Goal: Information Seeking & Learning: Learn about a topic

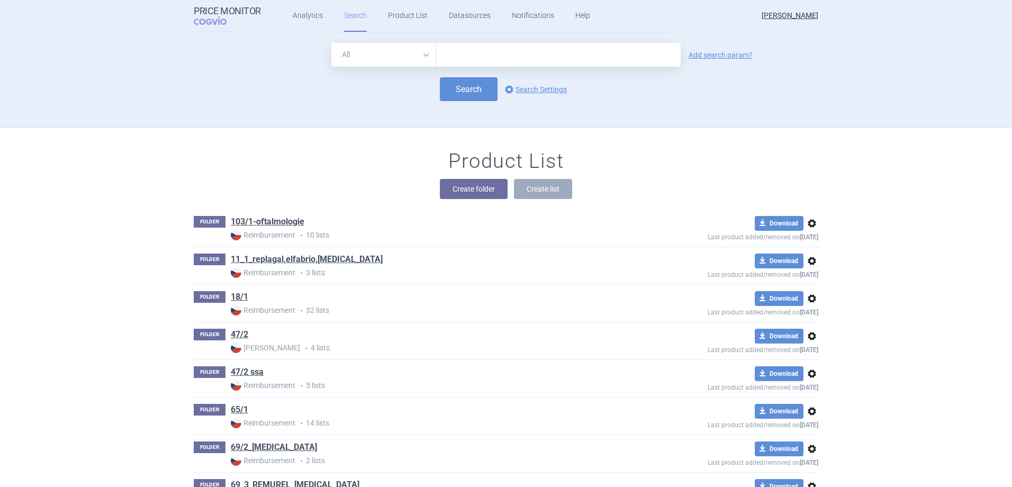
click at [392, 171] on div "Product List Create folder Create list" at bounding box center [506, 179] width 667 height 60
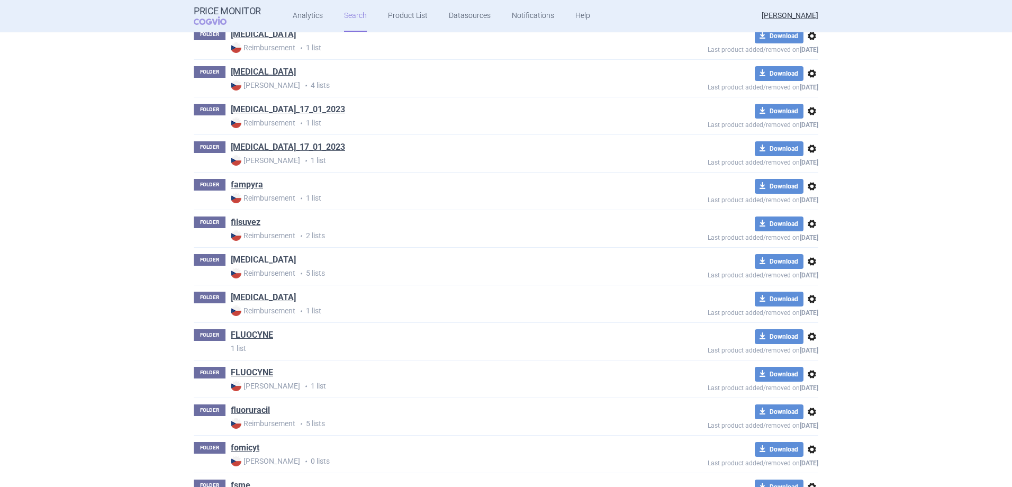
click at [241, 260] on link "[MEDICAL_DATA]" at bounding box center [263, 260] width 65 height 12
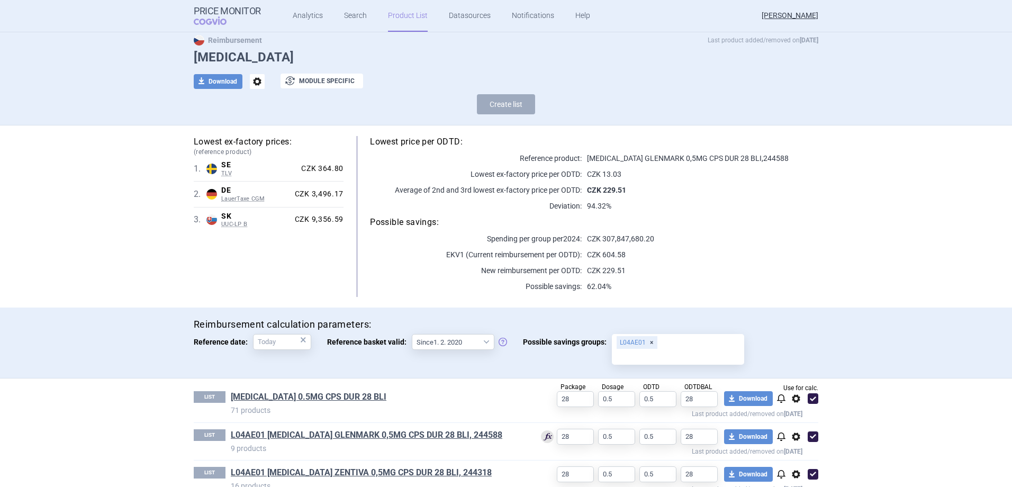
scroll to position [126, 0]
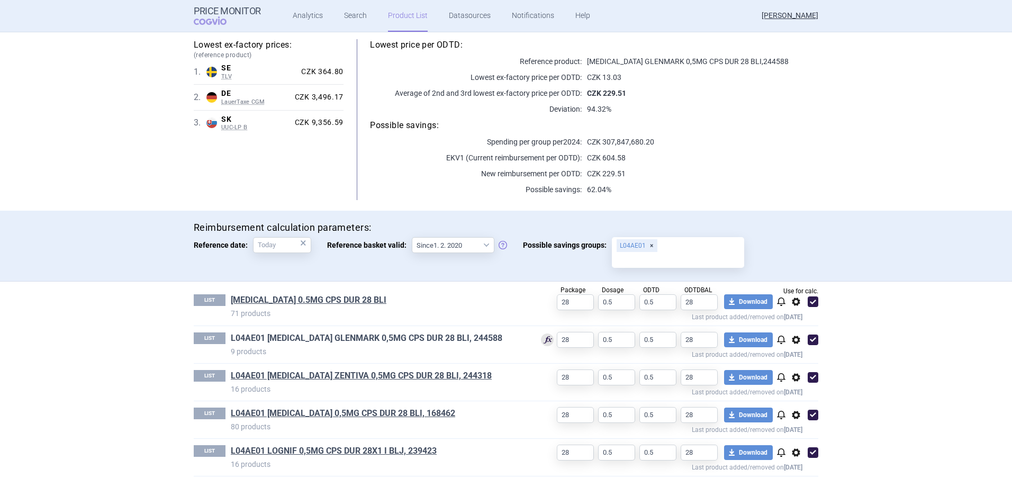
click at [474, 340] on link "L04AE01 FINGOLIMOD GLENMARK 0,5MG CPS DUR 28 BLI, 244588" at bounding box center [366, 338] width 271 height 12
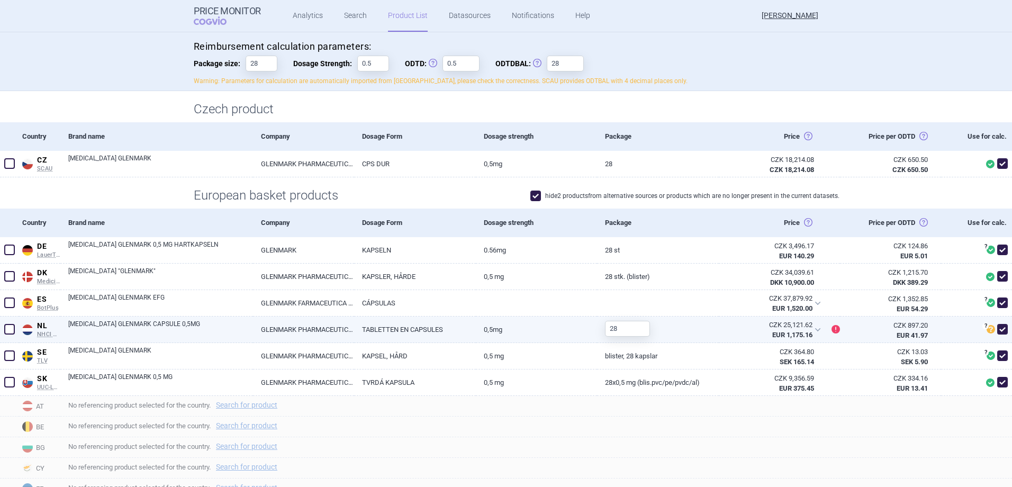
scroll to position [106, 0]
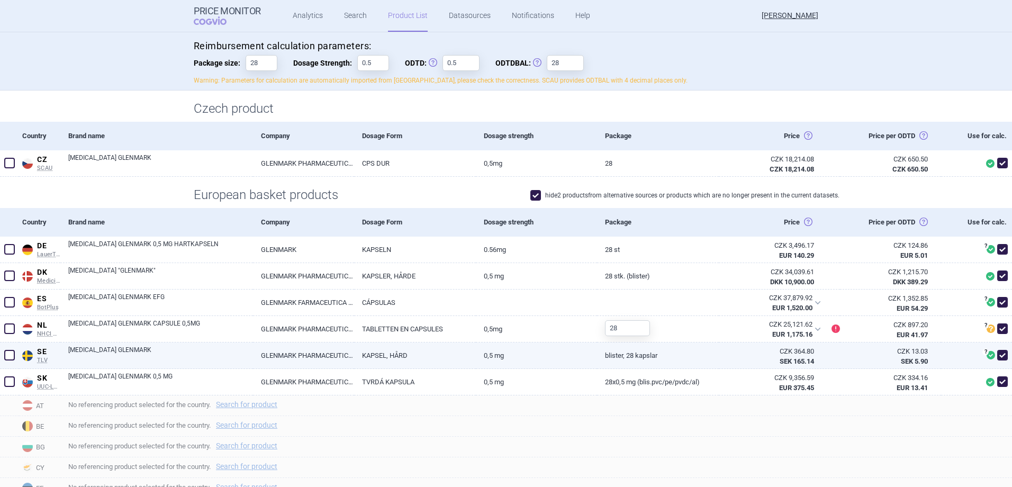
click at [994, 349] on span at bounding box center [1002, 355] width 16 height 16
checkbox input "false"
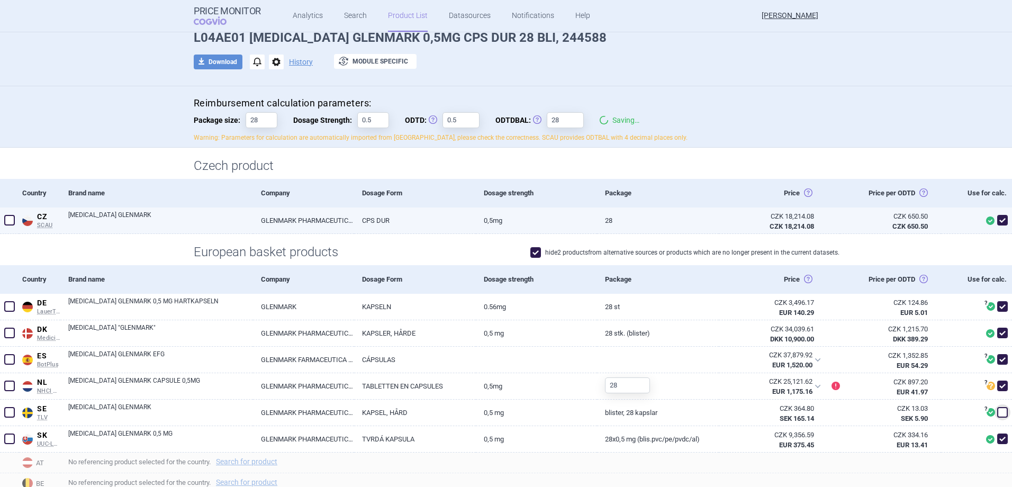
scroll to position [0, 0]
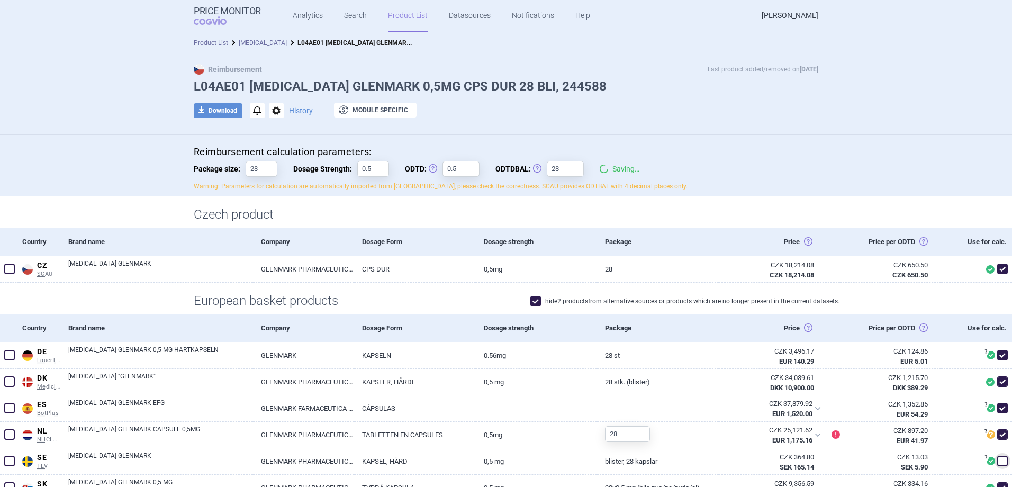
click at [261, 43] on link "[MEDICAL_DATA]" at bounding box center [263, 42] width 48 height 7
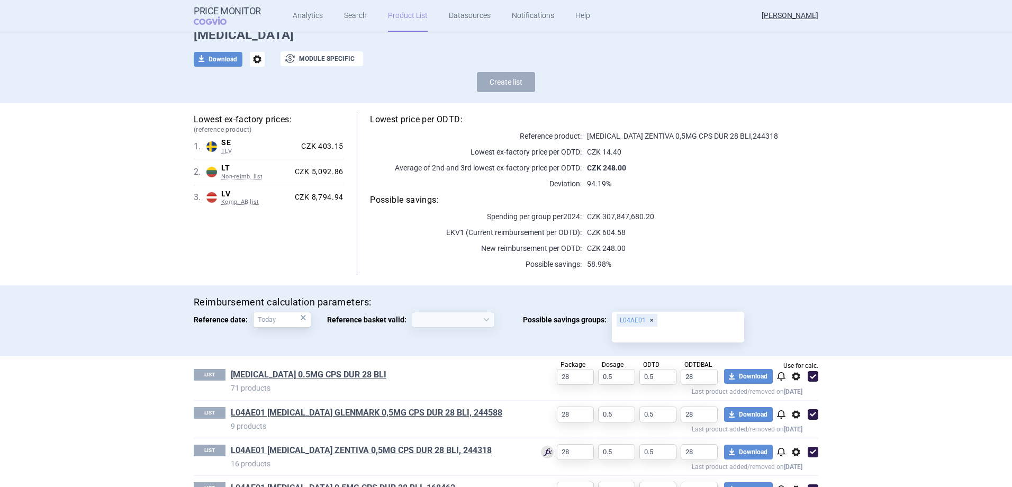
scroll to position [126, 0]
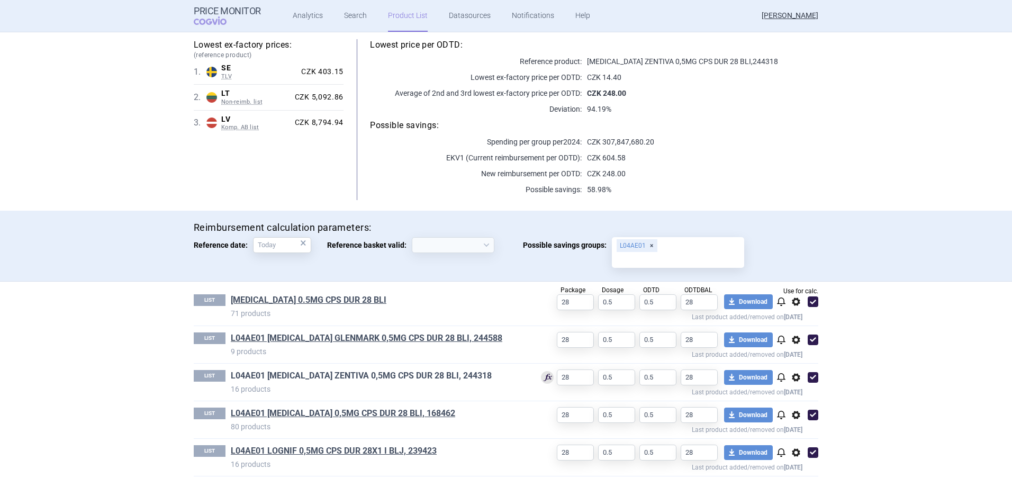
click at [394, 376] on link "L04AE01 FINGOLIMOD ZENTIVA 0,5MG CPS DUR 28 BLI, 244318" at bounding box center [361, 376] width 261 height 12
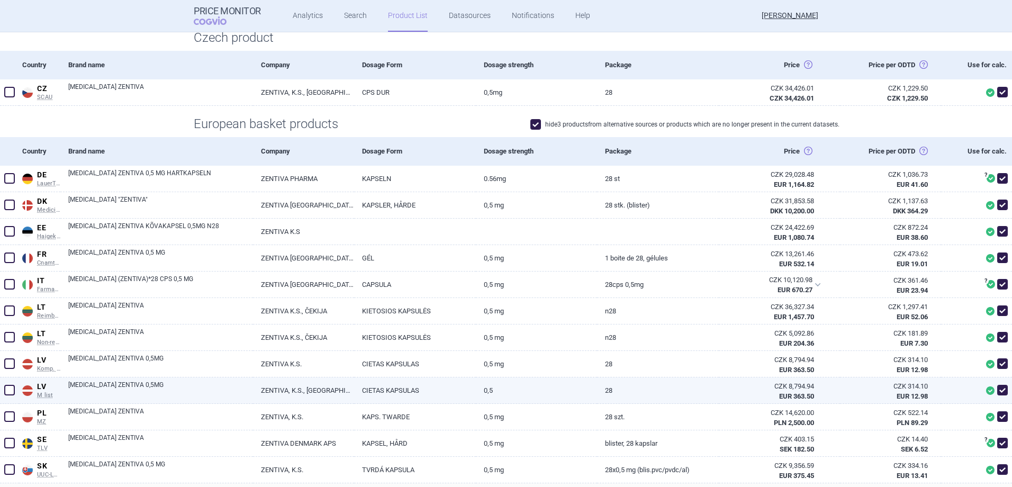
scroll to position [212, 0]
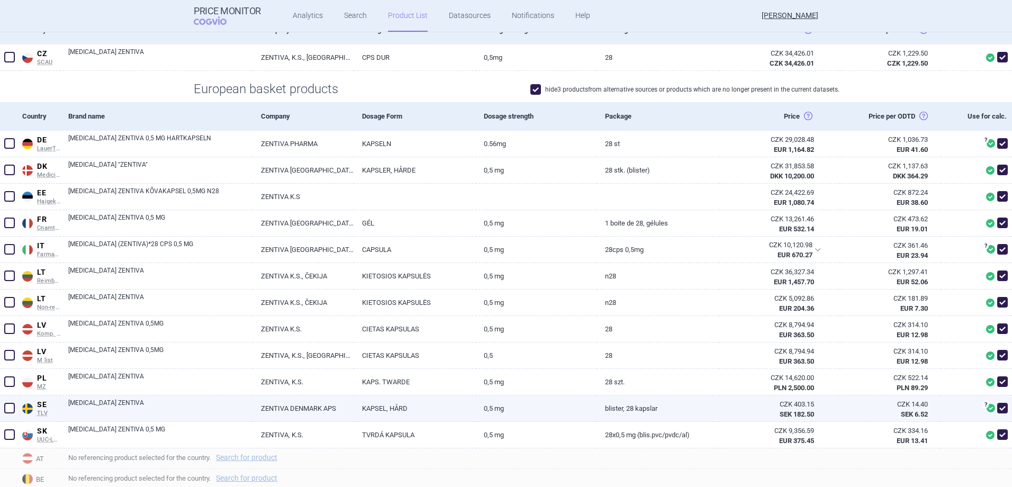
click at [997, 403] on span at bounding box center [1002, 408] width 11 height 11
checkbox input "false"
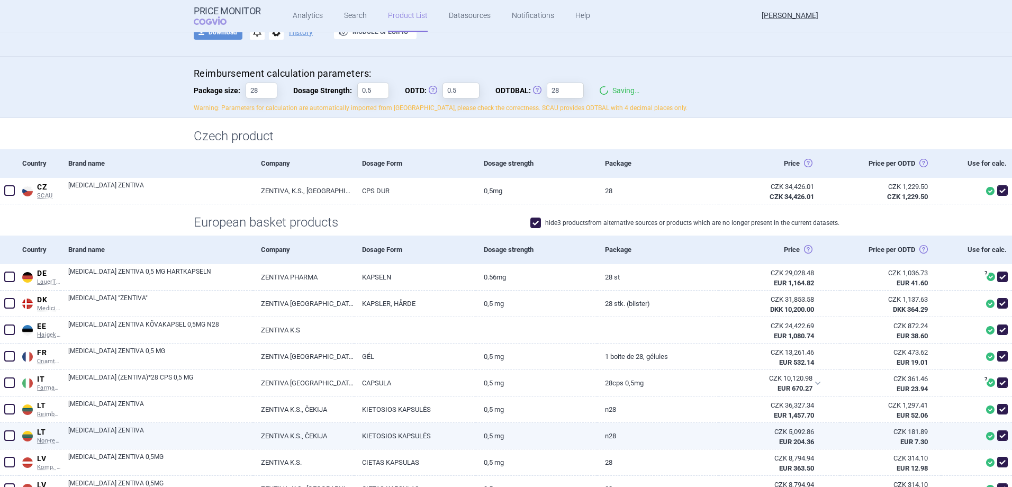
scroll to position [0, 0]
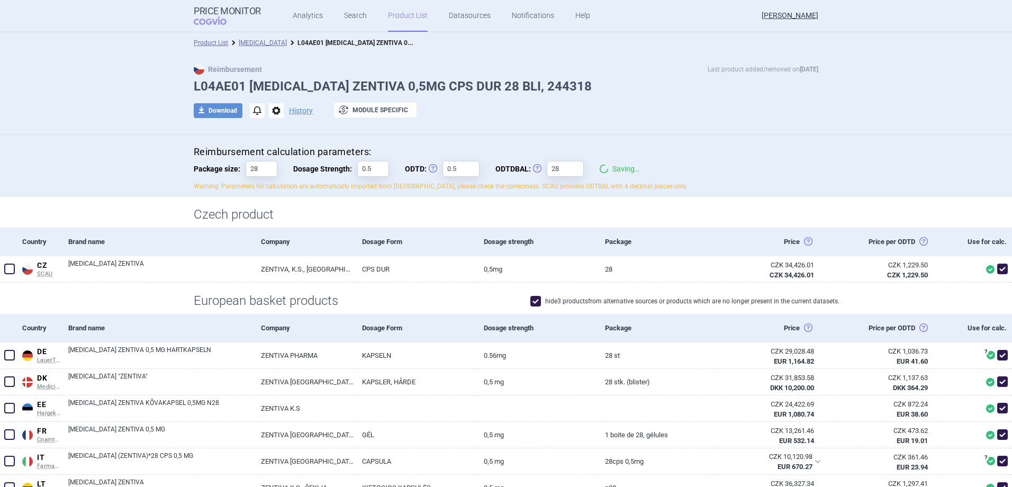
click at [395, 20] on link "Product List" at bounding box center [408, 16] width 40 height 32
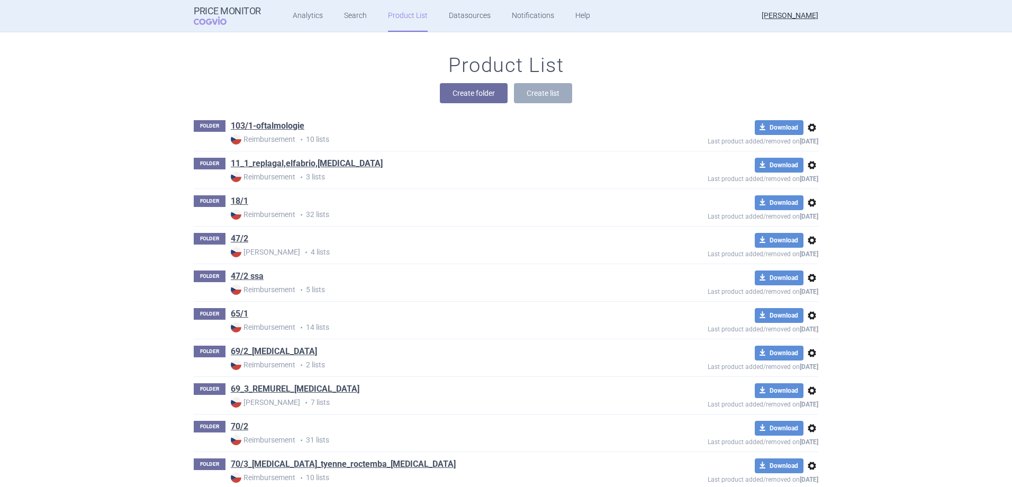
scroll to position [3569, 0]
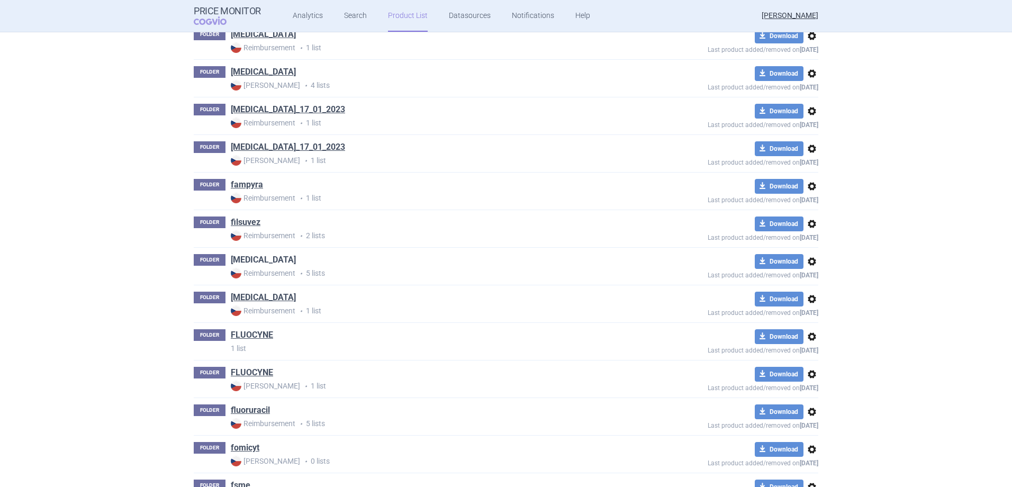
click at [252, 257] on link "[MEDICAL_DATA]" at bounding box center [263, 260] width 65 height 12
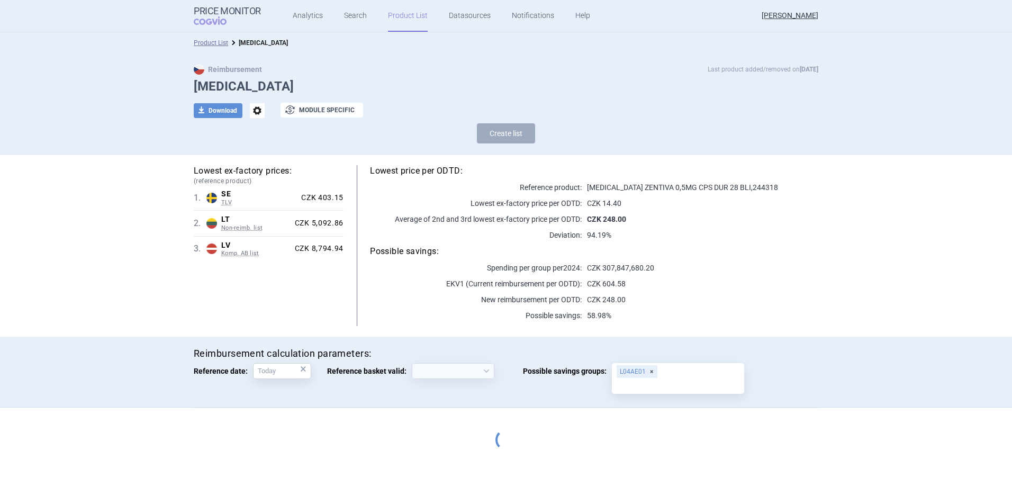
select select "2020-02-01"
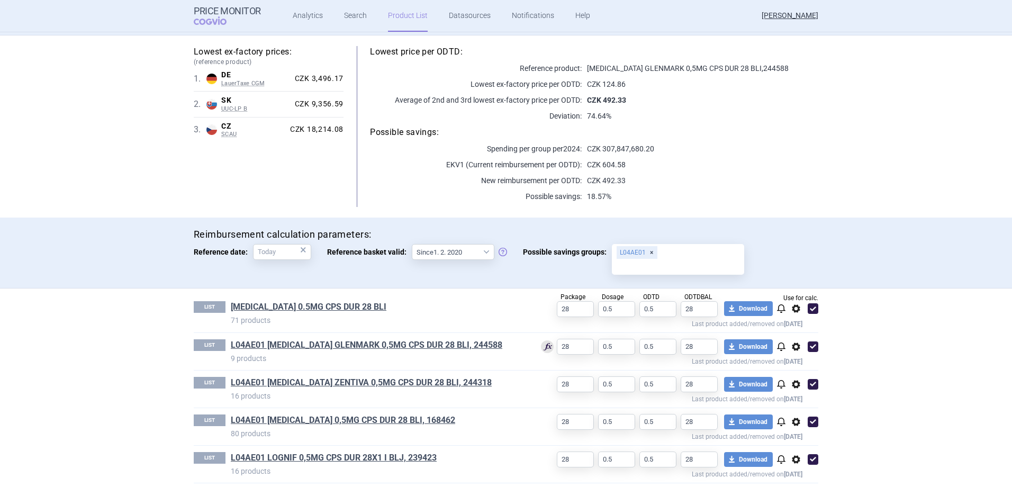
scroll to position [126, 0]
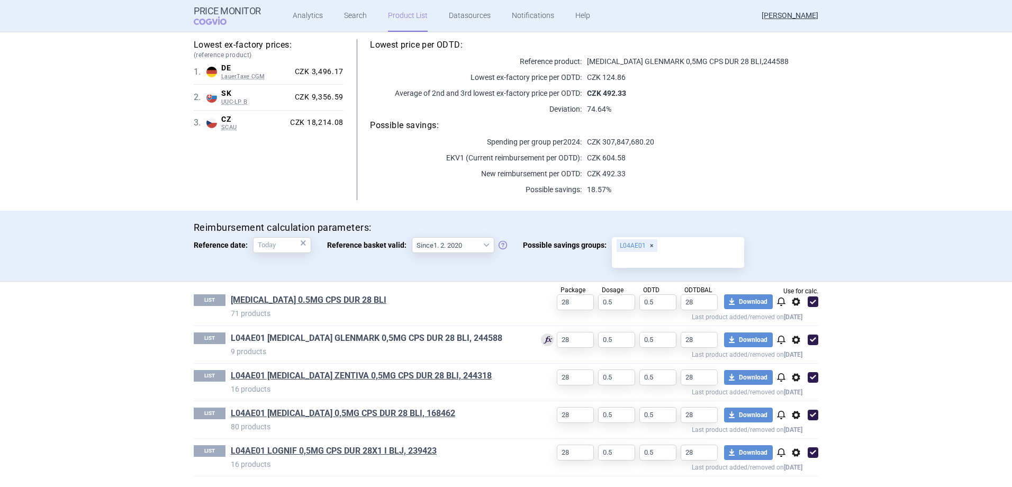
click at [465, 335] on link "L04AE01 FINGOLIMOD GLENMARK 0,5MG CPS DUR 28 BLI, 244588" at bounding box center [366, 338] width 271 height 12
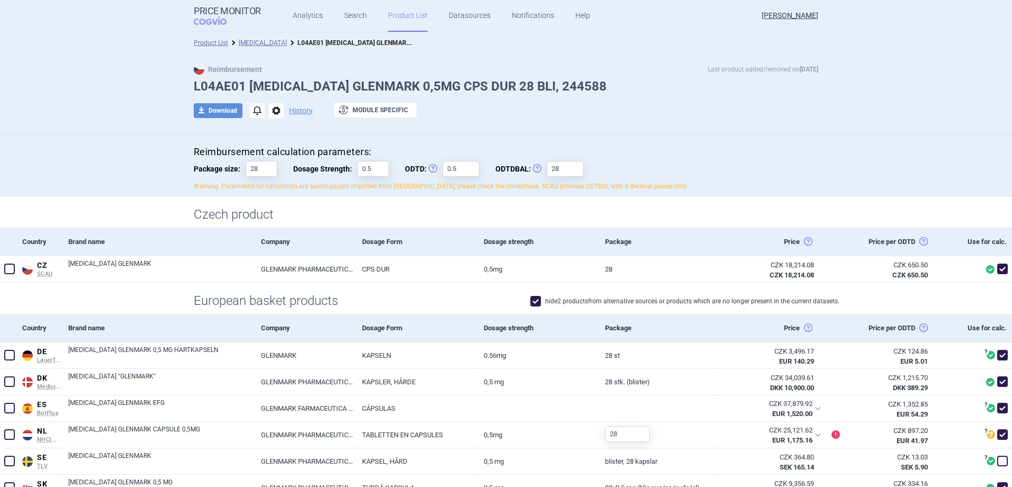
click at [249, 44] on link "[MEDICAL_DATA]" at bounding box center [263, 42] width 48 height 7
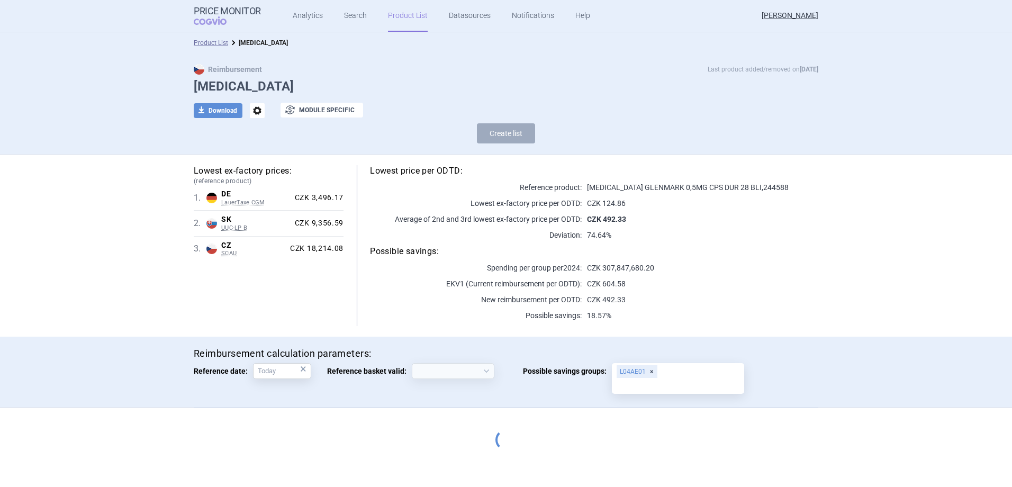
select select "2020-02-01"
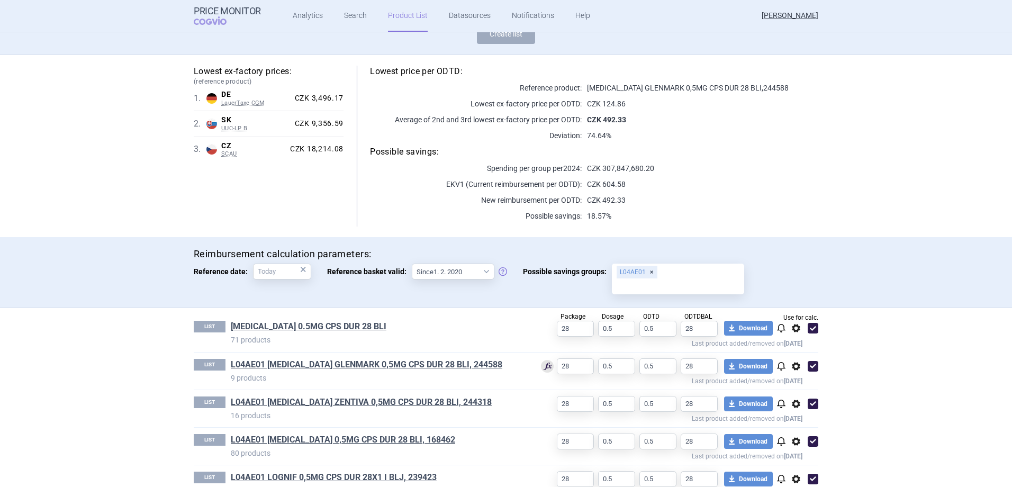
scroll to position [126, 0]
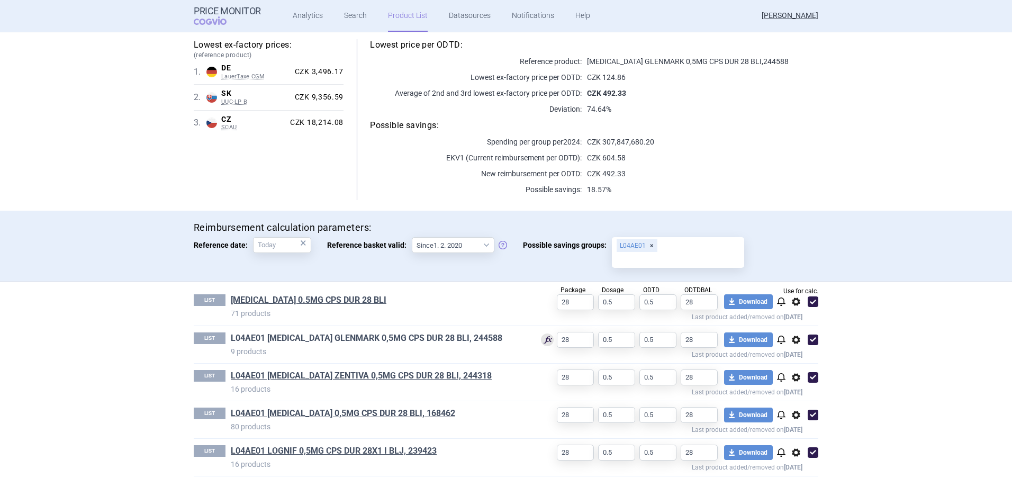
click at [394, 338] on link "L04AE01 FINGOLIMOD GLENMARK 0,5MG CPS DUR 28 BLI, 244588" at bounding box center [366, 338] width 271 height 12
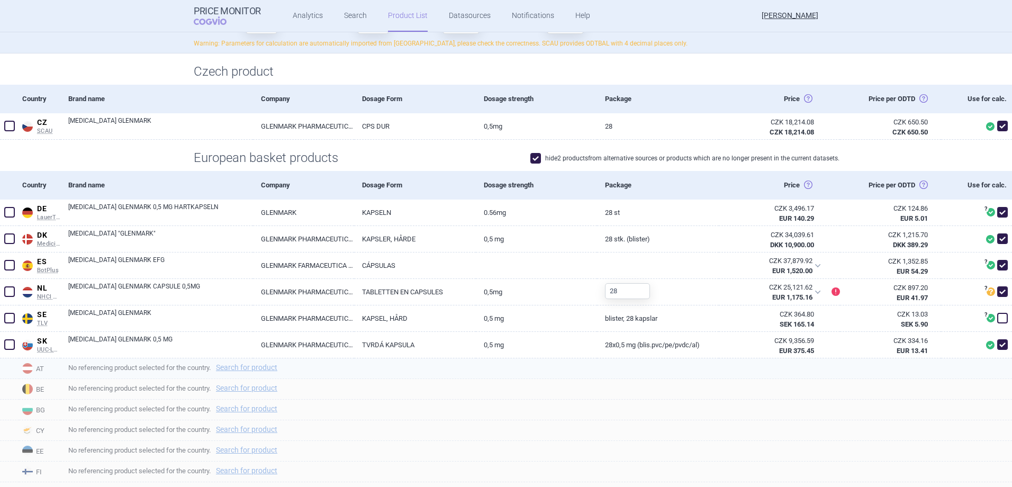
scroll to position [159, 0]
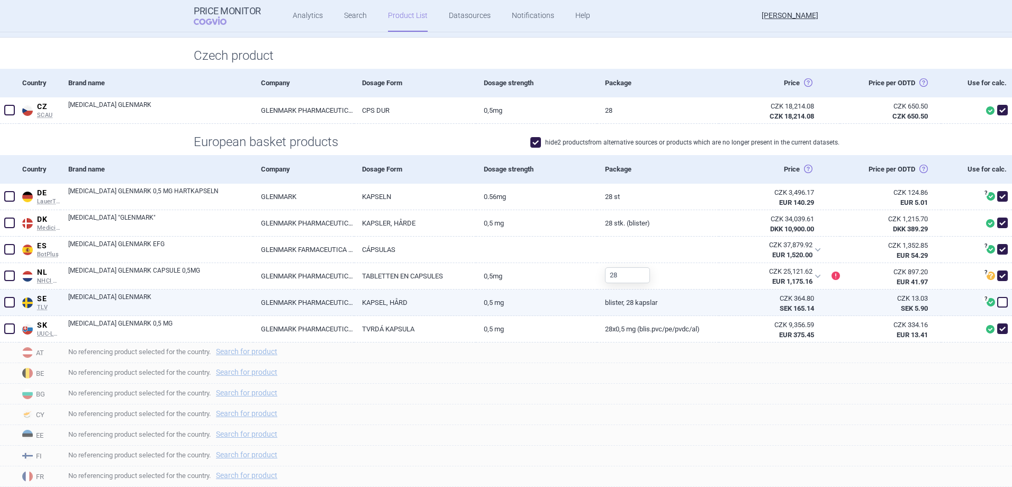
click at [997, 303] on span at bounding box center [1002, 302] width 11 height 11
checkbox input "true"
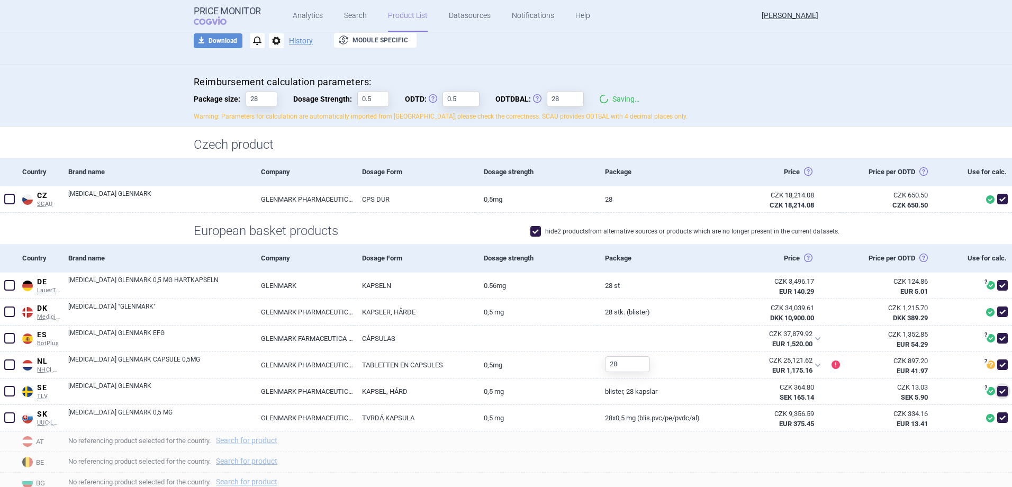
scroll to position [0, 0]
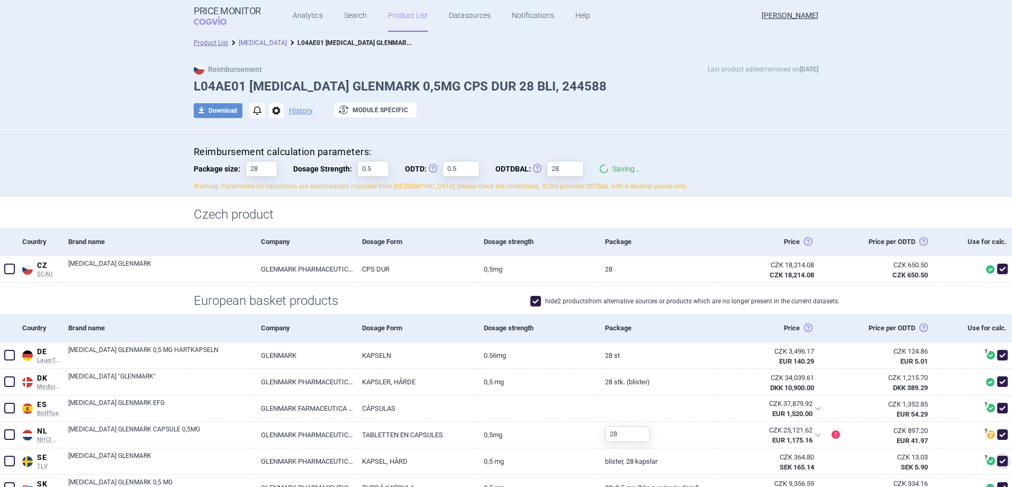
click at [259, 43] on link "[MEDICAL_DATA]" at bounding box center [263, 42] width 48 height 7
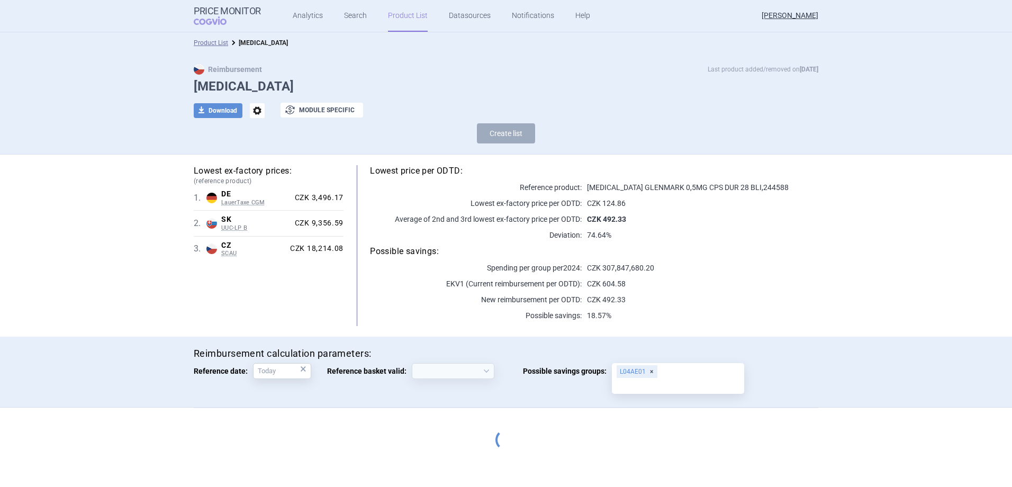
select select "2020-02-01"
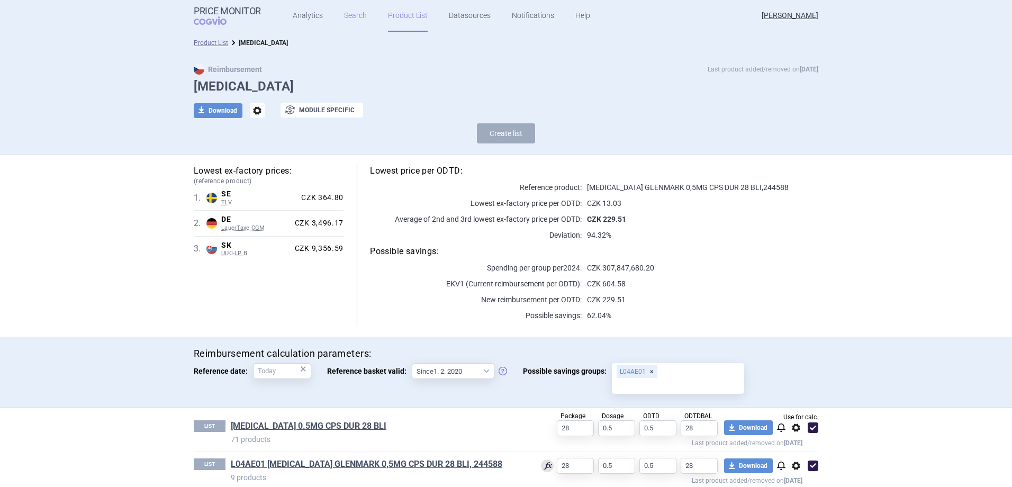
click at [360, 17] on link "Search" at bounding box center [355, 16] width 23 height 32
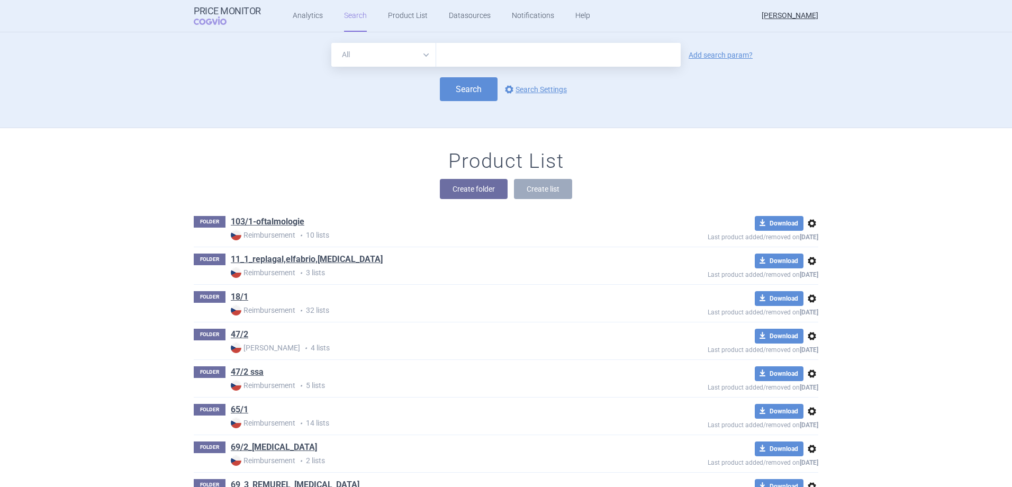
click at [401, 55] on select "All Brand Name ATC Company Active Substance Country Newer than" at bounding box center [383, 55] width 105 height 24
select select "atc"
click at [331, 43] on select "All Brand Name ATC Company Active Substance Country Newer than" at bounding box center [383, 55] width 105 height 24
click at [483, 52] on input "text" at bounding box center [558, 55] width 245 height 24
type input "L01AE01"
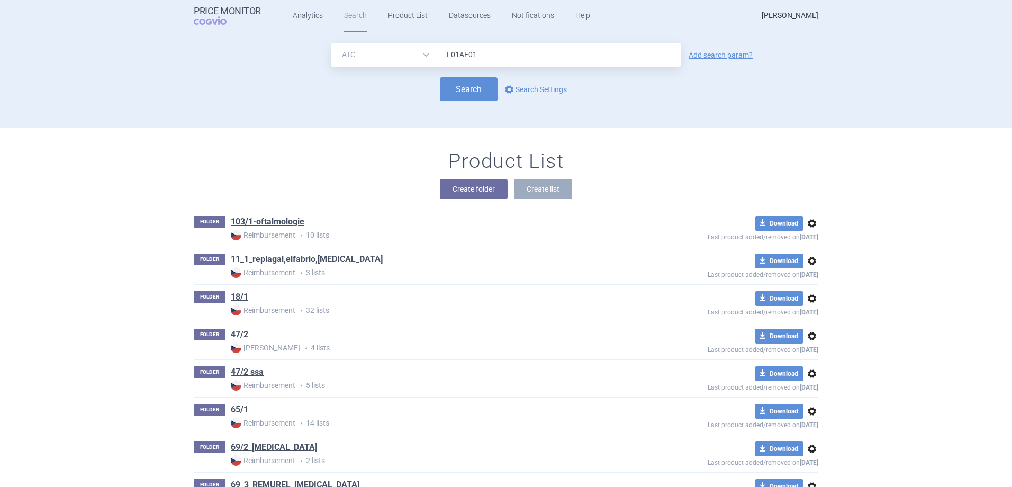
click at [463, 74] on form "All Brand Name ATC Company Active Substance Country Newer than L01AE01 Add sear…" at bounding box center [506, 72] width 624 height 58
click at [464, 83] on button "Search" at bounding box center [469, 89] width 58 height 24
select select "atc"
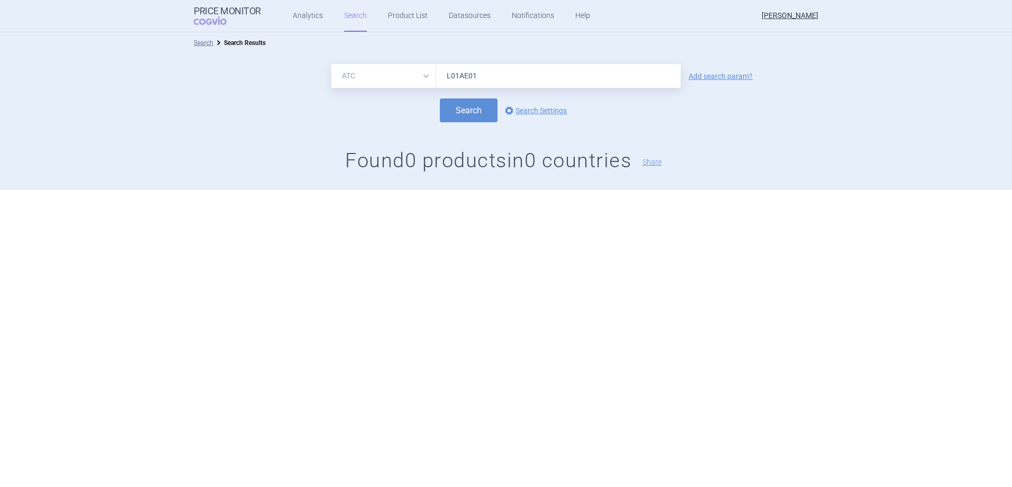
click at [492, 74] on input "L01AE01" at bounding box center [558, 76] width 245 height 24
click at [472, 112] on button "Search" at bounding box center [469, 110] width 58 height 24
click at [459, 79] on input "L01AE04" at bounding box center [558, 76] width 245 height 24
click at [484, 76] on input "L04AE04" at bounding box center [558, 76] width 245 height 24
type input "L04AE01"
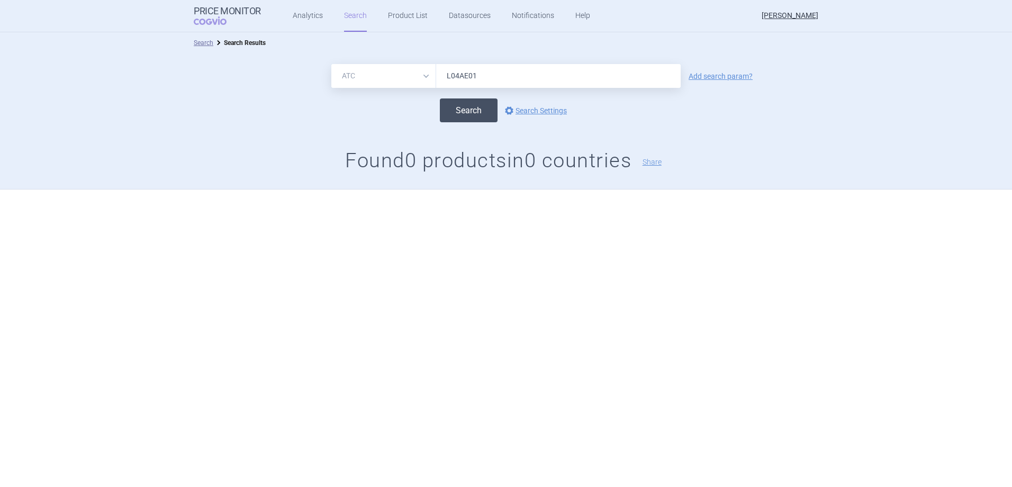
click at [479, 108] on button "Search" at bounding box center [469, 110] width 58 height 24
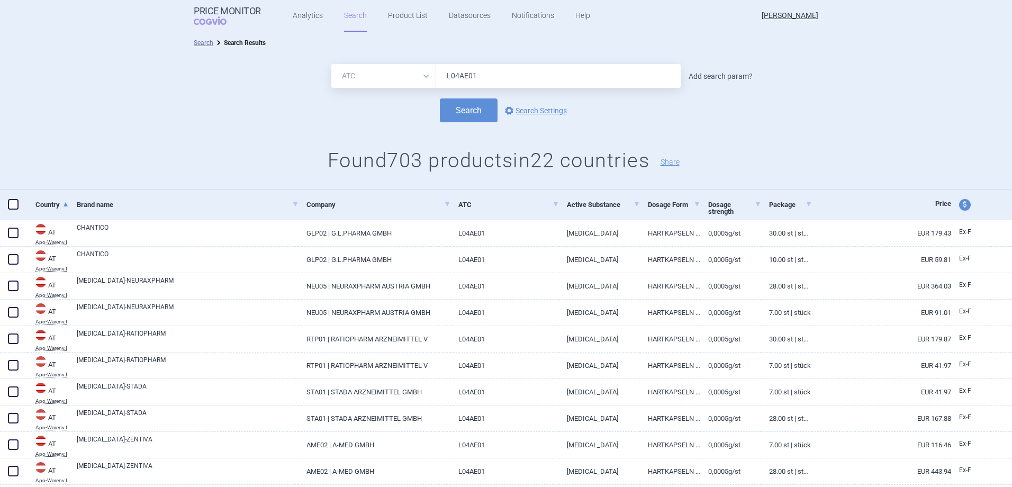
click at [711, 74] on link "Add search param?" at bounding box center [721, 76] width 64 height 7
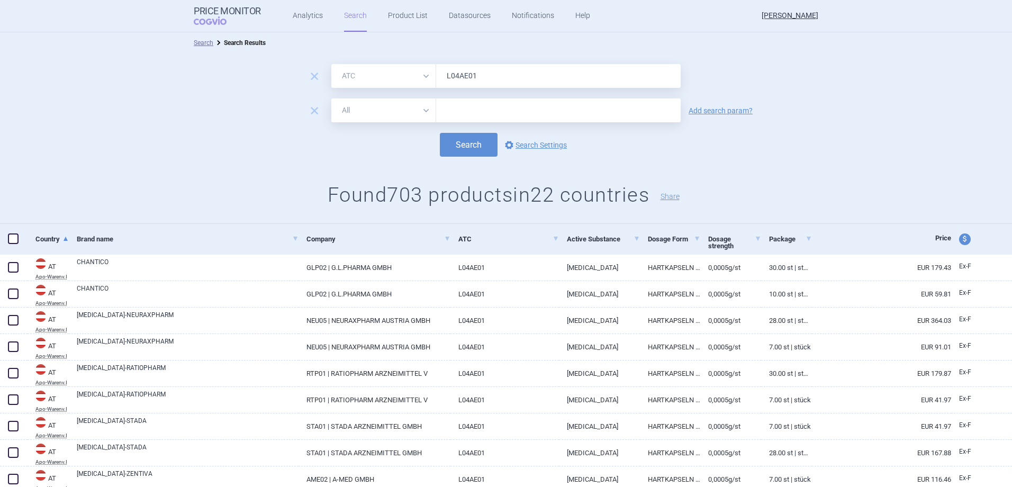
click at [366, 110] on select "All Brand Name ATC Company Active Substance Country Newer than" at bounding box center [383, 110] width 105 height 24
select select "country"
click at [331, 98] on select "All Brand Name ATC Company Active Substance Country Newer than" at bounding box center [383, 110] width 105 height 24
click at [463, 117] on div at bounding box center [558, 110] width 245 height 24
type input "GER"
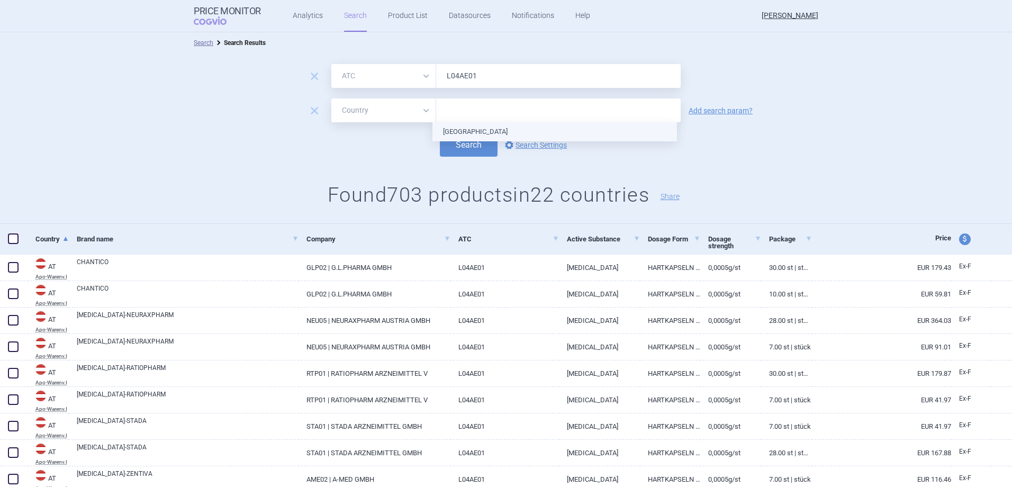
click at [499, 130] on ul "[GEOGRAPHIC_DATA]" at bounding box center [554, 131] width 245 height 19
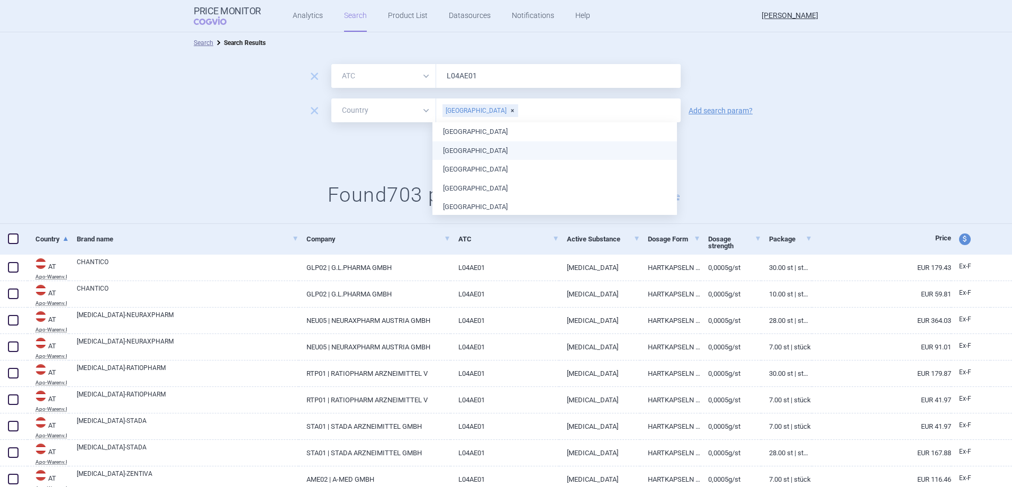
click at [345, 141] on div "Search options Search Settings" at bounding box center [506, 145] width 1012 height 24
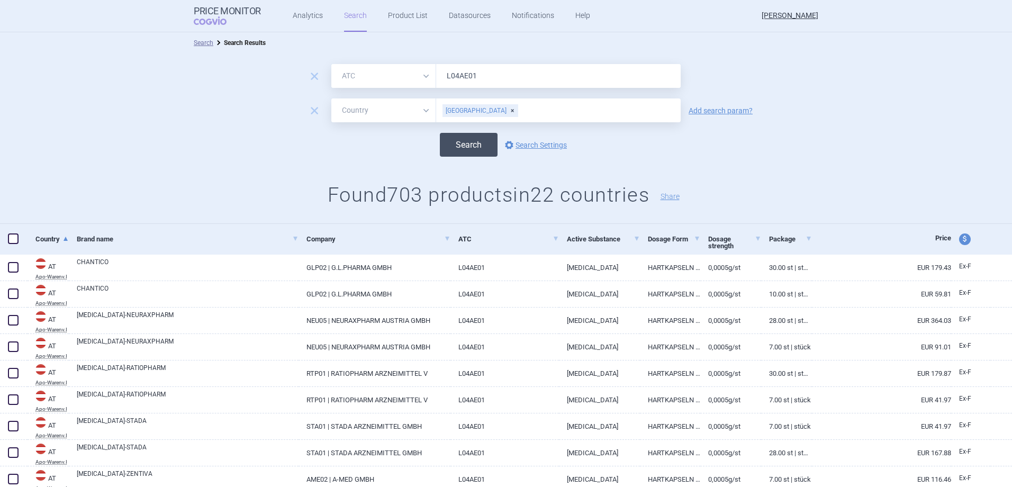
click at [474, 152] on button "Search" at bounding box center [469, 145] width 58 height 24
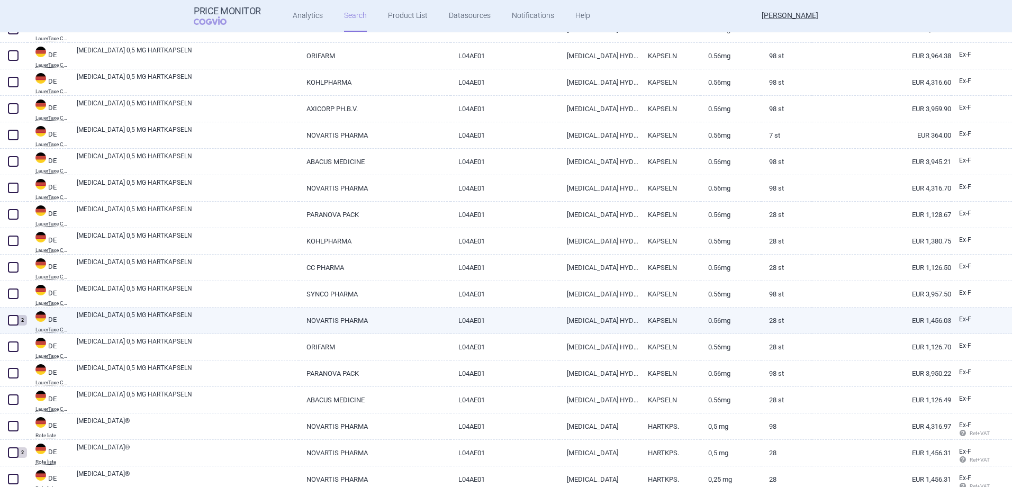
scroll to position [1482, 0]
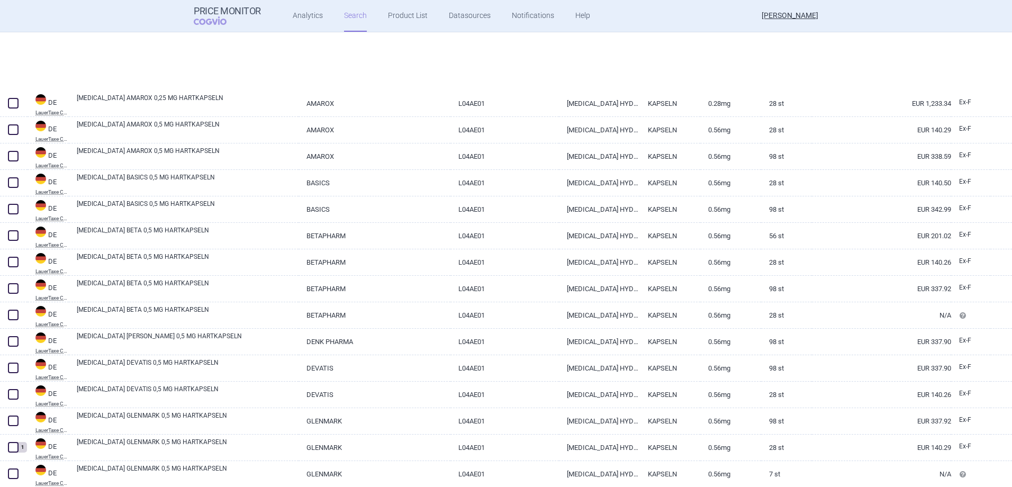
select select "atc"
select select "country"
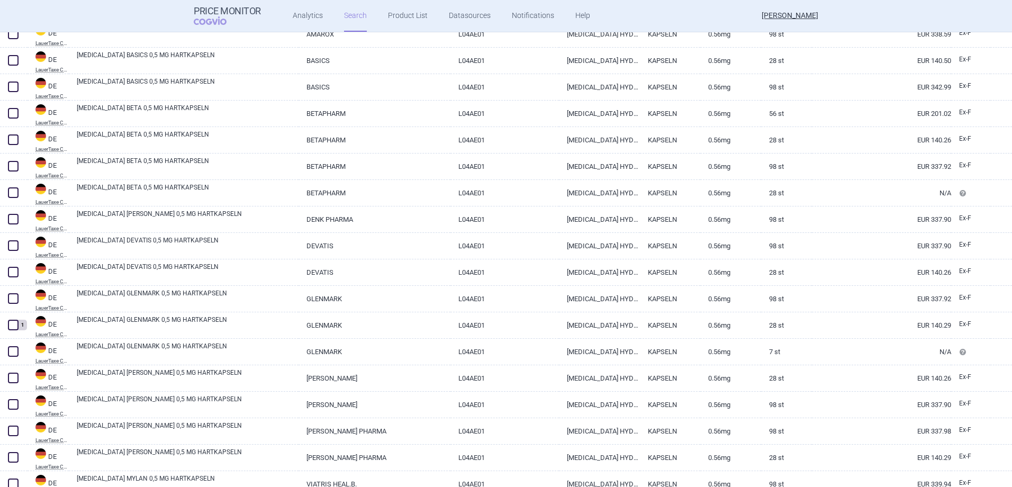
scroll to position [476, 0]
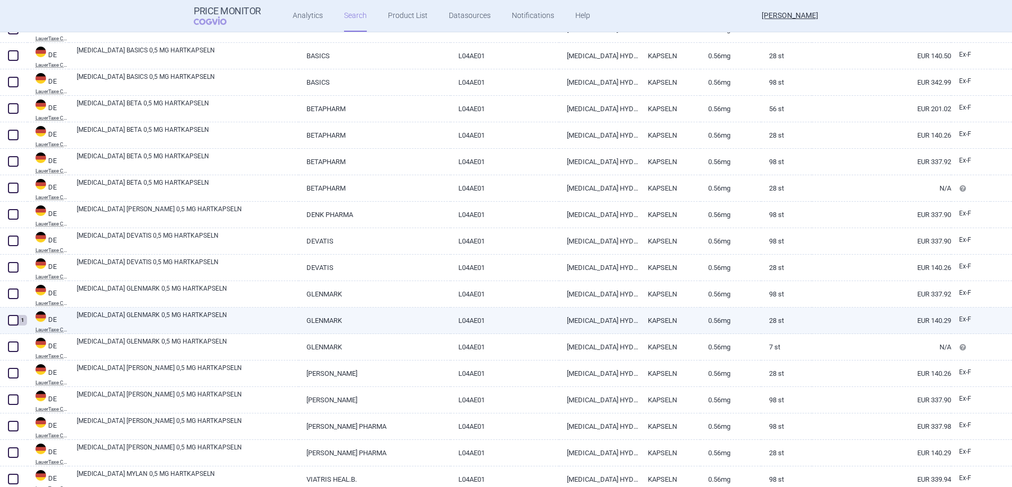
click at [248, 323] on link "FINGOLIMOD GLENMARK 0,5 MG HARTKAPSELN" at bounding box center [188, 319] width 222 height 19
select select "EUR"
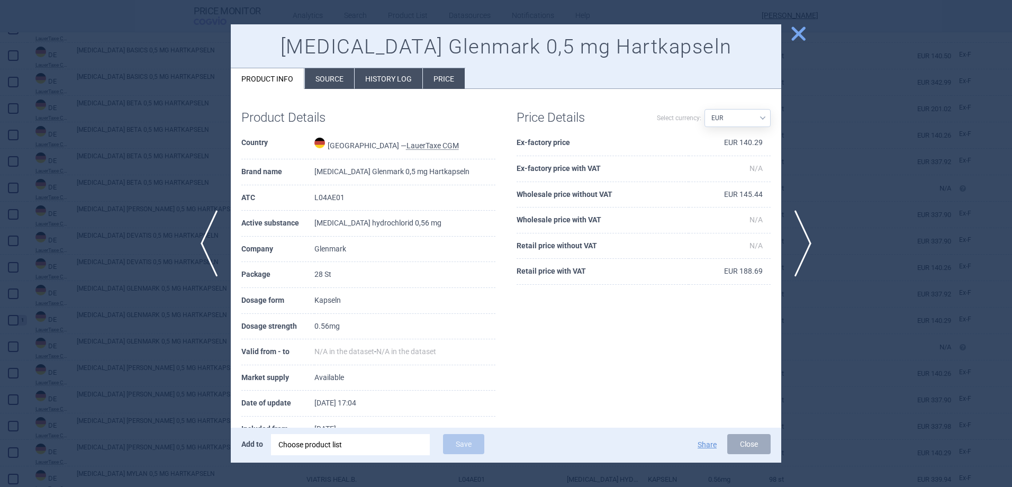
click at [438, 84] on li "Price" at bounding box center [444, 78] width 42 height 21
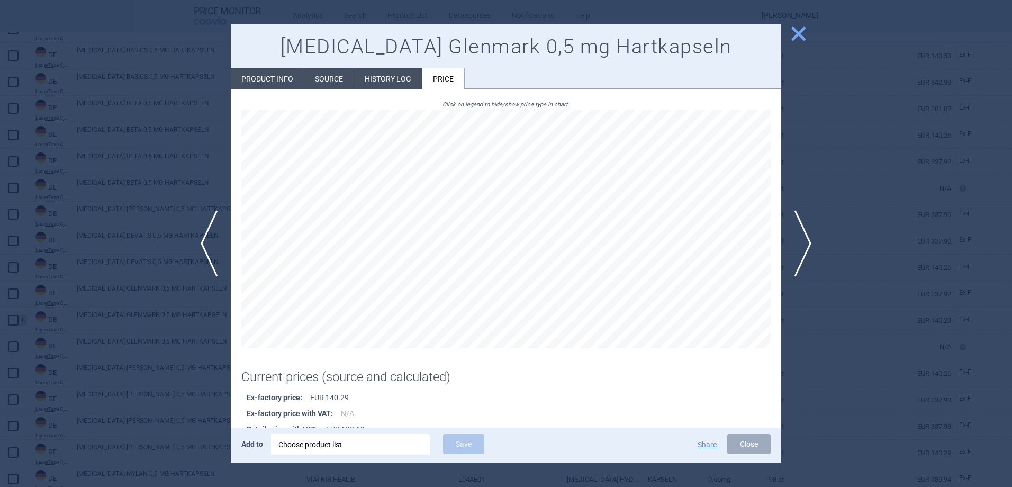
click at [399, 87] on li "History log" at bounding box center [388, 78] width 68 height 21
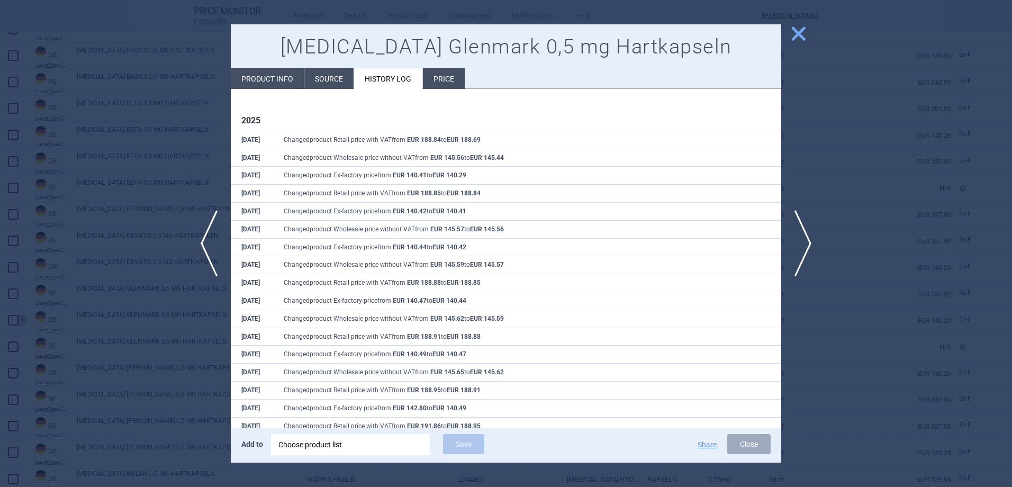
click at [324, 86] on li "Source" at bounding box center [328, 78] width 49 height 21
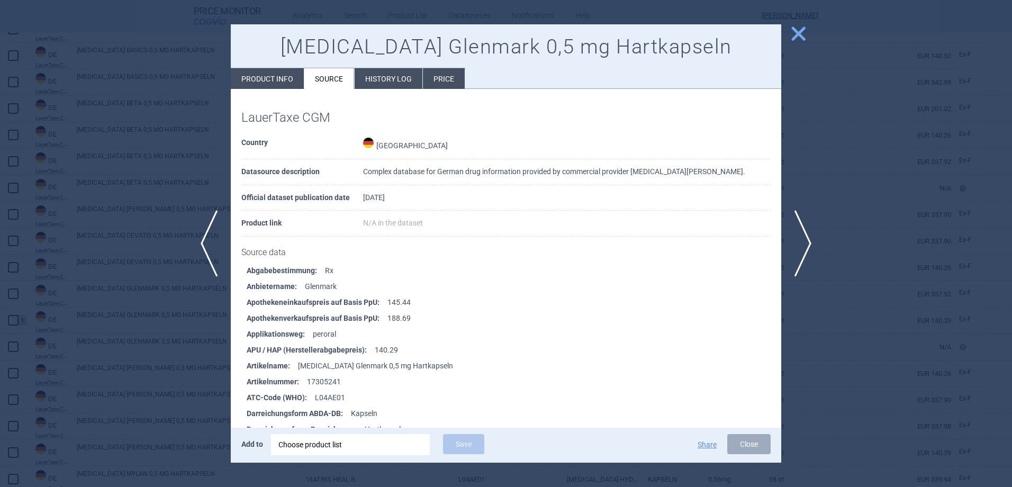
click at [266, 83] on li "Product info" at bounding box center [267, 78] width 73 height 21
select select "EUR"
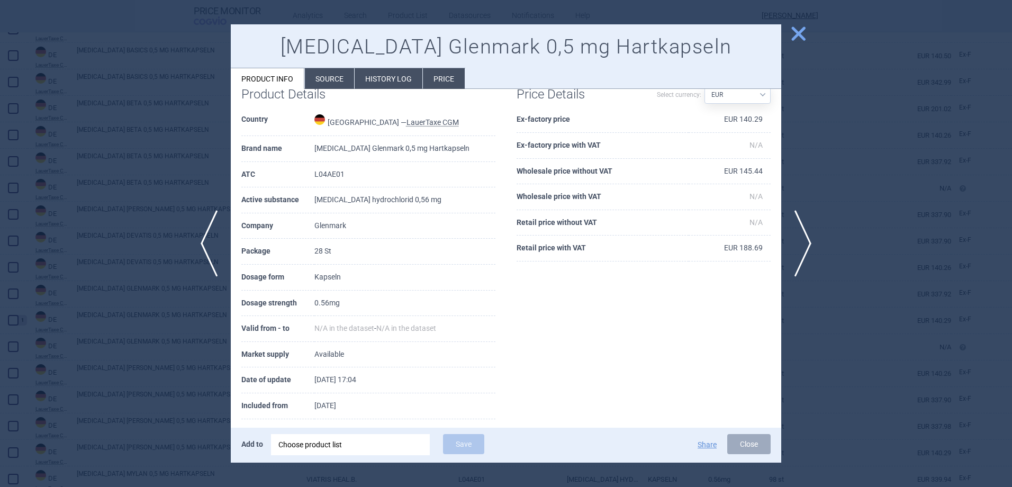
scroll to position [36, 0]
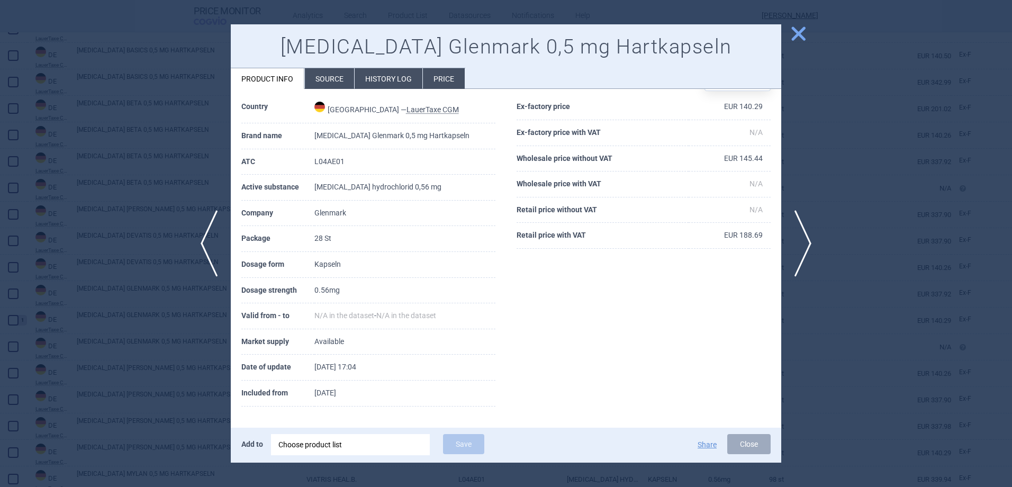
click at [838, 322] on div at bounding box center [506, 243] width 1012 height 487
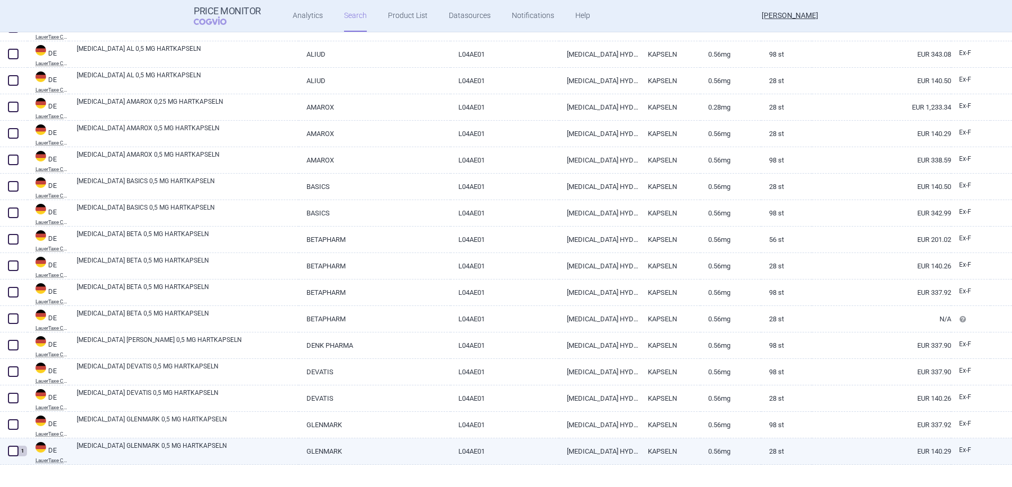
scroll to position [212, 0]
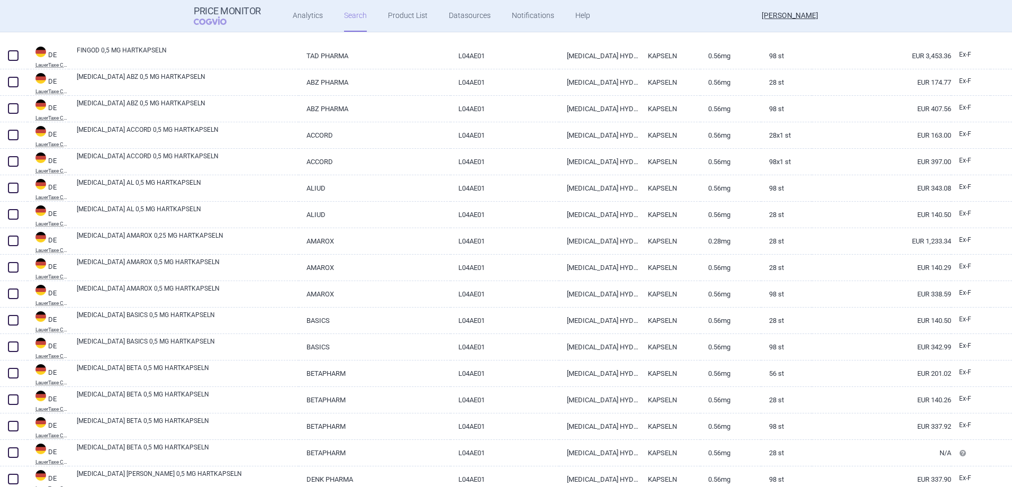
select select "atc"
select select "country"
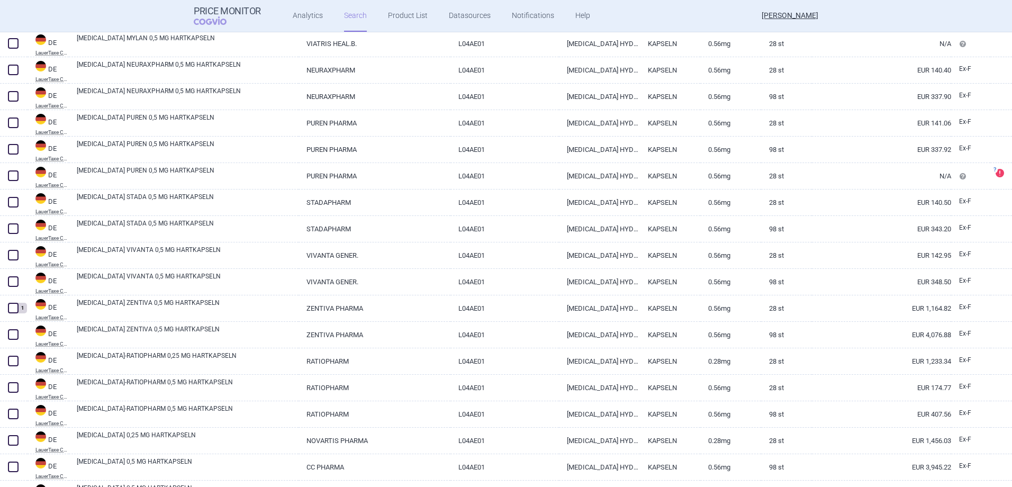
scroll to position [1006, 0]
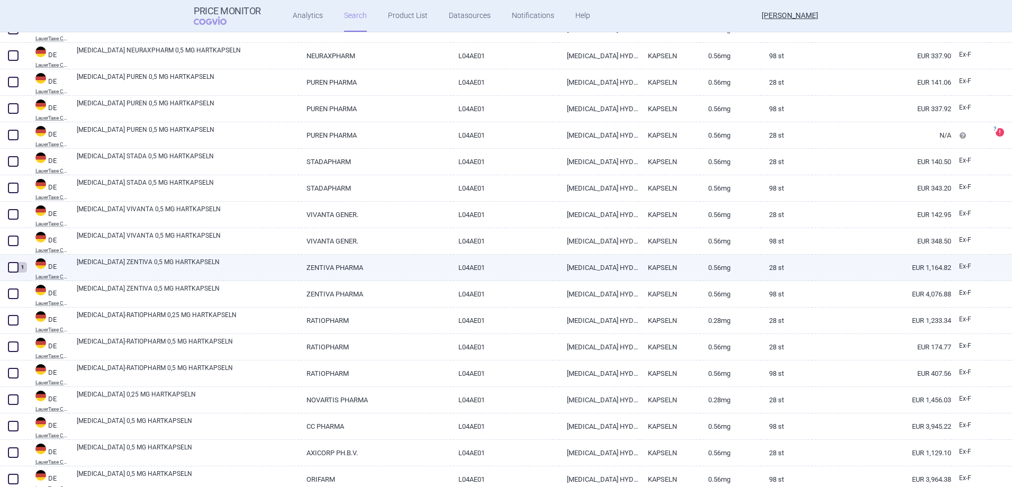
click at [400, 265] on link "ZENTIVA PHARMA" at bounding box center [374, 268] width 152 height 26
select select "EUR"
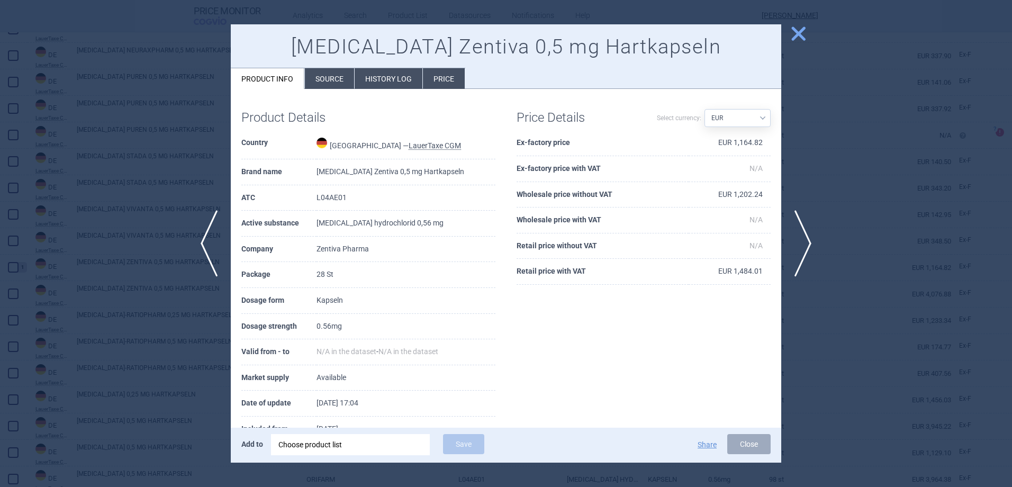
click at [455, 83] on li "Price" at bounding box center [444, 78] width 42 height 21
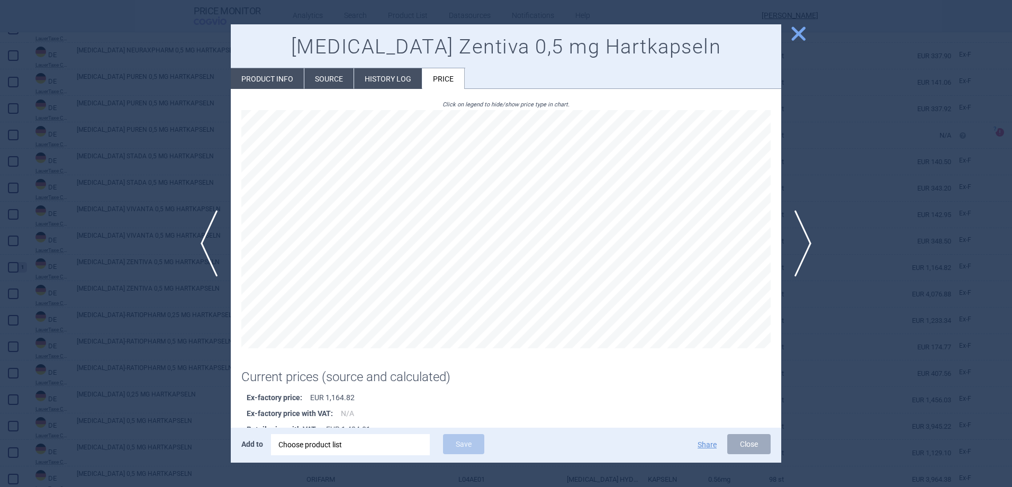
click at [834, 299] on div at bounding box center [506, 243] width 1012 height 487
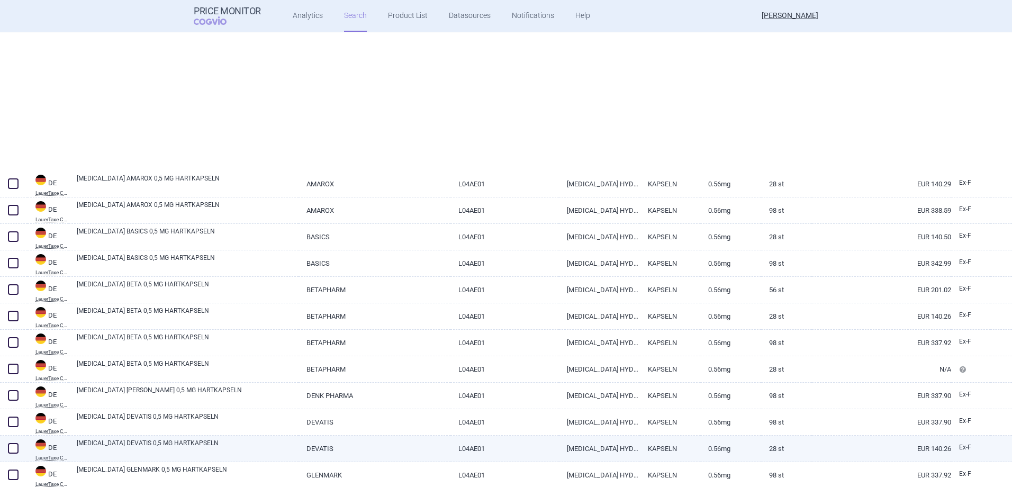
scroll to position [173, 0]
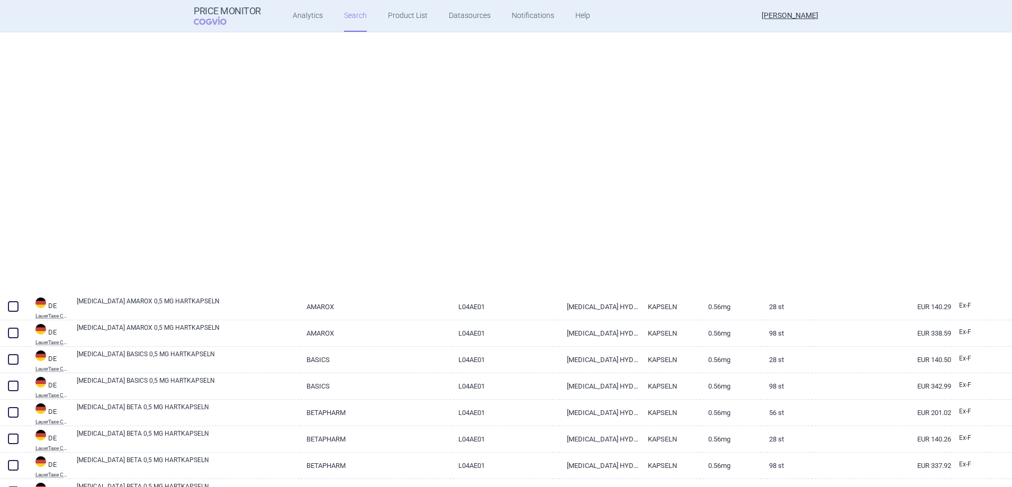
select select "atc"
select select "country"
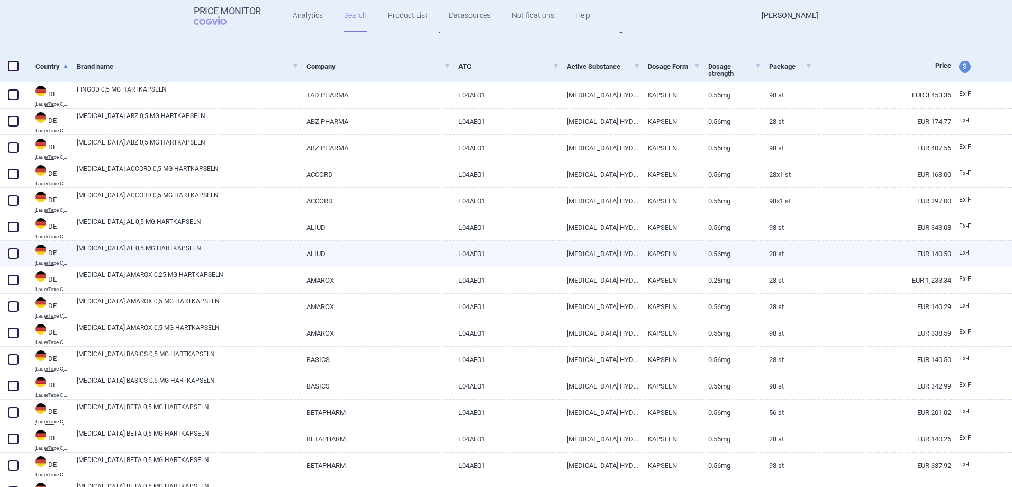
scroll to position [0, 0]
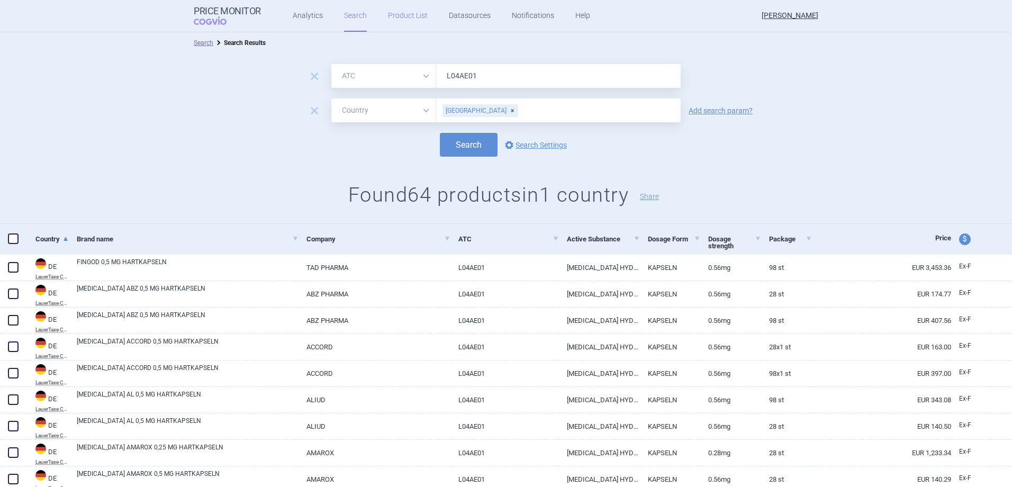
click at [402, 17] on link "Product List" at bounding box center [408, 16] width 40 height 32
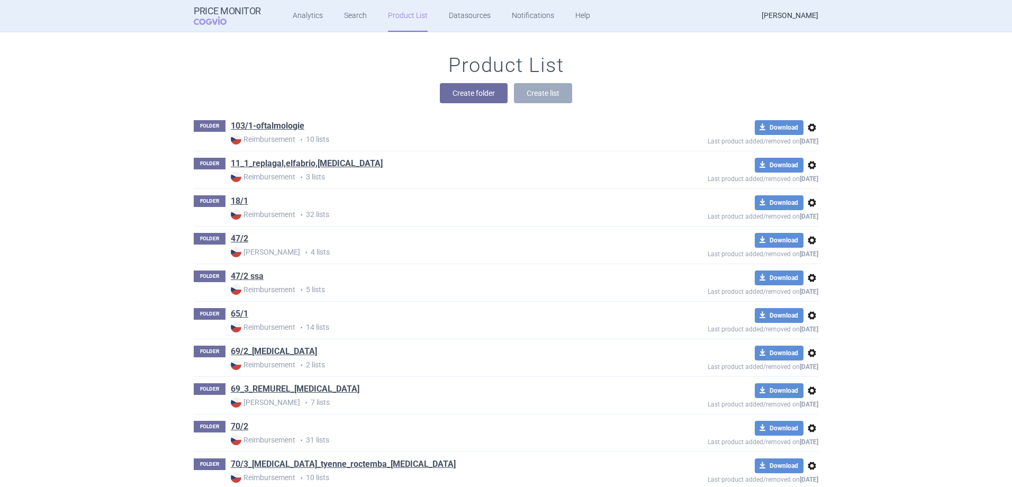
scroll to position [3569, 0]
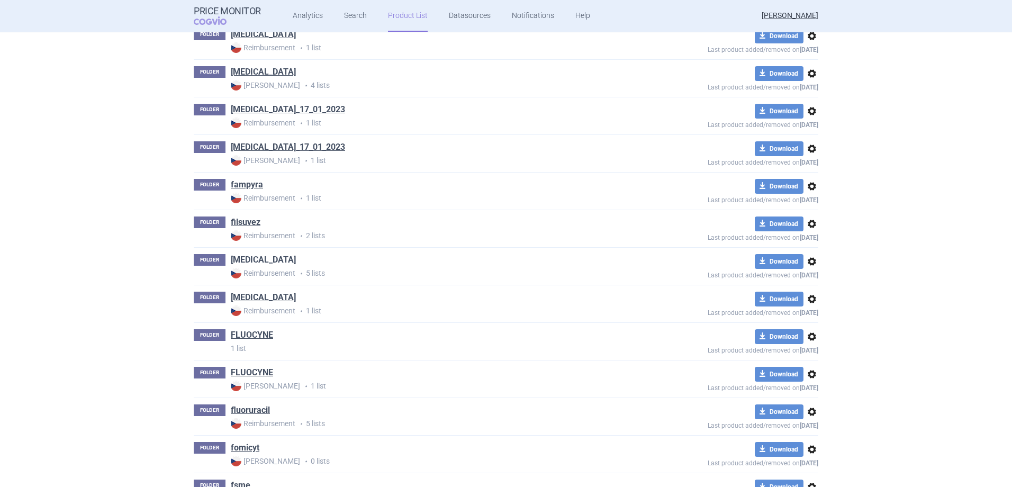
click at [263, 256] on link "[MEDICAL_DATA]" at bounding box center [263, 260] width 65 height 12
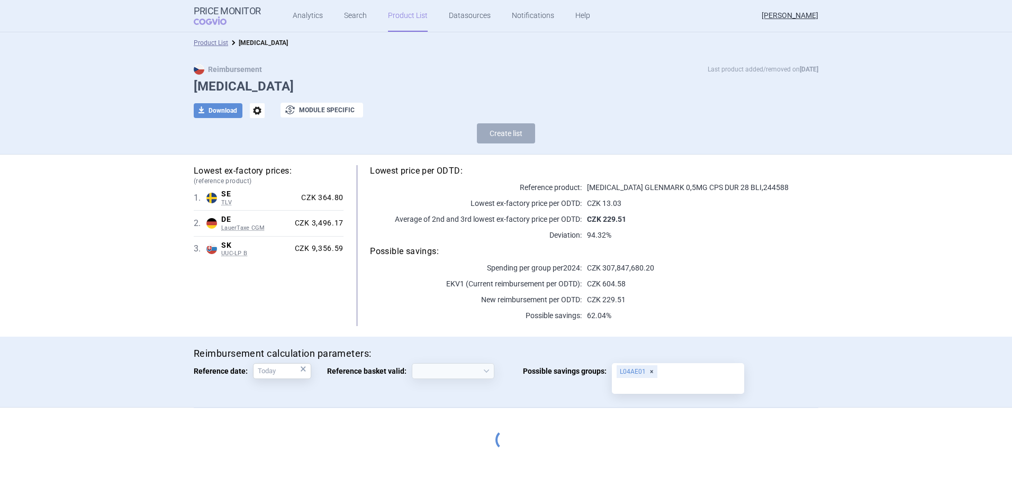
select select "2020-02-01"
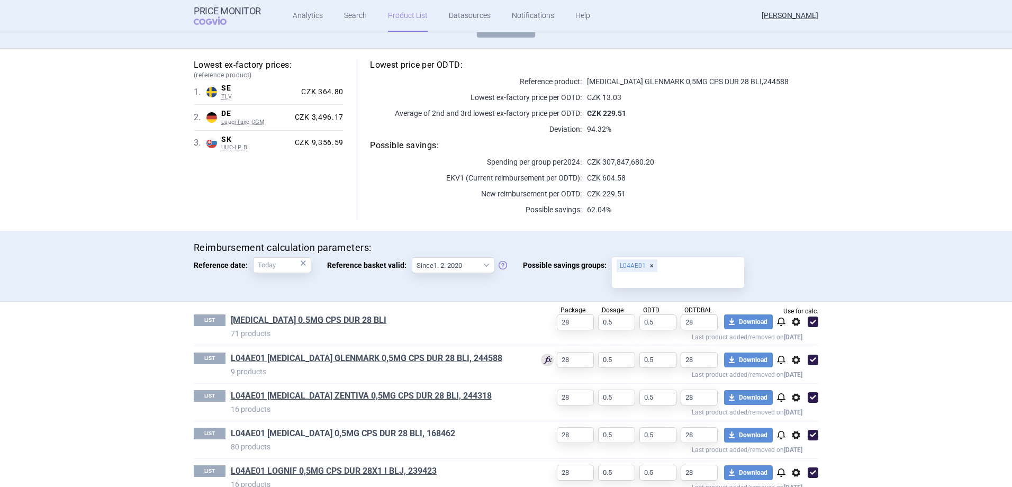
scroll to position [126, 0]
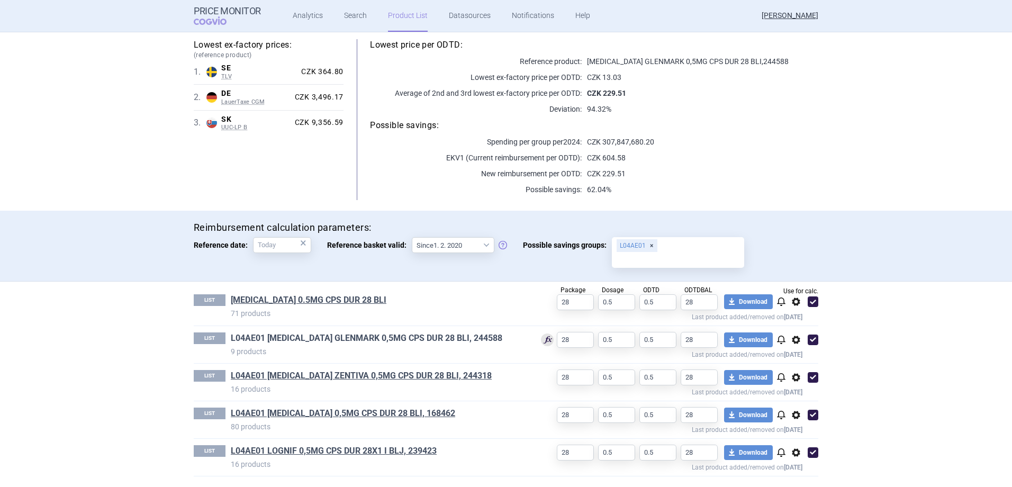
click at [468, 336] on link "L04AE01 FINGOLIMOD GLENMARK 0,5MG CPS DUR 28 BLI, 244588" at bounding box center [366, 338] width 271 height 12
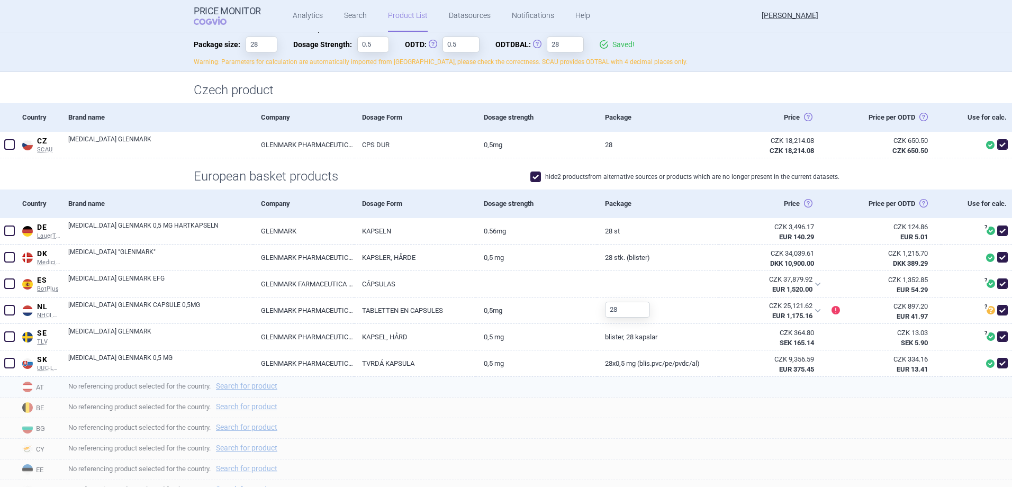
scroll to position [159, 0]
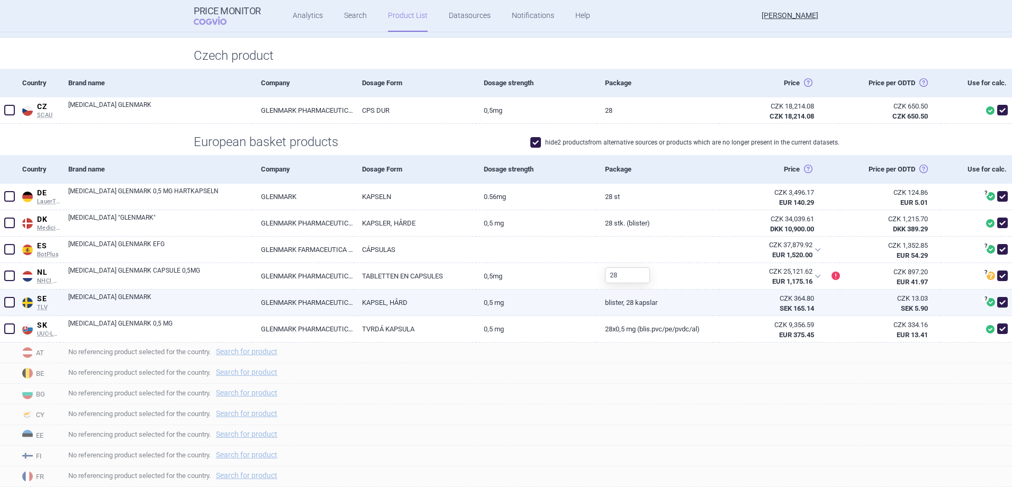
click at [997, 300] on span at bounding box center [1002, 302] width 11 height 11
checkbox input "false"
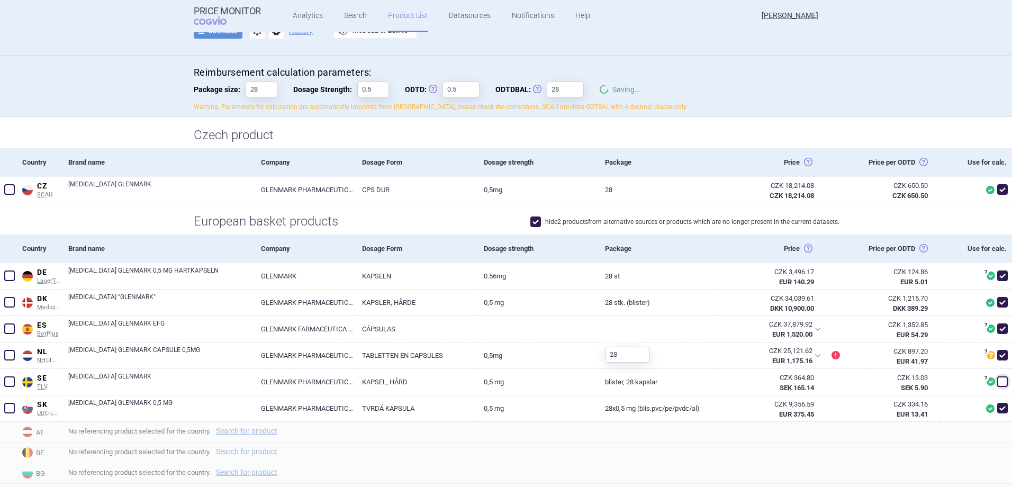
scroll to position [0, 0]
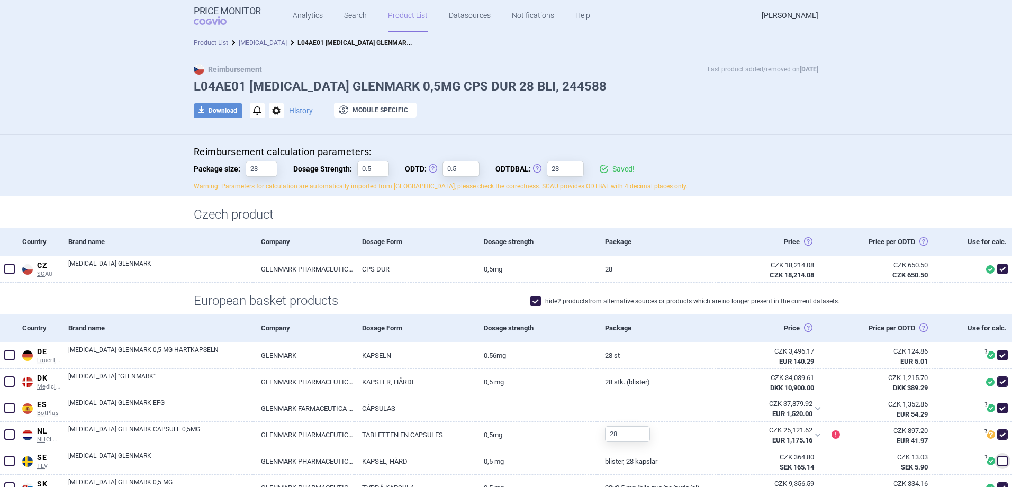
click at [266, 41] on link "[MEDICAL_DATA]" at bounding box center [263, 42] width 48 height 7
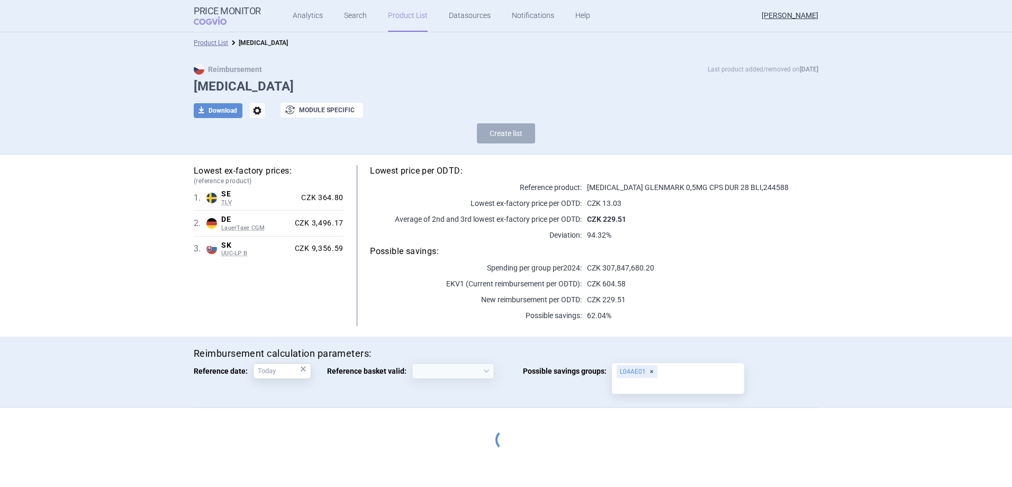
select select "2020-02-01"
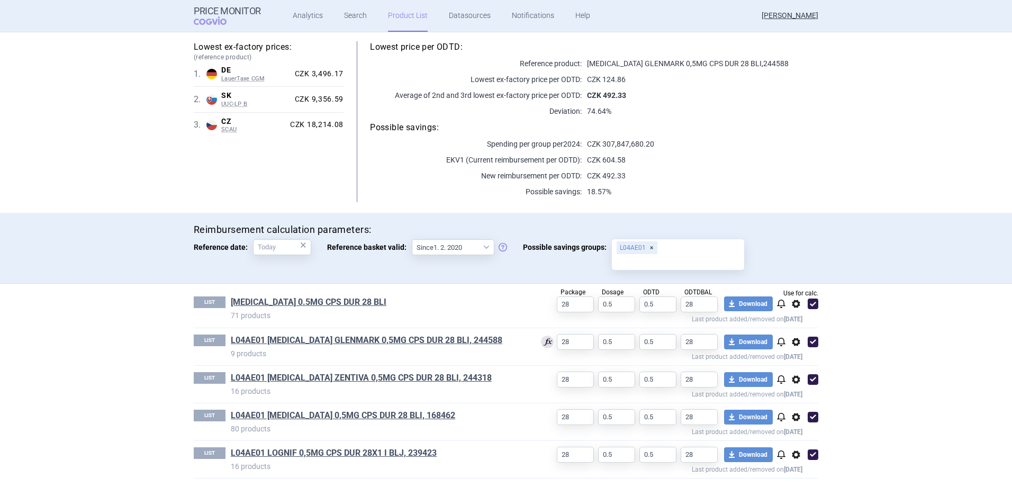
scroll to position [126, 0]
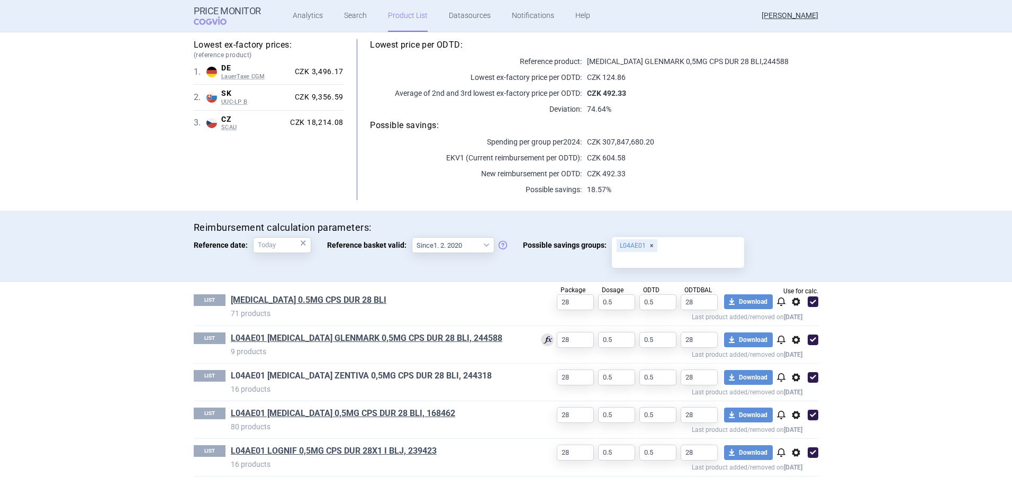
click at [449, 375] on link "L04AE01 FINGOLIMOD ZENTIVA 0,5MG CPS DUR 28 BLI, 244318" at bounding box center [361, 376] width 261 height 12
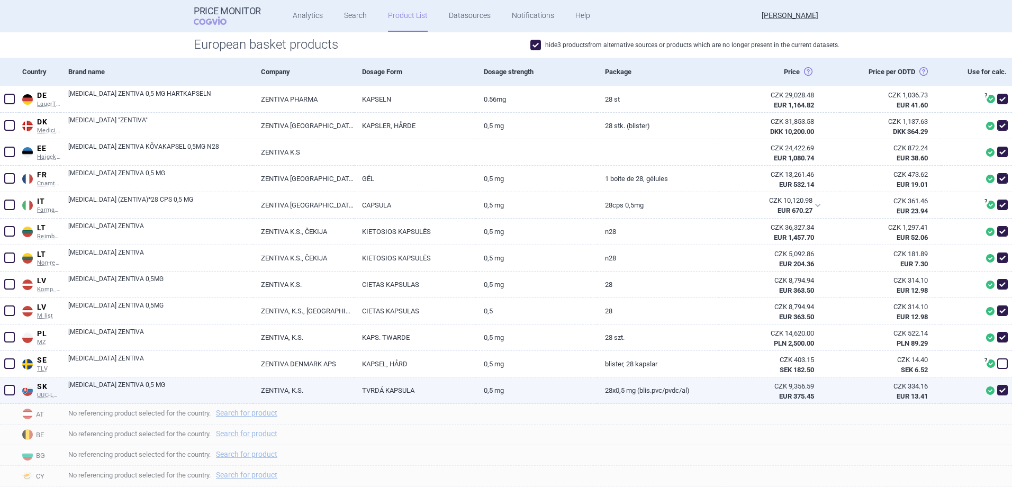
scroll to position [265, 0]
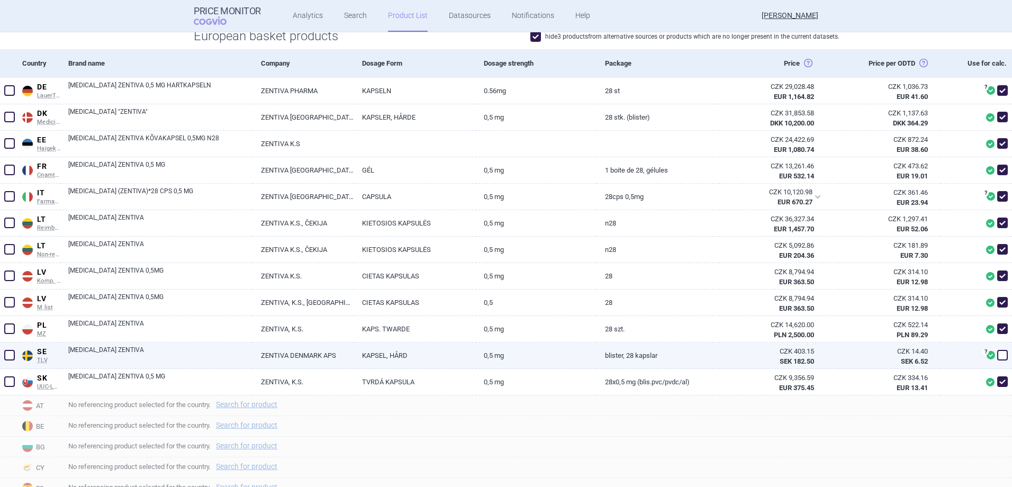
click at [997, 353] on span at bounding box center [1002, 355] width 11 height 11
checkbox input "true"
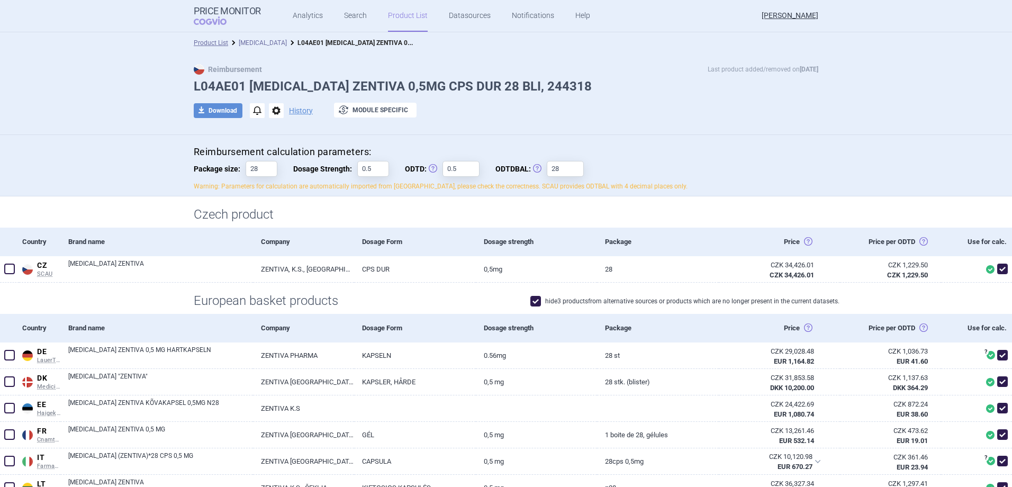
click at [260, 43] on link "[MEDICAL_DATA]" at bounding box center [263, 42] width 48 height 7
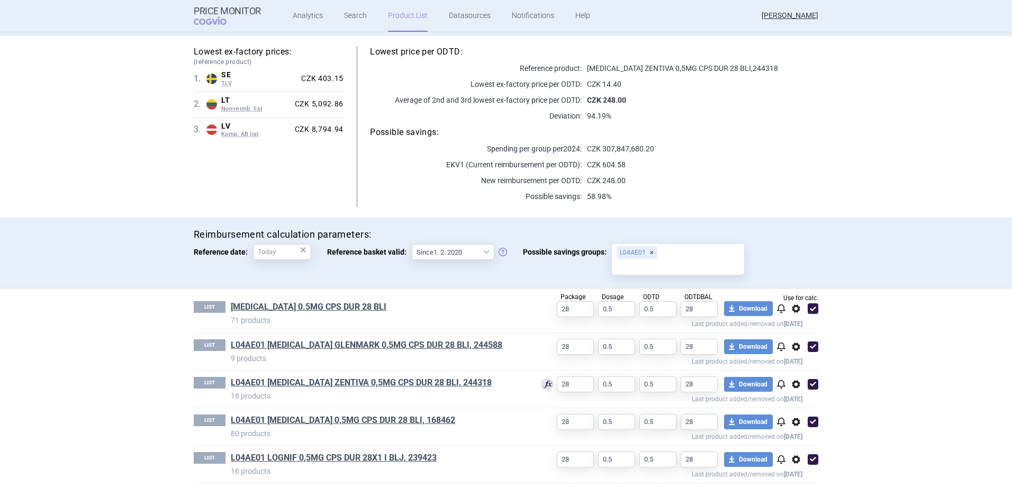
scroll to position [126, 0]
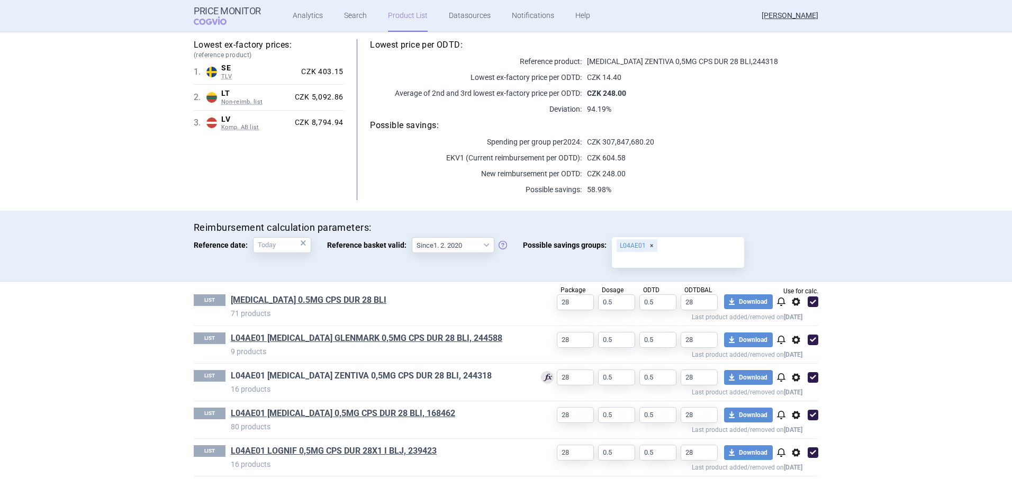
click at [459, 375] on link "L04AE01 [MEDICAL_DATA] ZENTIVA 0,5MG CPS DUR 28 BLI, 244318" at bounding box center [361, 376] width 261 height 12
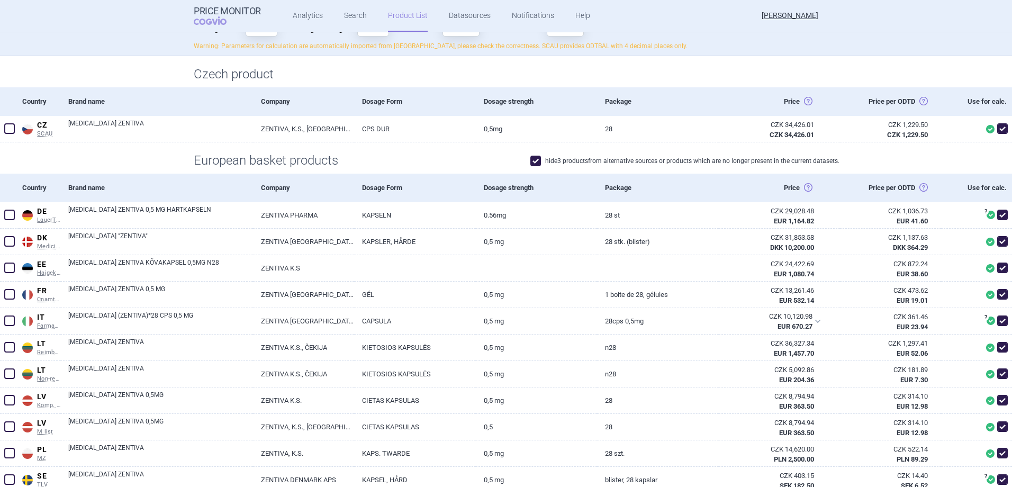
scroll to position [318, 0]
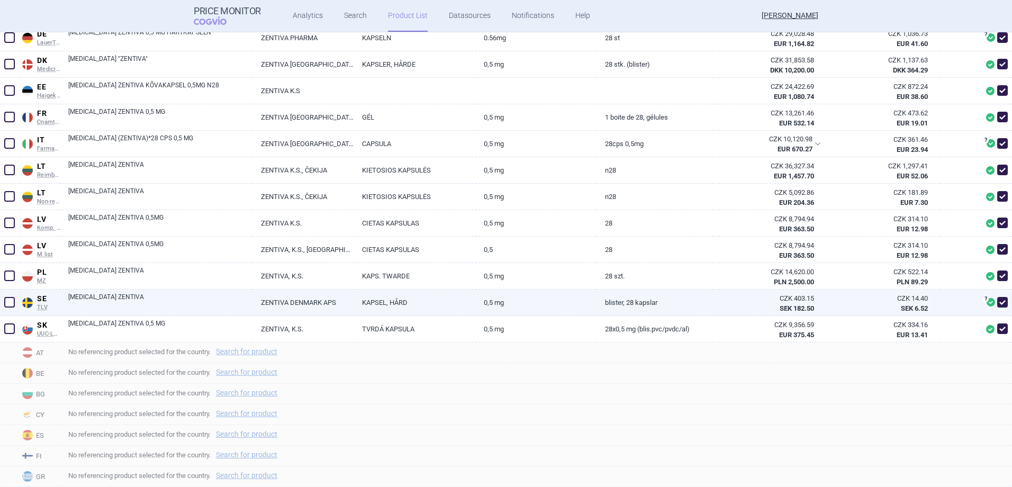
click at [997, 300] on span at bounding box center [1002, 302] width 11 height 11
checkbox input "false"
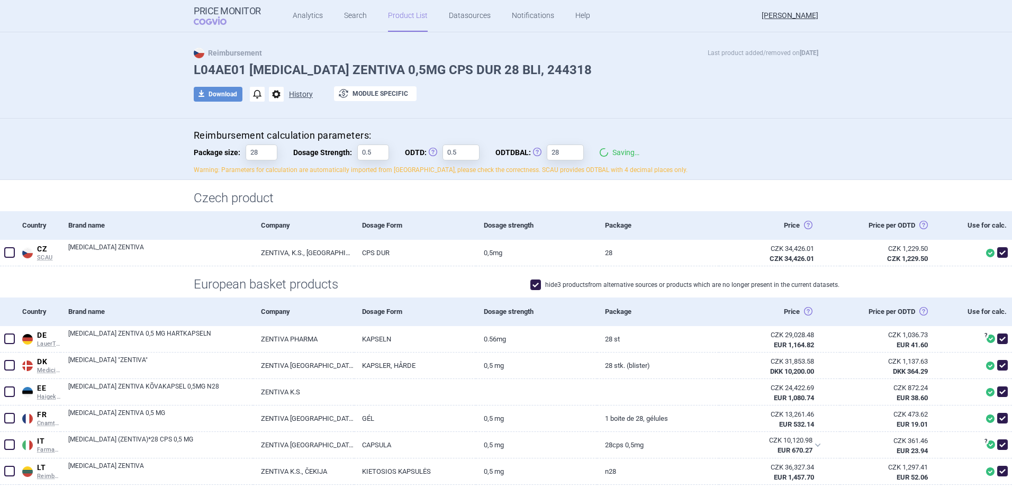
scroll to position [0, 0]
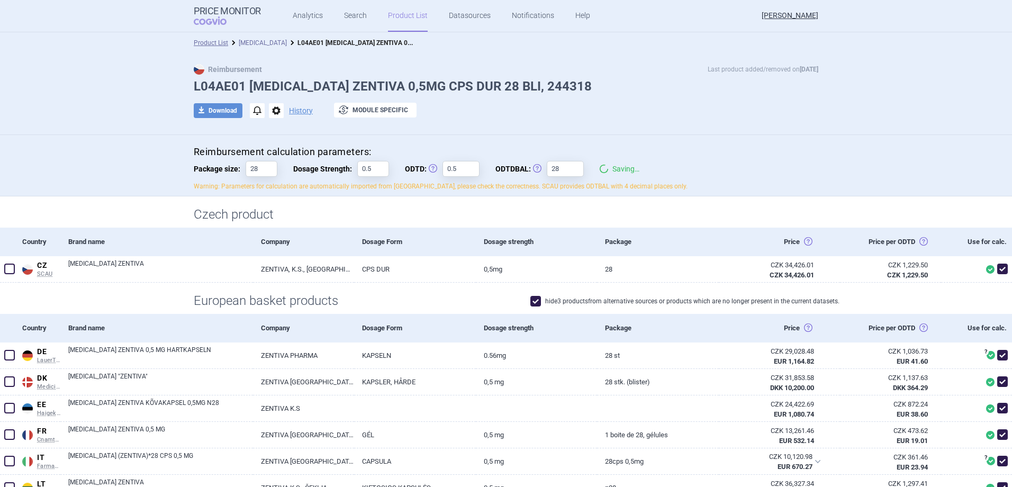
click at [268, 40] on link "[MEDICAL_DATA]" at bounding box center [263, 42] width 48 height 7
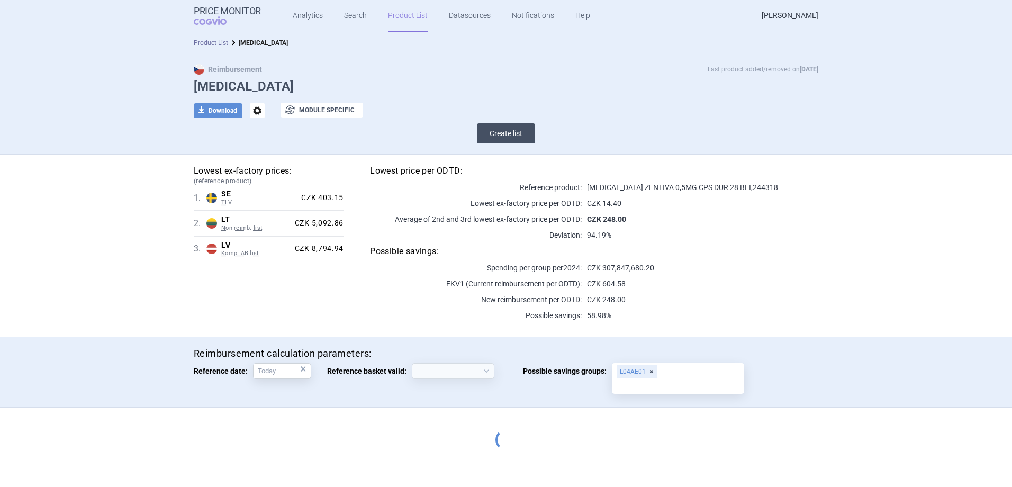
select select "2020-02-01"
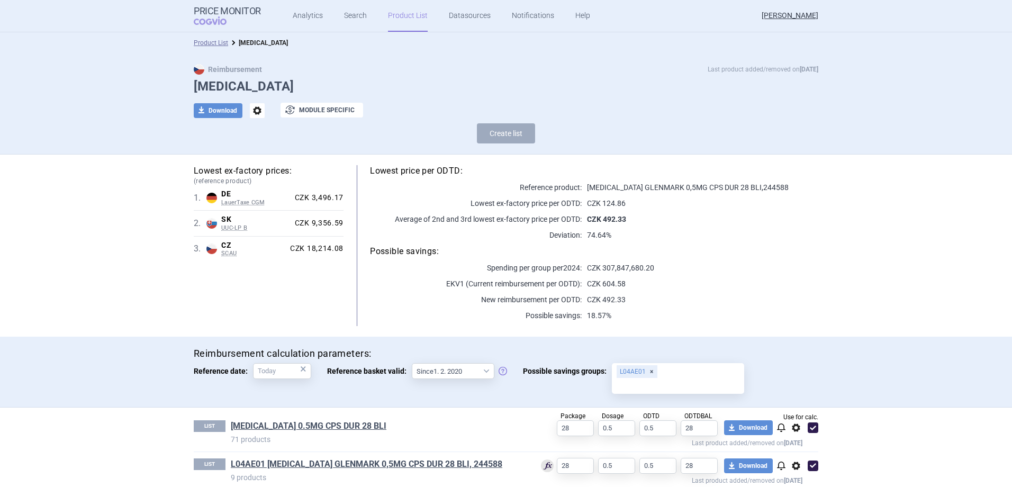
scroll to position [53, 0]
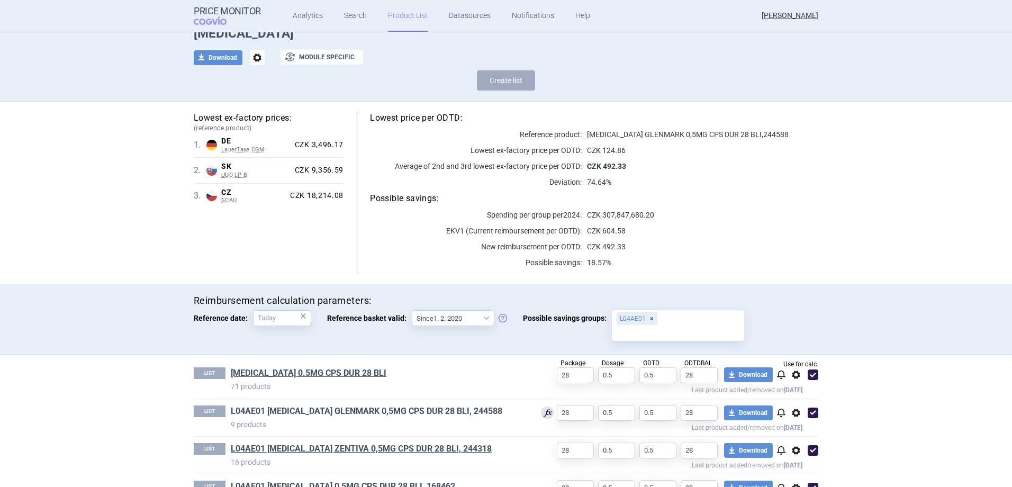
click at [331, 414] on link "L04AE01 FINGOLIMOD GLENMARK 0,5MG CPS DUR 28 BLI, 244588" at bounding box center [366, 411] width 271 height 12
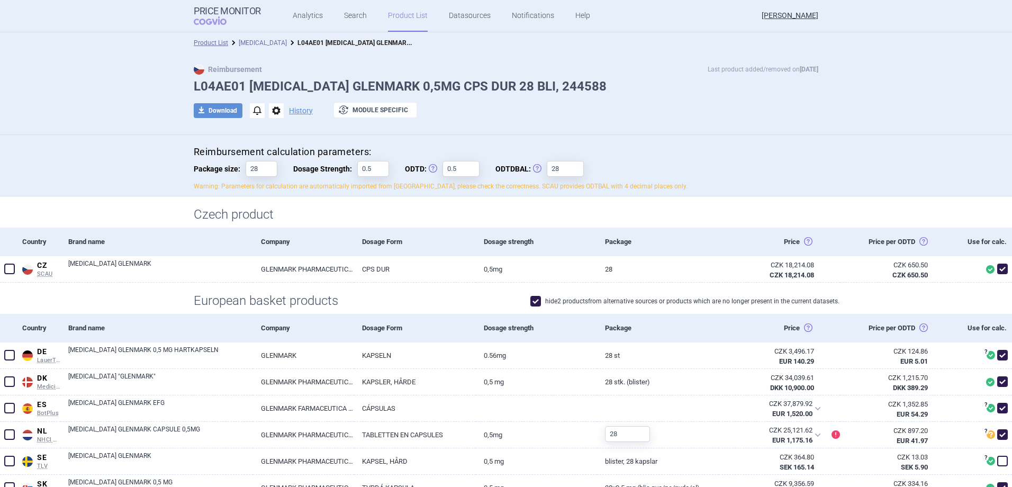
click at [255, 40] on link "[MEDICAL_DATA]" at bounding box center [263, 42] width 48 height 7
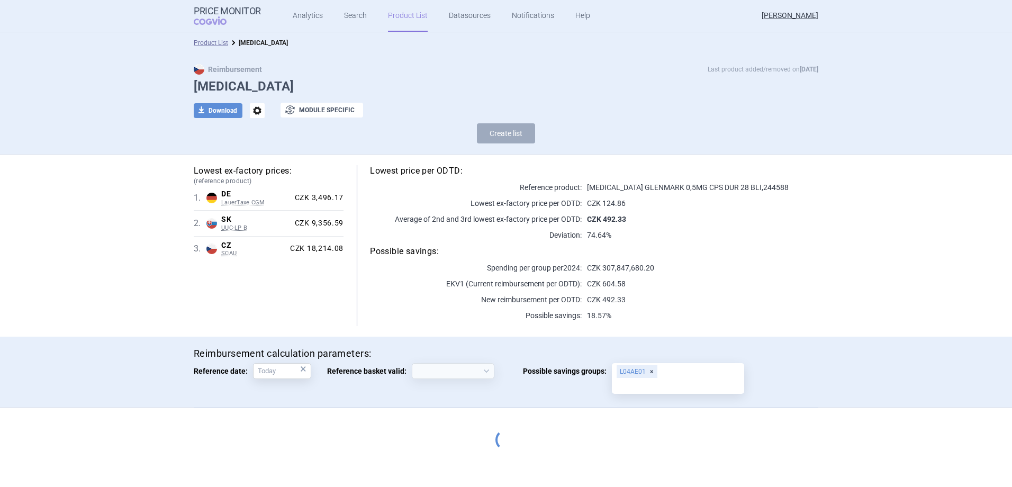
select select "2020-02-01"
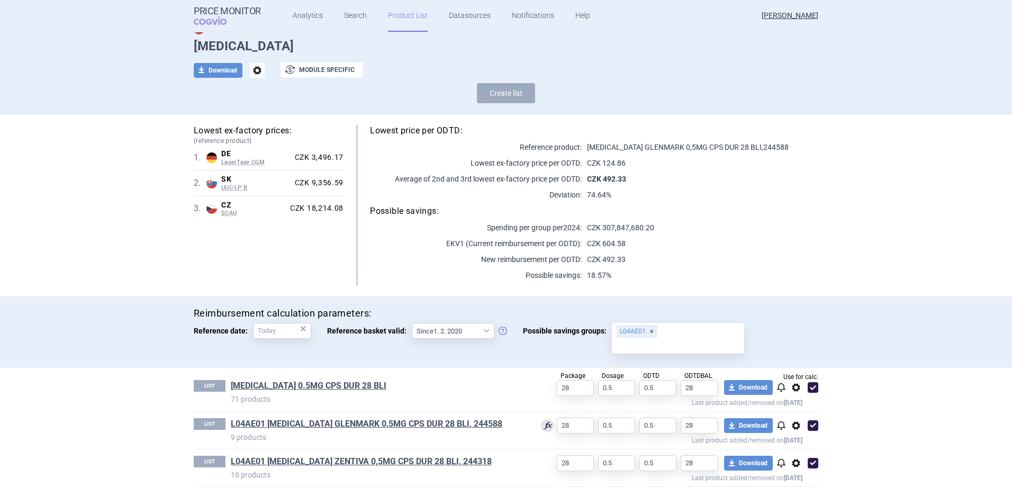
scroll to position [106, 0]
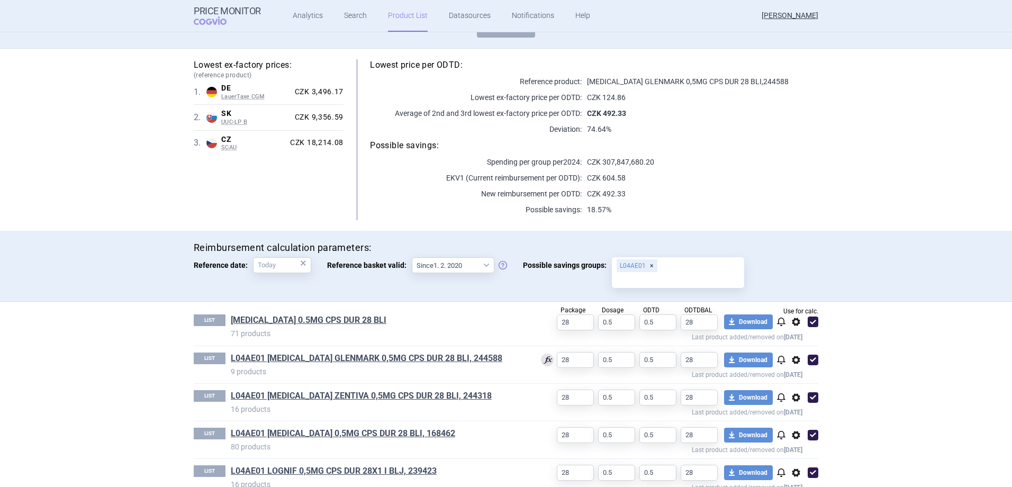
click at [447, 358] on link "L04AE01 FINGOLIMOD GLENMARK 0,5MG CPS DUR 28 BLI, 244588" at bounding box center [366, 358] width 271 height 12
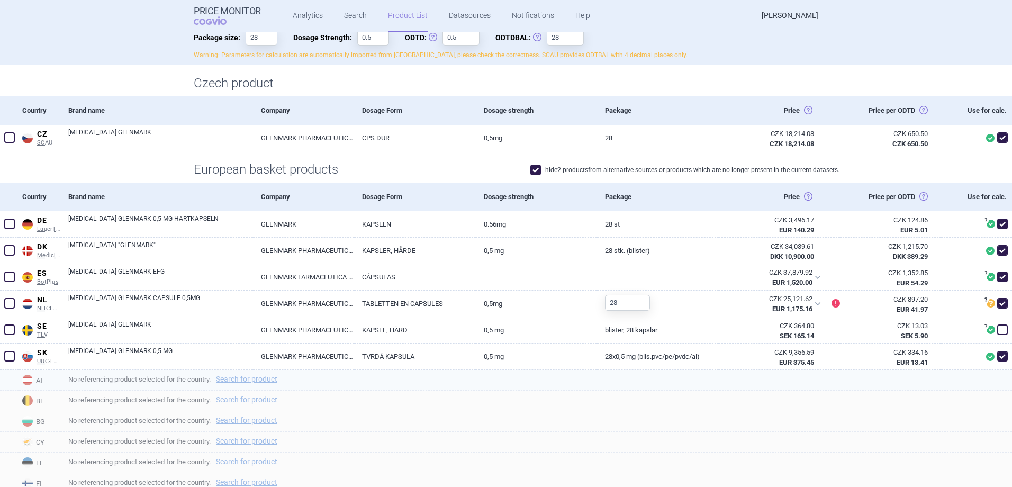
scroll to position [106, 0]
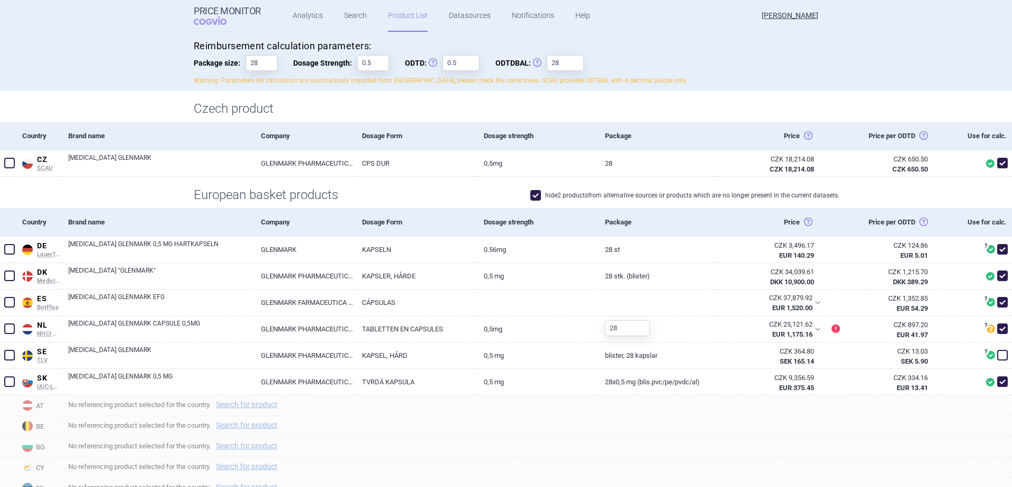
click at [534, 194] on span at bounding box center [535, 195] width 11 height 11
checkbox input "false"
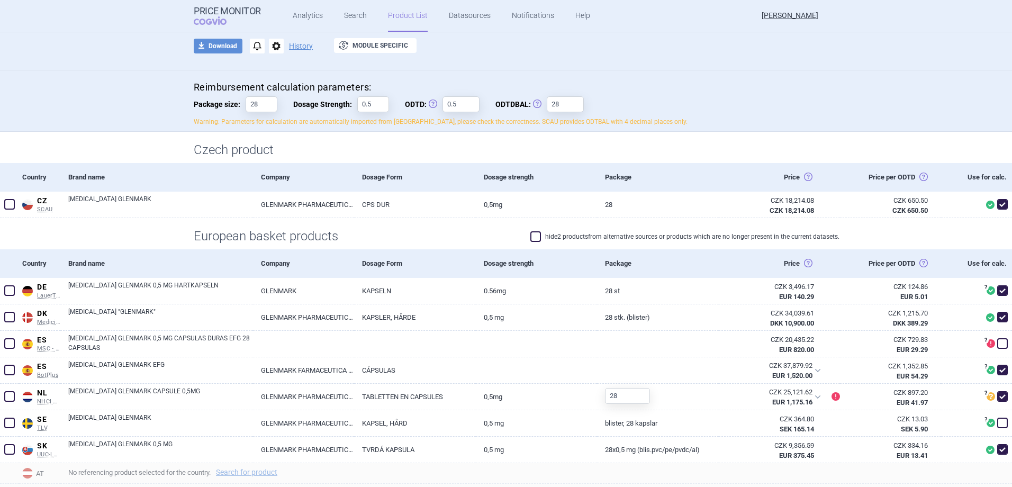
scroll to position [0, 0]
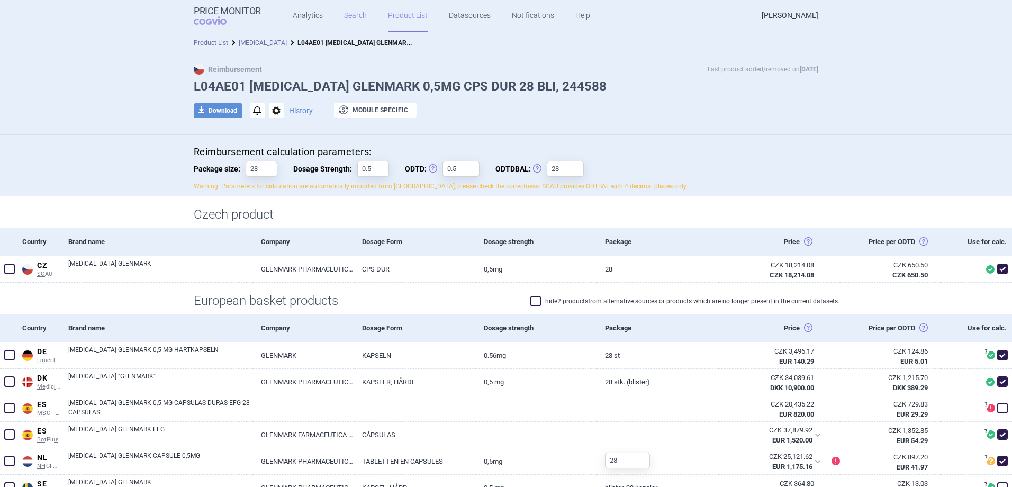
click at [356, 10] on link "Search" at bounding box center [355, 16] width 23 height 32
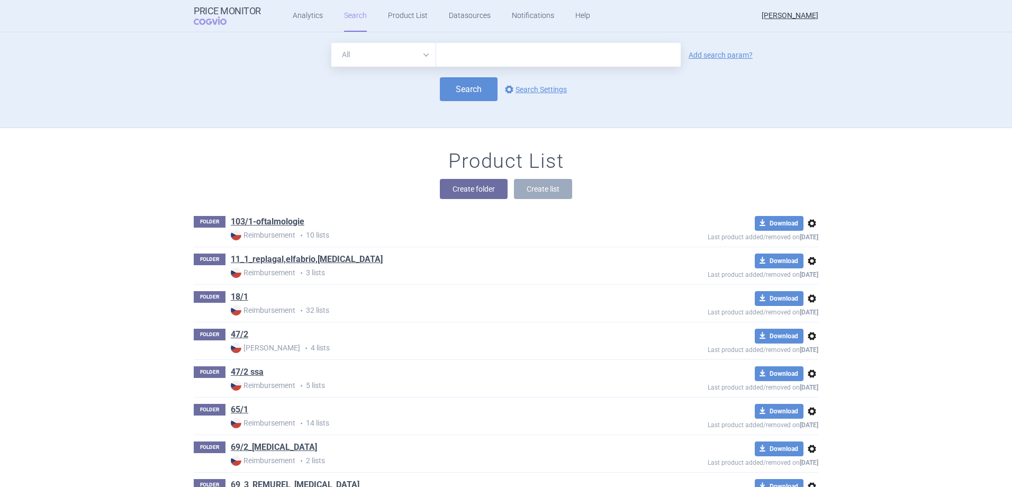
click at [481, 53] on input "text" at bounding box center [558, 55] width 245 height 24
click at [447, 57] on input "GINGOLIMOD GLENMARK" at bounding box center [558, 55] width 245 height 24
type input "FINGOLIMOD GLENMARK"
click at [459, 94] on button "Search" at bounding box center [469, 89] width 58 height 24
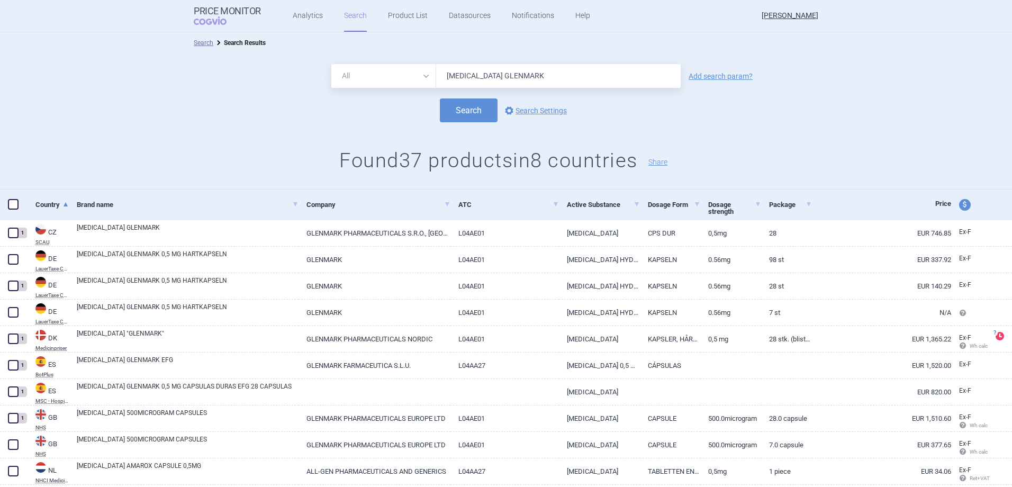
drag, startPoint x: 541, startPoint y: 76, endPoint x: 487, endPoint y: 77, distance: 54.0
click at [487, 77] on input "FINGOLIMOD GLENMARK" at bounding box center [558, 76] width 245 height 24
type input "[MEDICAL_DATA]"
click at [696, 75] on link "Add search param?" at bounding box center [721, 76] width 64 height 7
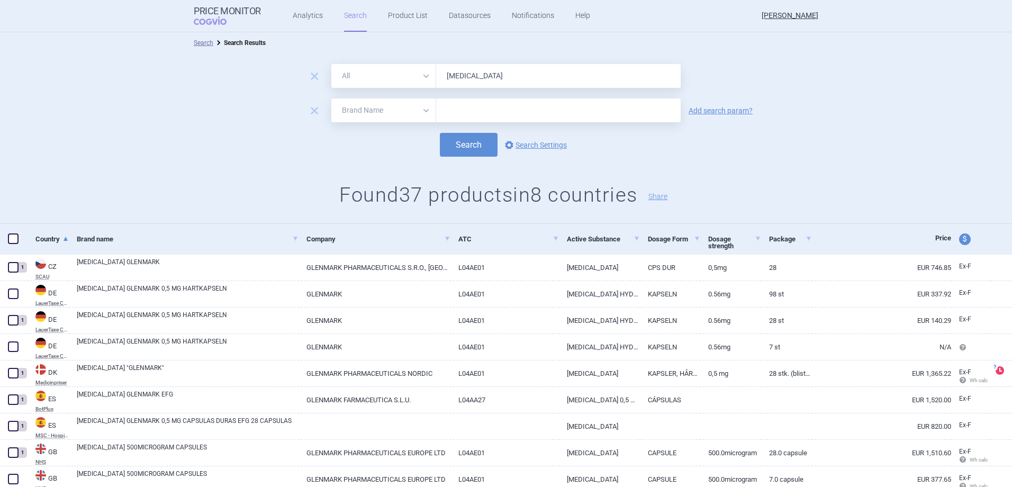
click at [400, 107] on select "All Brand Name ATC Company Active Substance Country Newer than" at bounding box center [383, 110] width 105 height 24
select select "mah"
click at [331, 98] on select "All Brand Name ATC Company Active Substance Country Newer than" at bounding box center [383, 110] width 105 height 24
click at [491, 108] on input "text" at bounding box center [558, 110] width 245 height 24
type input "GLEN"
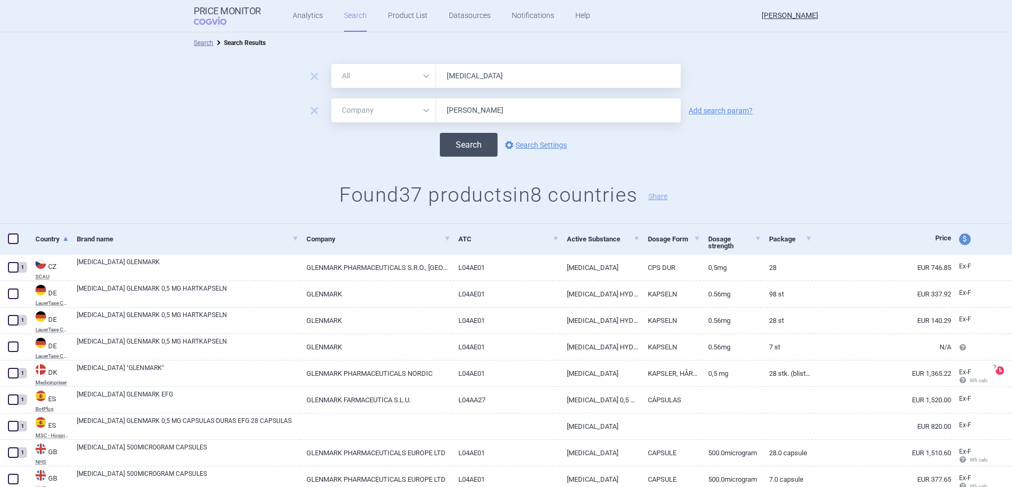
click at [457, 149] on button "Search" at bounding box center [469, 145] width 58 height 24
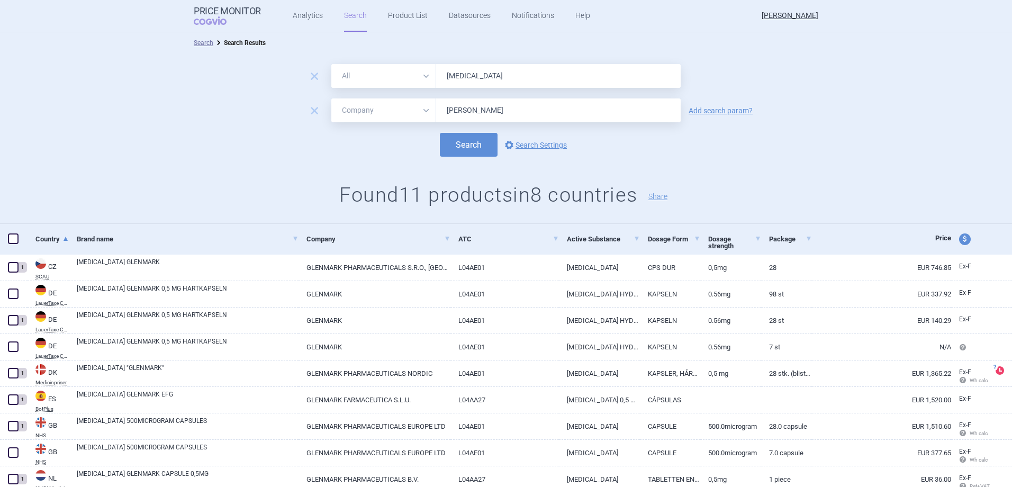
click at [419, 73] on select "All Brand Name ATC Company Active Substance Country Newer than" at bounding box center [383, 76] width 105 height 24
select select "atc"
click at [331, 64] on select "All Brand Name ATC Company Active Substance Country Newer than" at bounding box center [383, 76] width 105 height 24
drag, startPoint x: 504, startPoint y: 76, endPoint x: 311, endPoint y: 83, distance: 192.7
click at [331, 83] on div "remove All Brand Name ATC Company Active Substance Country Newer than FINGOLIMOD" at bounding box center [505, 76] width 349 height 24
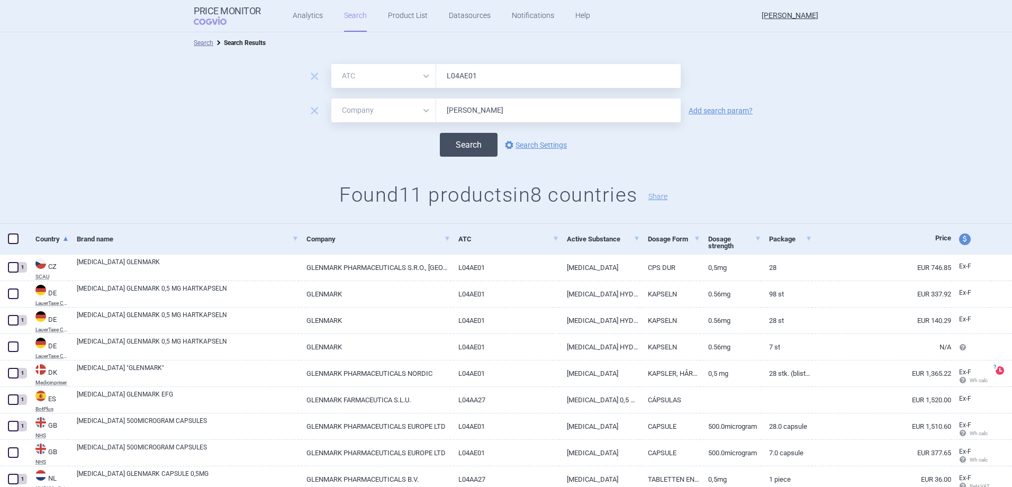
click at [458, 138] on button "Search" at bounding box center [469, 145] width 58 height 24
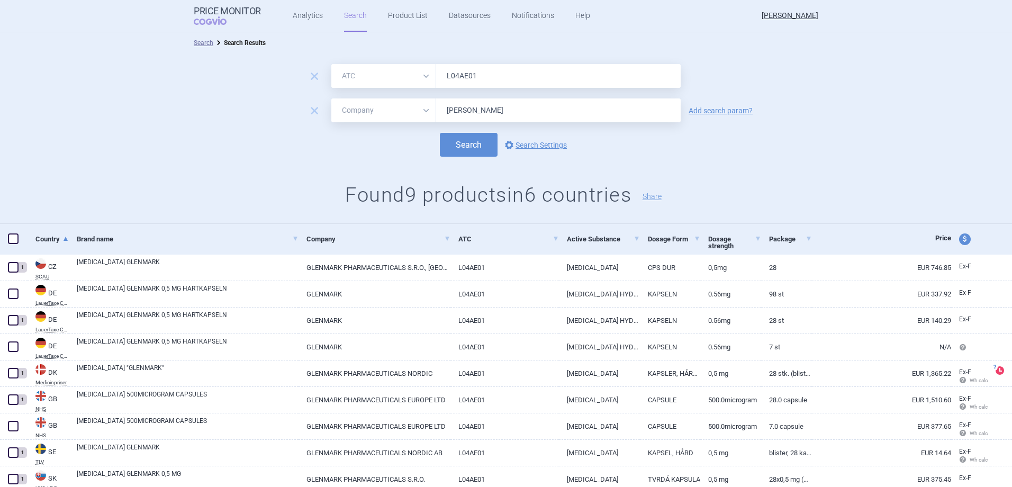
click at [496, 78] on input "L04AE01" at bounding box center [558, 76] width 245 height 24
click at [480, 144] on button "Search" at bounding box center [469, 145] width 58 height 24
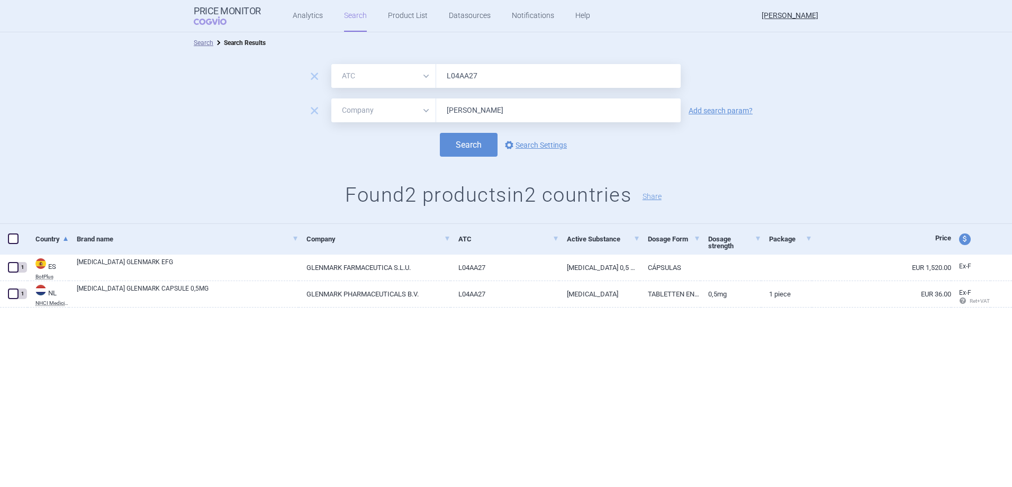
drag, startPoint x: 506, startPoint y: 77, endPoint x: 427, endPoint y: 85, distance: 79.8
click at [427, 85] on div "All Brand Name ATC Company Active Substance Country Newer than L04AA27" at bounding box center [505, 76] width 349 height 24
type input "FINGO"
click at [495, 141] on button "Search" at bounding box center [469, 145] width 58 height 24
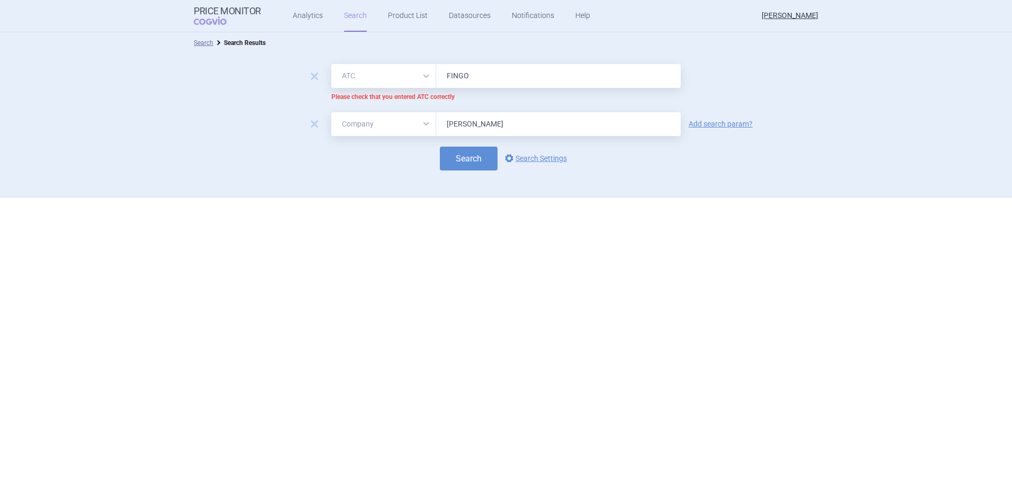
click at [418, 78] on select "All Brand Name ATC Company Active Substance Country Newer than" at bounding box center [383, 76] width 105 height 24
click at [405, 88] on div "remove All Brand Name ATC Company Active Substance Country Newer than FINGO Ple…" at bounding box center [506, 83] width 1012 height 38
click at [374, 78] on select "All Brand Name ATC Company Active Substance Country Newer than" at bounding box center [383, 76] width 105 height 24
select select "all"
click at [331, 64] on select "All Brand Name ATC Company Active Substance Country Newer than" at bounding box center [383, 76] width 105 height 24
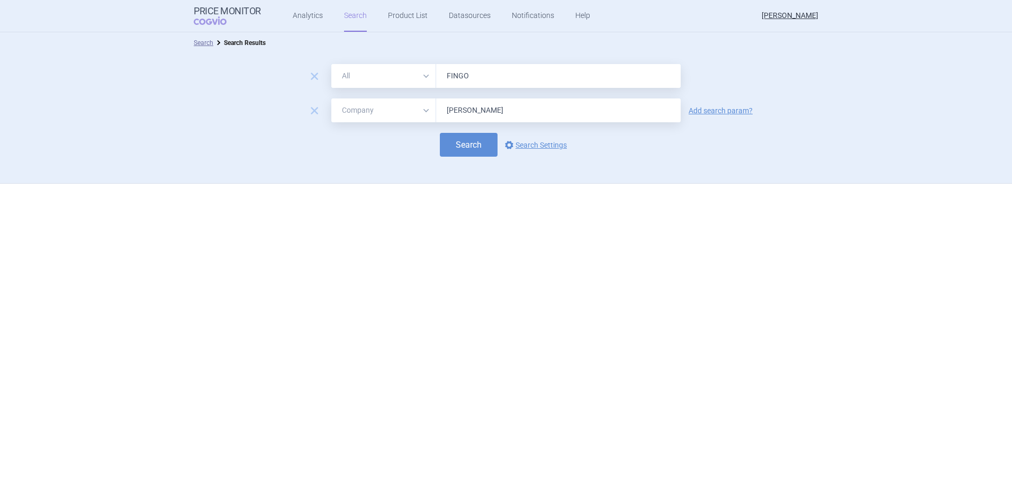
click at [534, 64] on div "remove All Brand Name ATC Company Active Substance Country Newer than FINGO rem…" at bounding box center [506, 118] width 1012 height 130
click at [533, 67] on input "FINGO" at bounding box center [558, 76] width 245 height 24
type input "FINGOL"
click at [464, 157] on div "remove All Brand Name ATC Company Active Substance Country Newer than FINGOL re…" at bounding box center [506, 118] width 1012 height 130
click at [466, 146] on button "Search" at bounding box center [469, 145] width 58 height 24
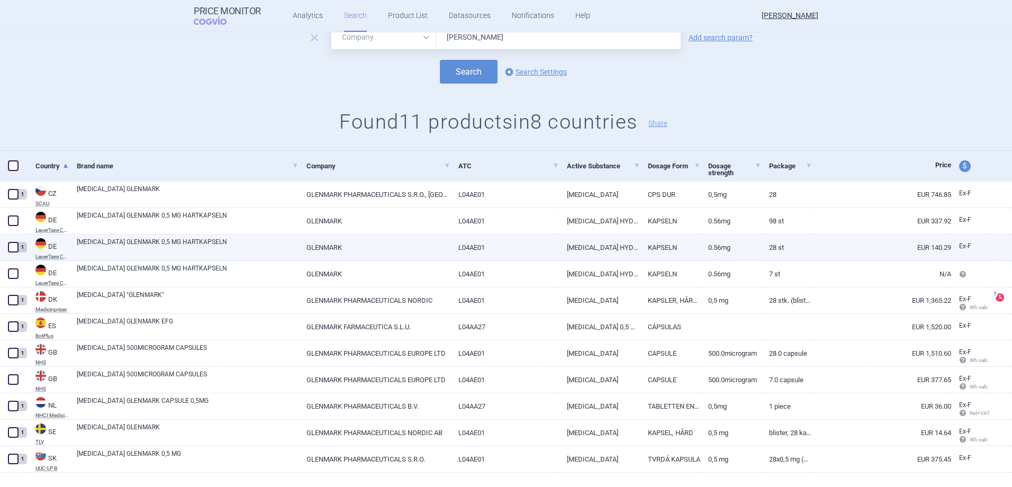
scroll to position [93, 0]
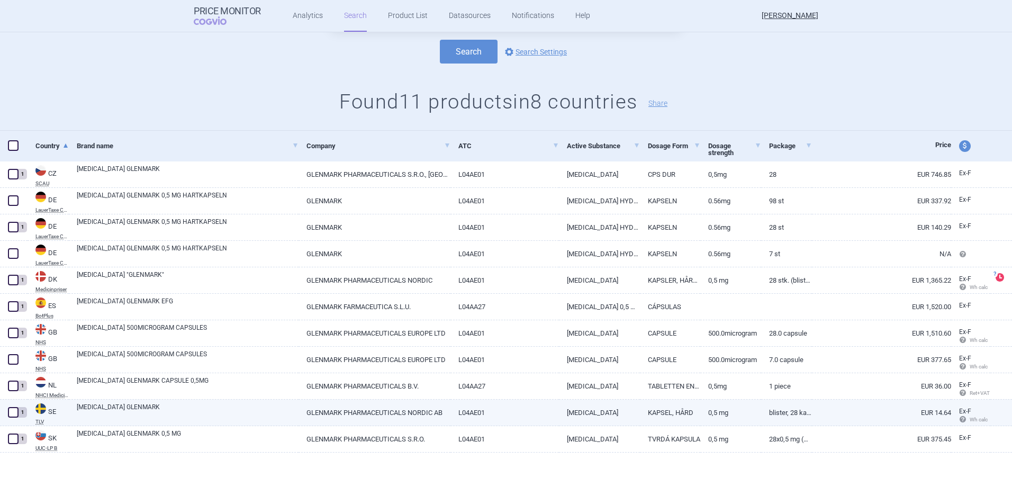
click at [929, 417] on link "EUR 14.64" at bounding box center [881, 413] width 139 height 26
select select "EUR"
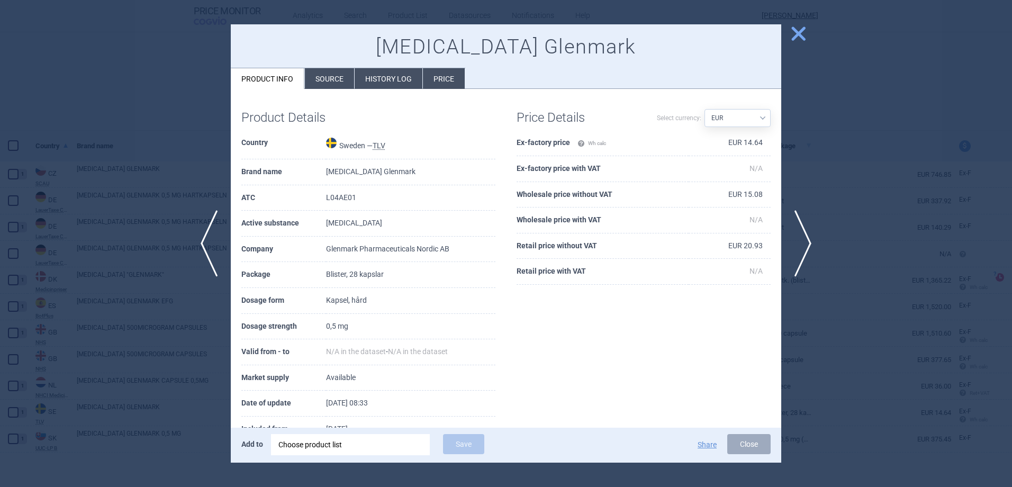
scroll to position [36, 0]
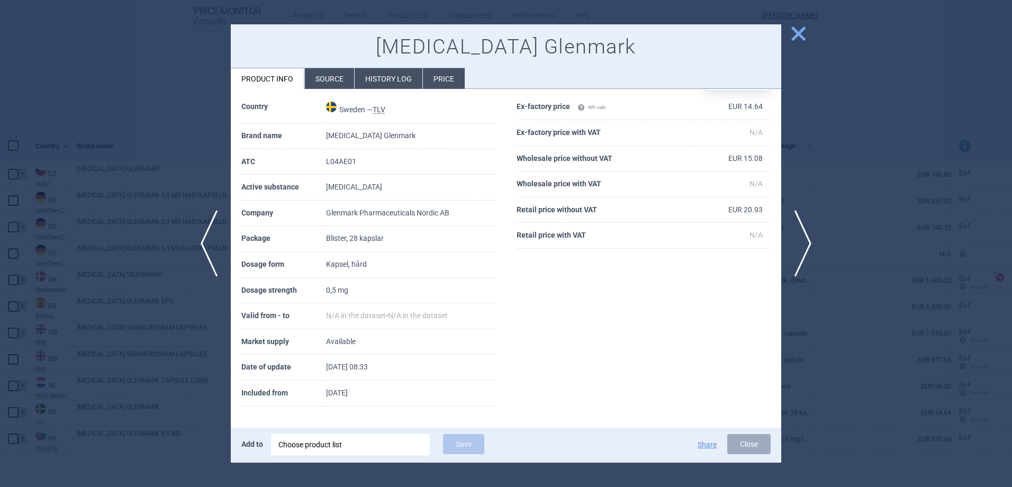
click at [862, 374] on div at bounding box center [506, 243] width 1012 height 487
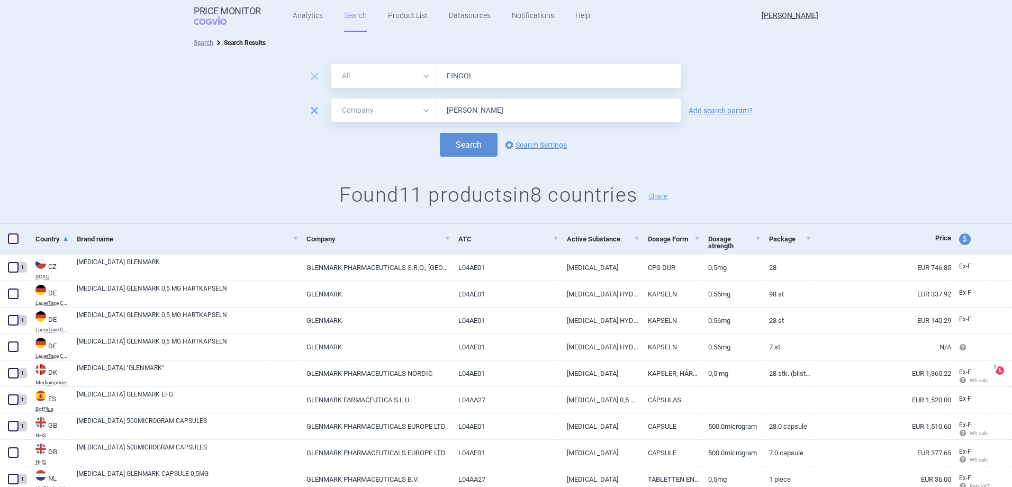
click at [311, 110] on span "remove" at bounding box center [314, 110] width 15 height 15
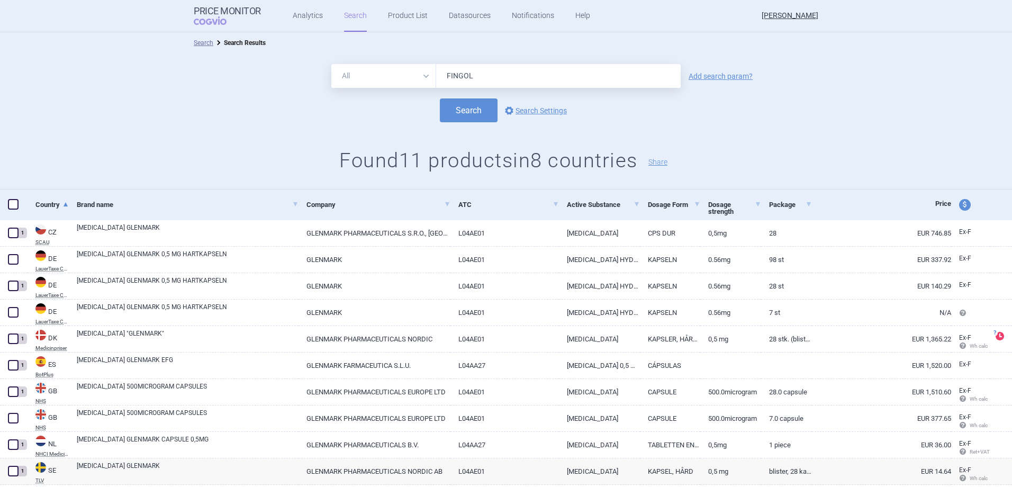
click at [403, 81] on select "All Brand Name ATC Company Active Substance Country Newer than" at bounding box center [383, 76] width 105 height 24
click at [704, 76] on link "Add search param?" at bounding box center [721, 76] width 64 height 7
select select "brandName"
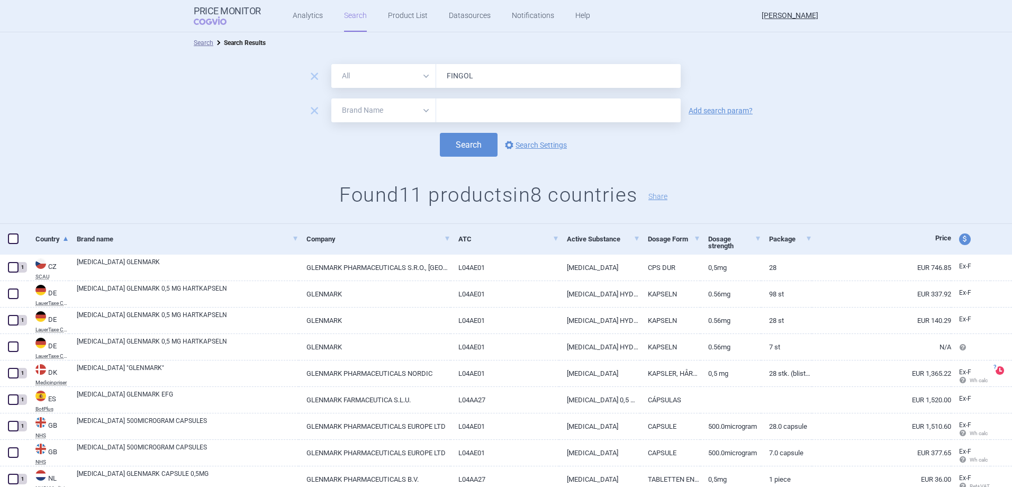
click at [402, 109] on select "All Brand Name ATC Company Active Substance Country Newer than" at bounding box center [383, 110] width 105 height 24
click at [495, 108] on input "text" at bounding box center [558, 110] width 245 height 24
type input "ZENTIVA"
click at [459, 142] on button "Search" at bounding box center [469, 145] width 58 height 24
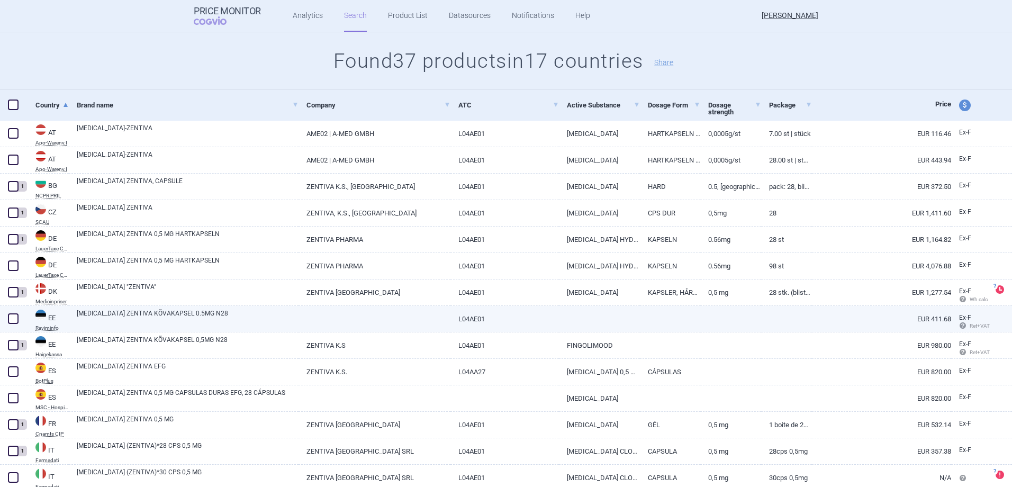
scroll to position [159, 0]
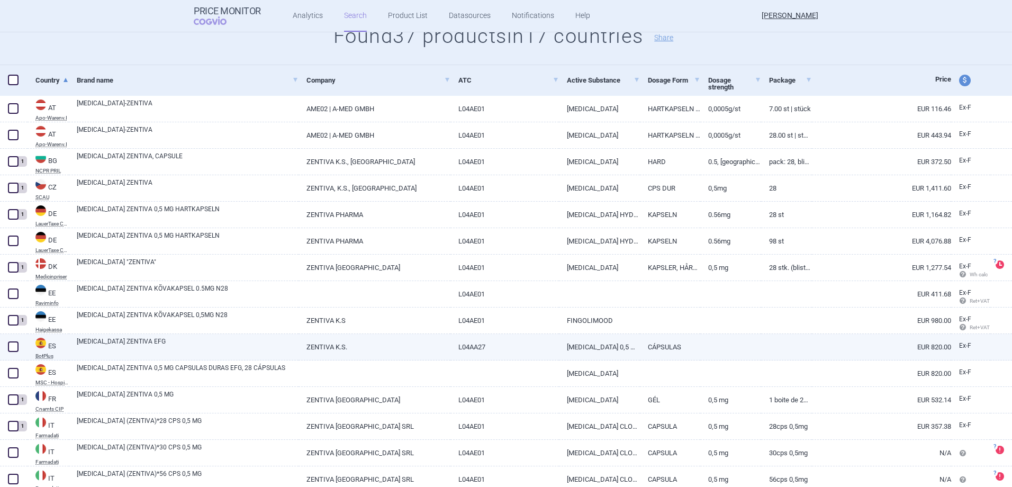
click at [10, 349] on span at bounding box center [13, 346] width 11 height 11
checkbox input "true"
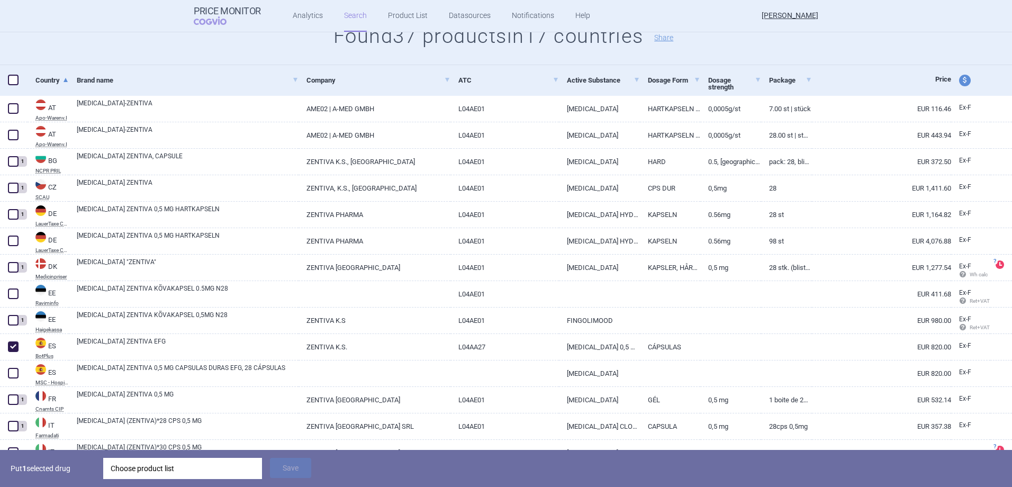
click at [114, 463] on div "Choose product list" at bounding box center [183, 468] width 144 height 21
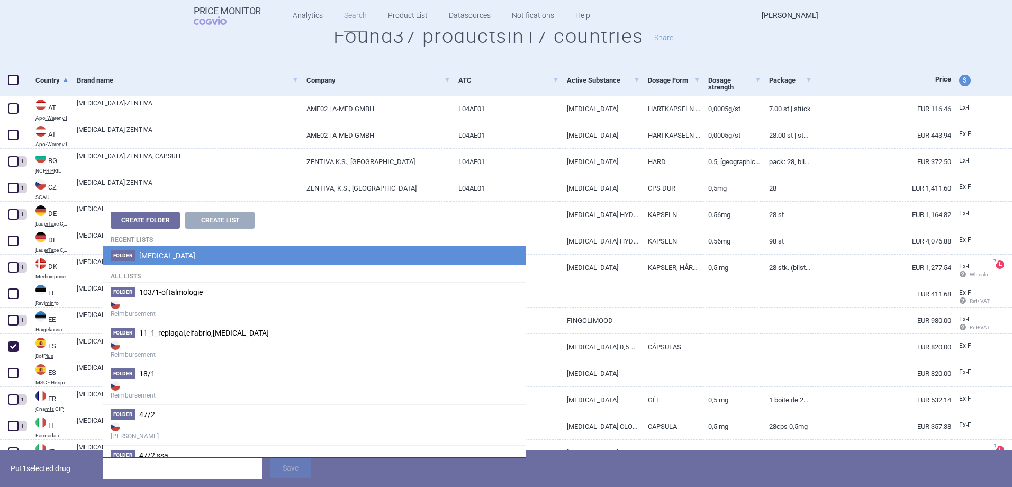
click at [177, 252] on span "[MEDICAL_DATA]" at bounding box center [167, 255] width 56 height 8
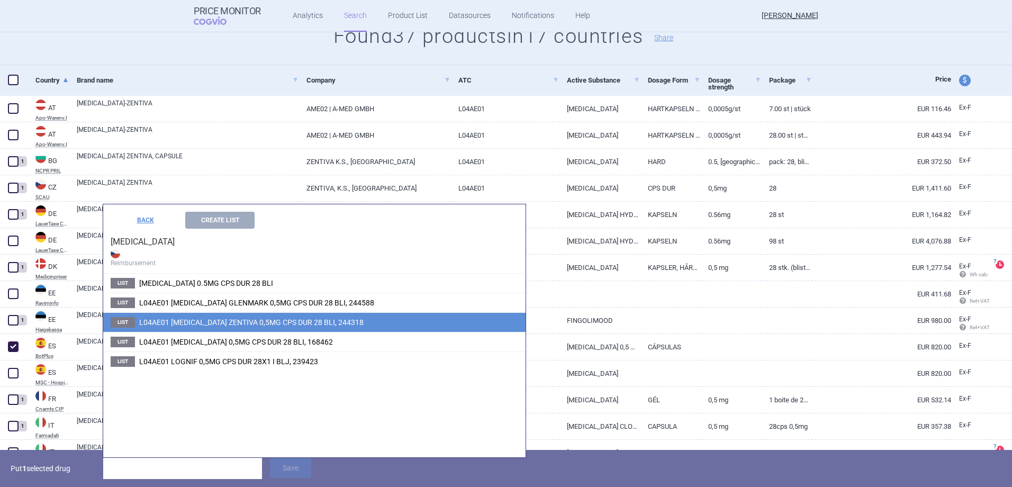
click at [145, 315] on li "List L04AE01 FINGOLIMOD ZENTIVA 0,5MG CPS DUR 28 BLI, 244318" at bounding box center [314, 322] width 422 height 20
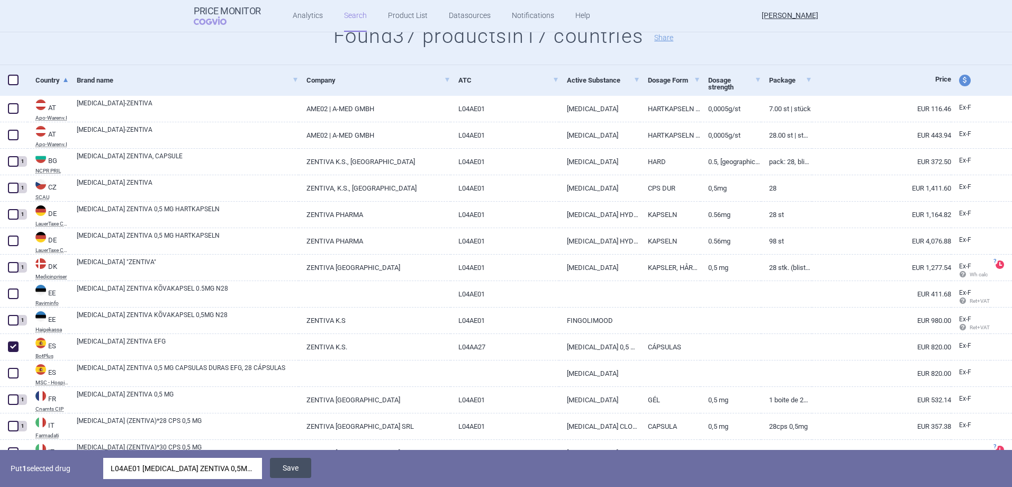
click at [301, 467] on button "Save" at bounding box center [290, 468] width 41 height 20
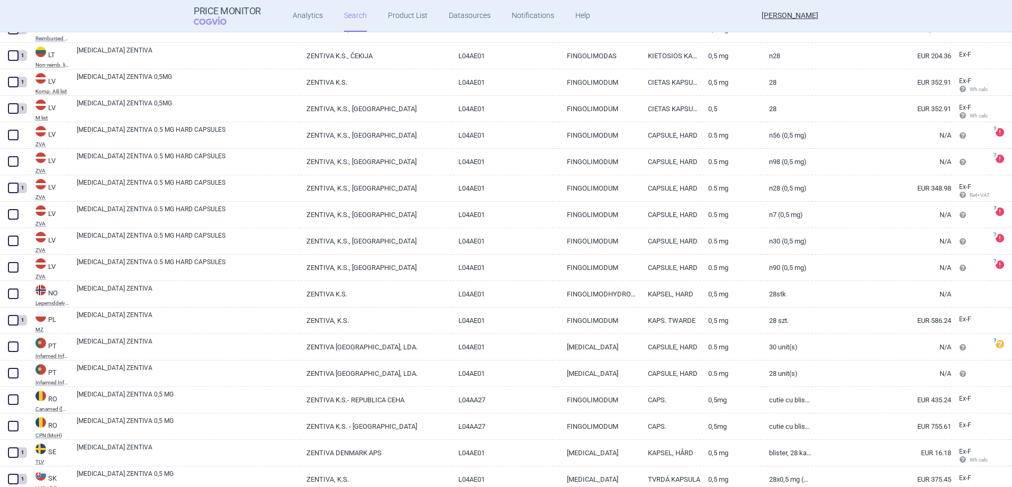
scroll to position [781, 0]
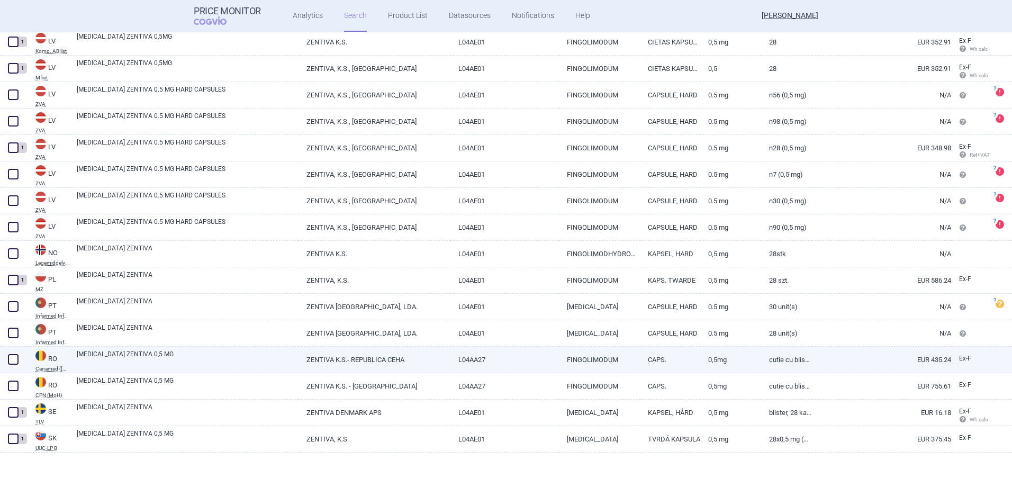
click at [103, 359] on link "FINGOLIMOD ZENTIVA 0,5 MG" at bounding box center [188, 358] width 222 height 19
select select "EUR"
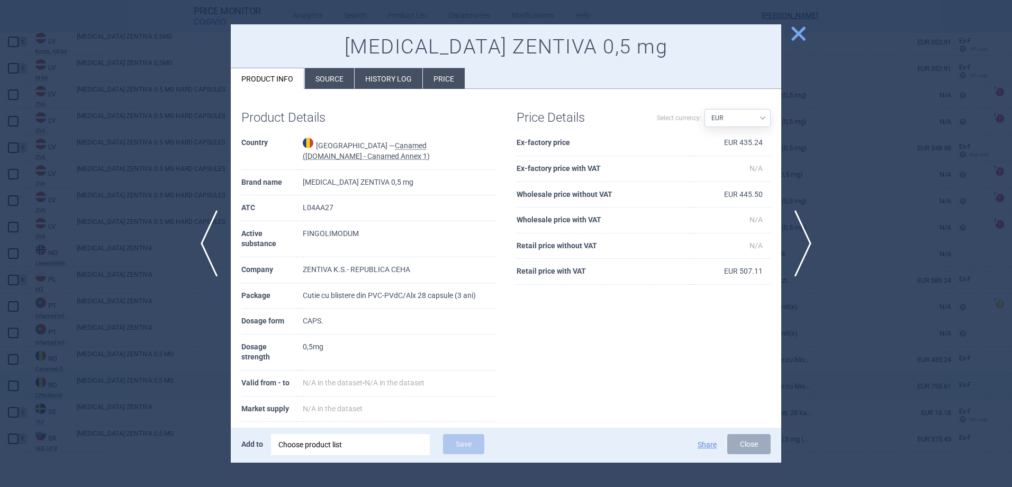
drag, startPoint x: 832, startPoint y: 369, endPoint x: 759, endPoint y: 376, distance: 73.4
click at [832, 369] on div at bounding box center [506, 243] width 1012 height 487
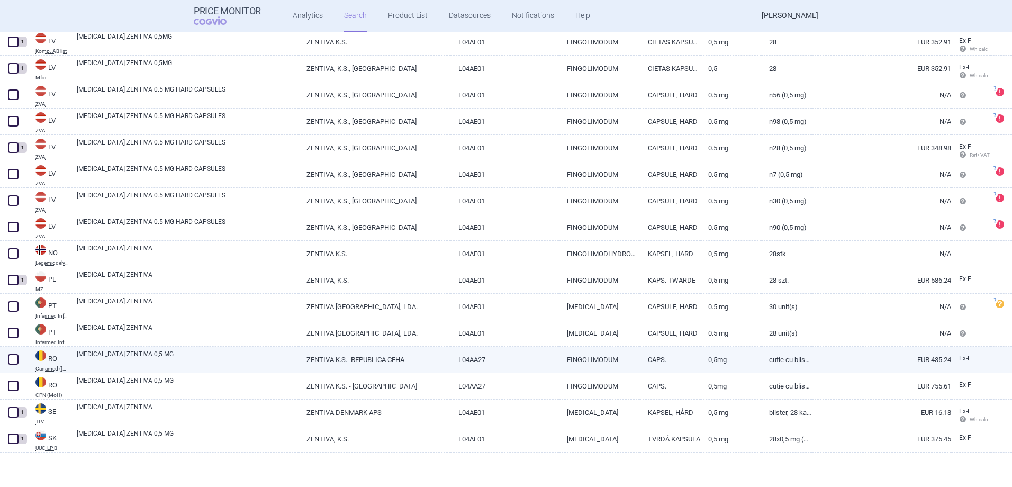
click at [16, 358] on span at bounding box center [13, 359] width 11 height 11
checkbox input "true"
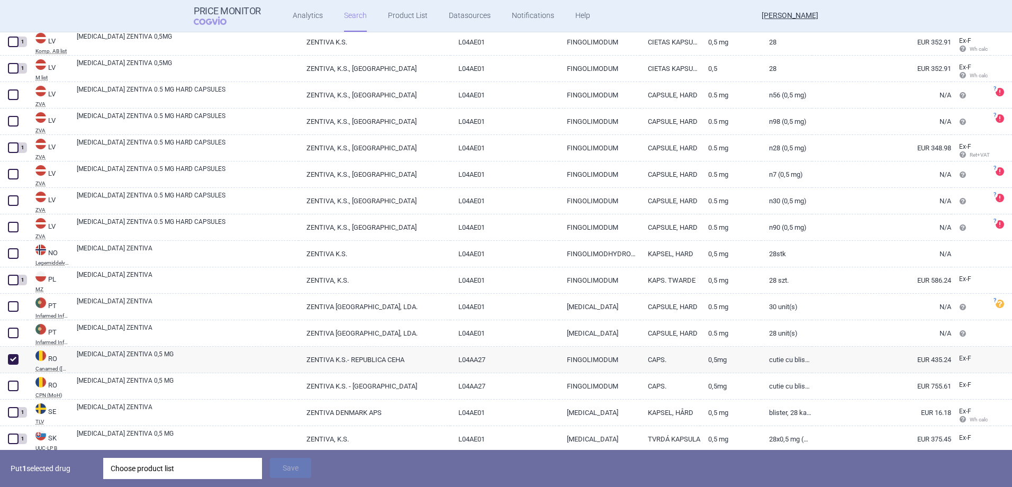
click at [164, 470] on div "Choose product list" at bounding box center [183, 468] width 144 height 21
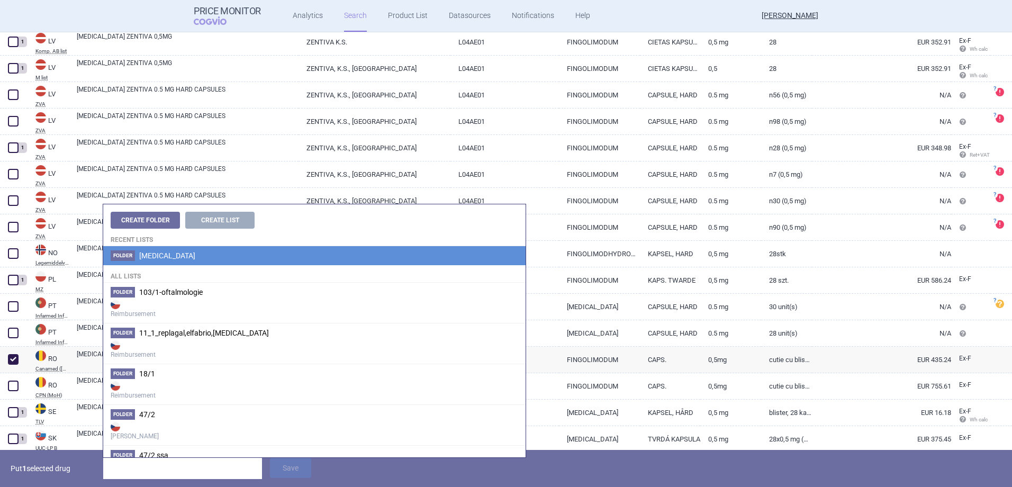
click at [196, 252] on li "Folder FINGOLIMOD" at bounding box center [314, 255] width 422 height 19
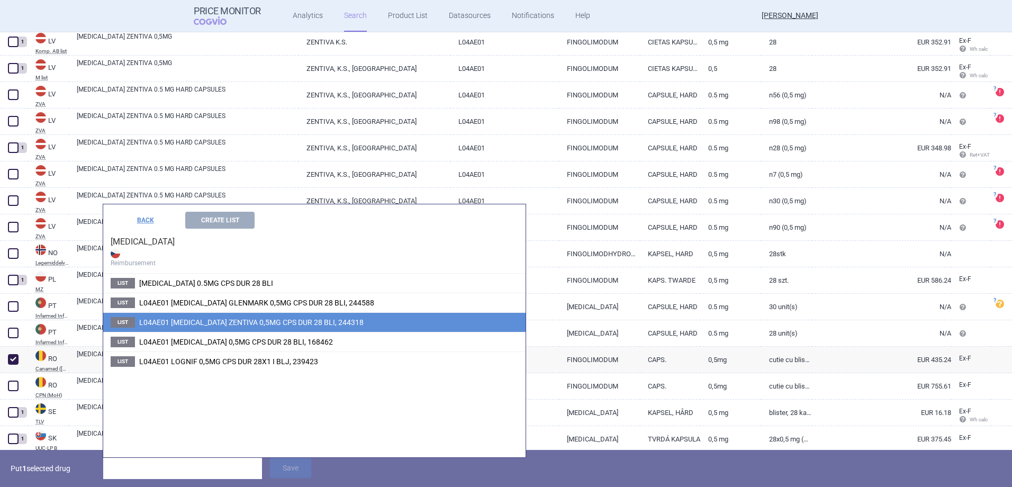
click at [258, 319] on span "L04AE01 FINGOLIMOD ZENTIVA 0,5MG CPS DUR 28 BLI, 244318" at bounding box center [251, 322] width 224 height 8
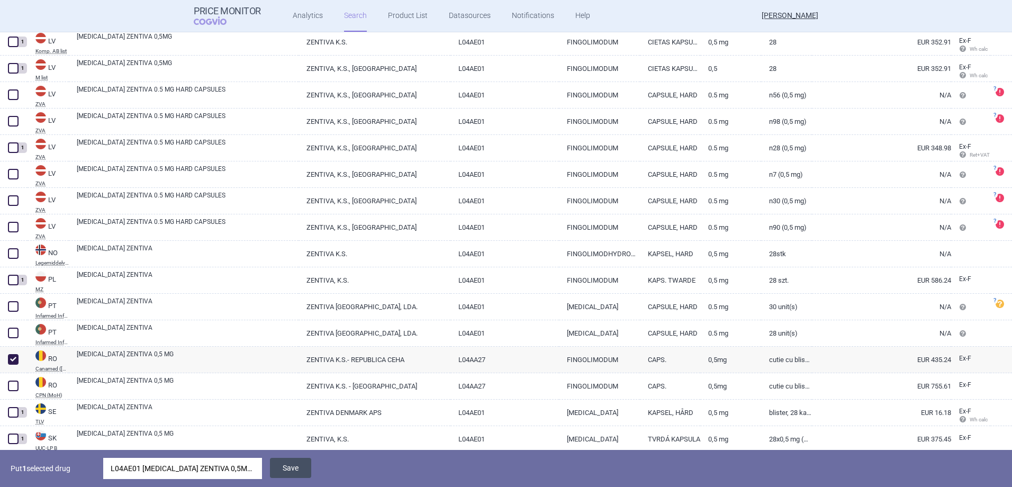
click at [292, 469] on button "Save" at bounding box center [290, 468] width 41 height 20
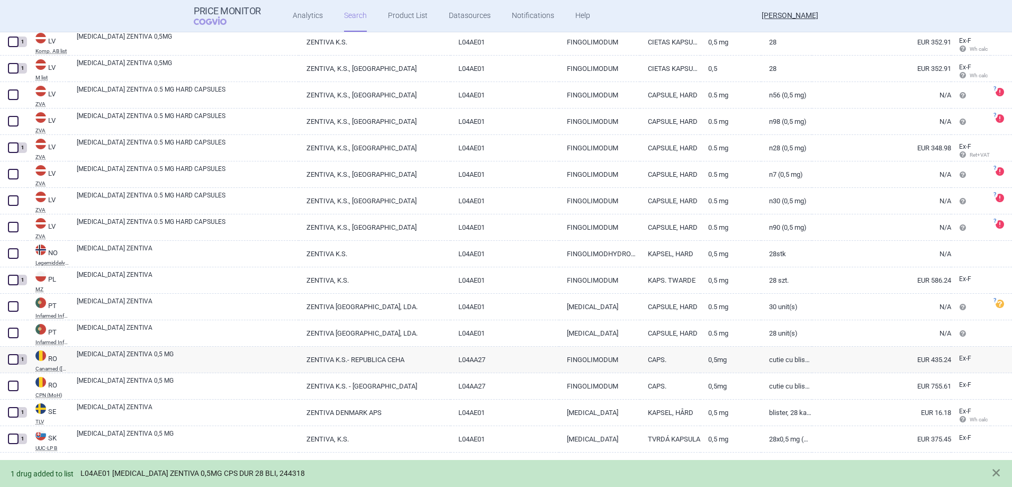
click at [142, 472] on link "L04AE01 FINGOLIMOD ZENTIVA 0,5MG CPS DUR 28 BLI, 244318" at bounding box center [192, 473] width 224 height 9
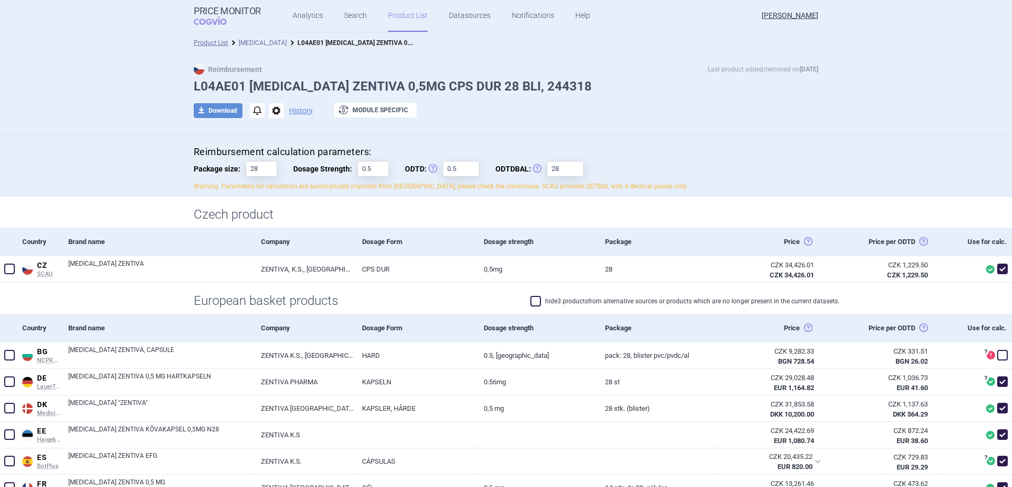
click at [260, 44] on link "[MEDICAL_DATA]" at bounding box center [263, 42] width 48 height 7
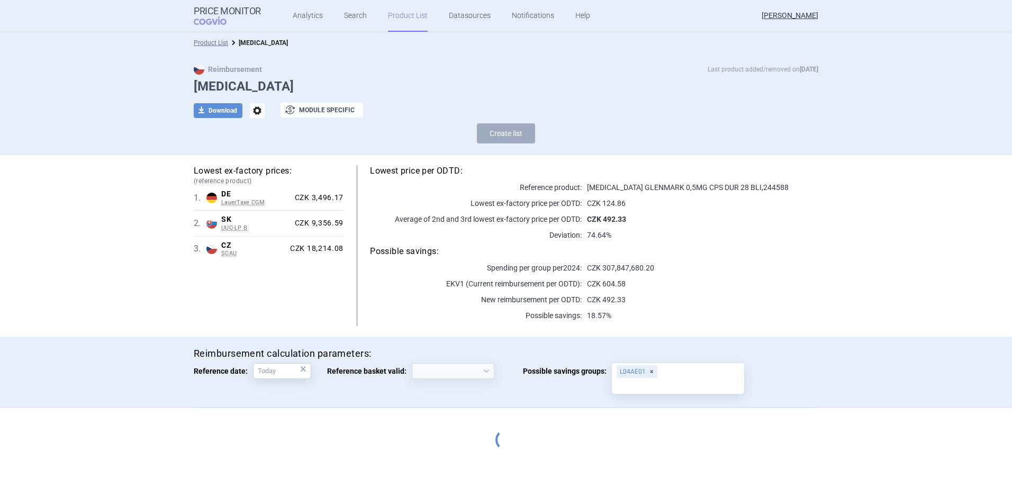
select select "2020-02-01"
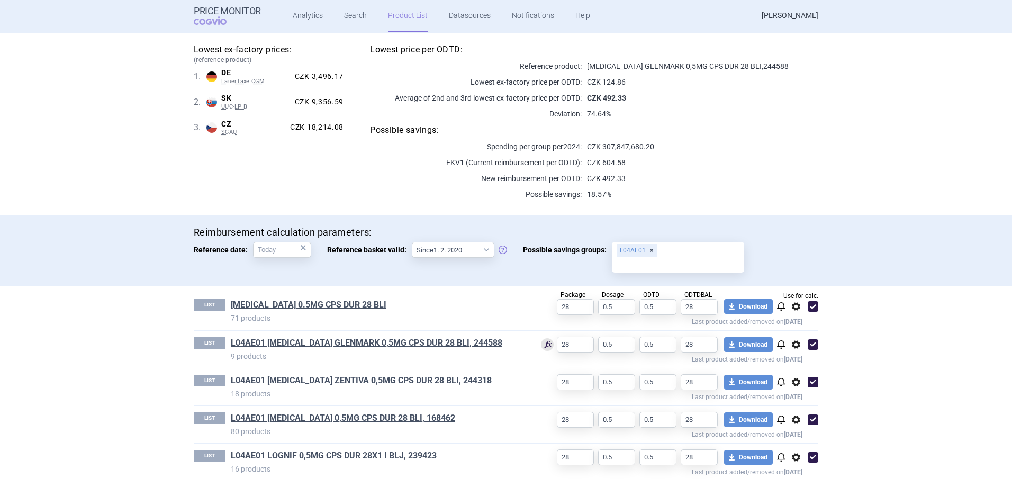
scroll to position [126, 0]
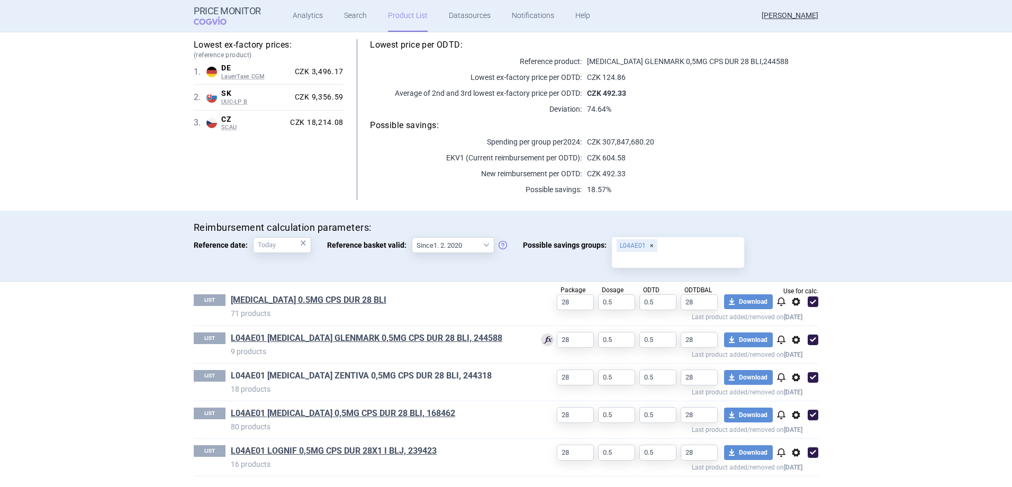
click at [406, 376] on link "L04AE01 FINGOLIMOD ZENTIVA 0,5MG CPS DUR 28 BLI, 244318" at bounding box center [361, 376] width 261 height 12
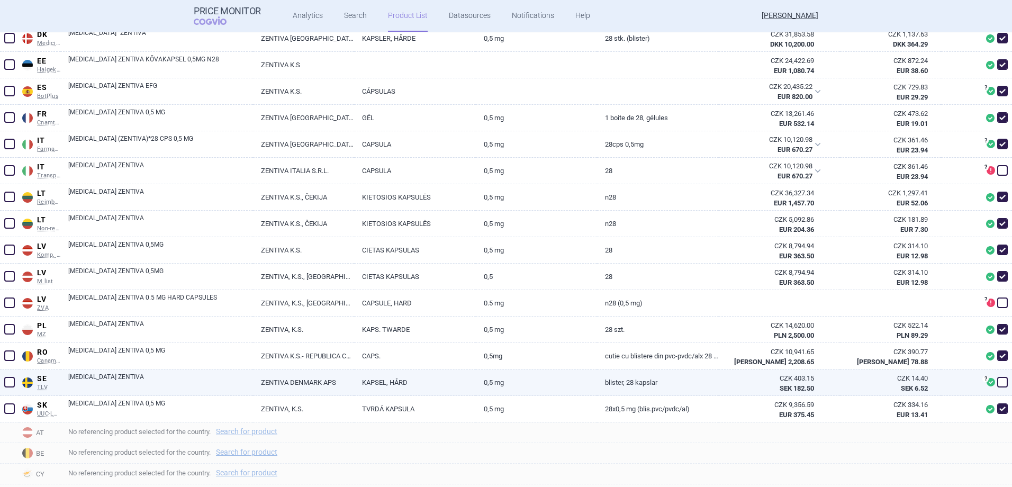
scroll to position [370, 0]
click at [997, 385] on span at bounding box center [1002, 381] width 11 height 11
checkbox input "true"
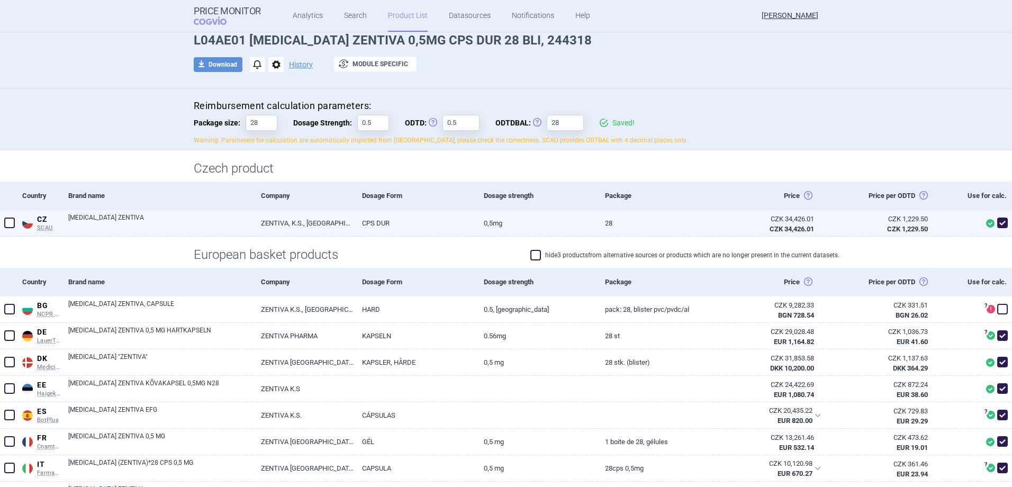
scroll to position [0, 0]
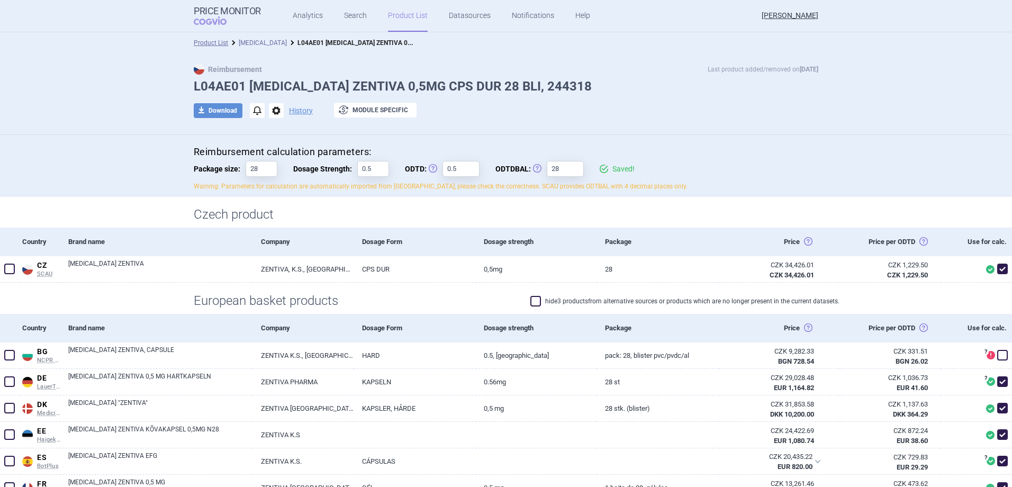
click at [269, 46] on link "[MEDICAL_DATA]" at bounding box center [263, 42] width 48 height 7
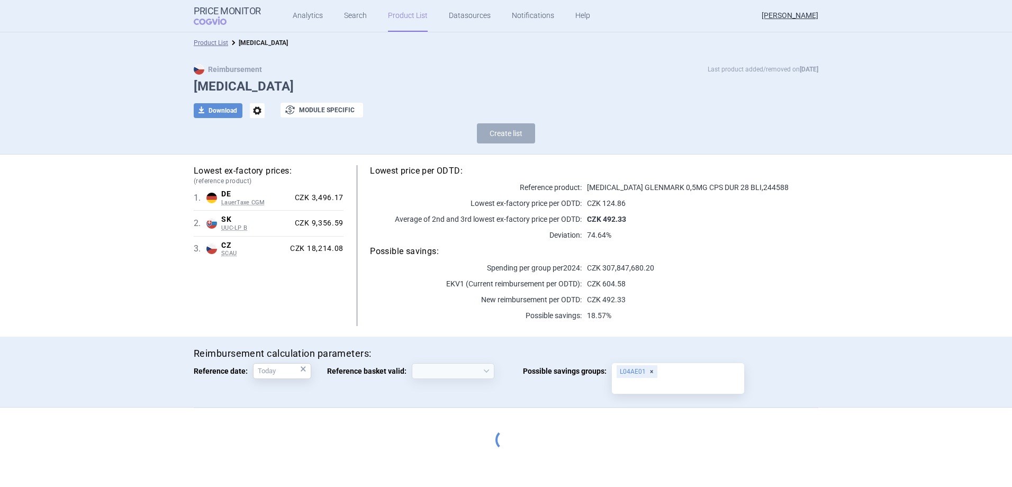
select select "2020-02-01"
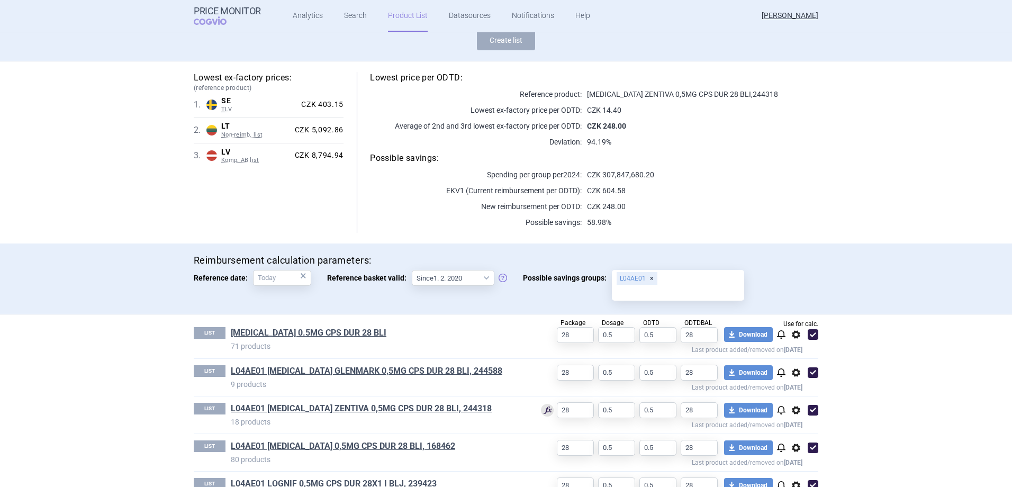
scroll to position [126, 0]
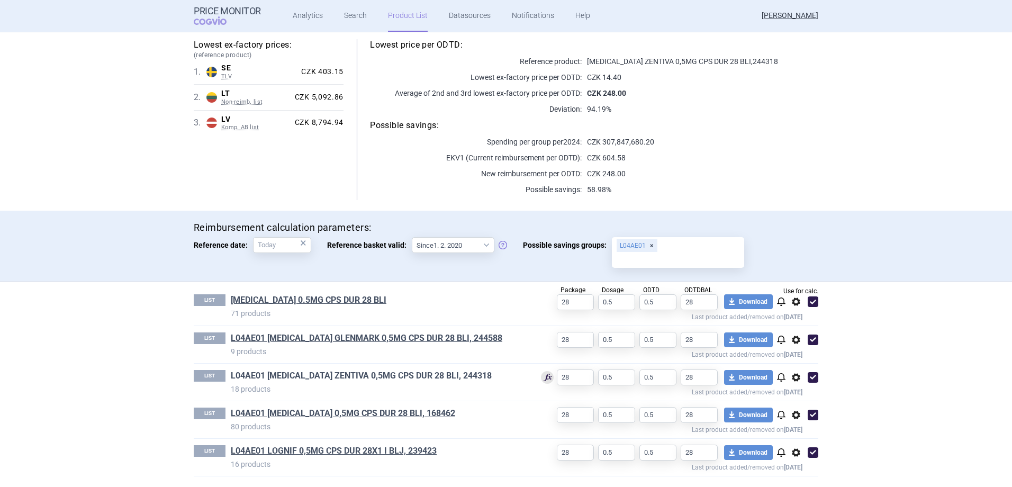
click at [450, 376] on link "L04AE01 FINGOLIMOD ZENTIVA 0,5MG CPS DUR 28 BLI, 244318" at bounding box center [361, 376] width 261 height 12
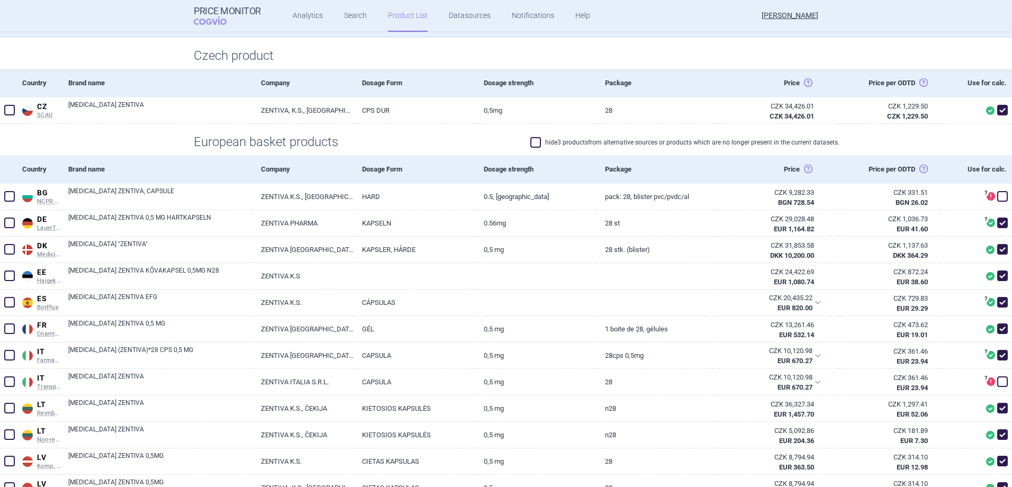
scroll to position [423, 0]
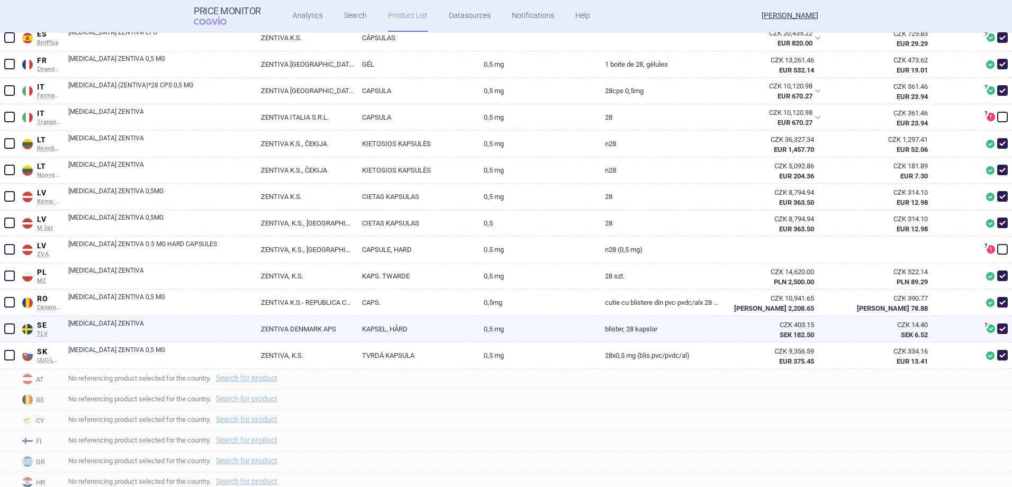
click at [997, 329] on span at bounding box center [1002, 328] width 11 height 11
checkbox input "false"
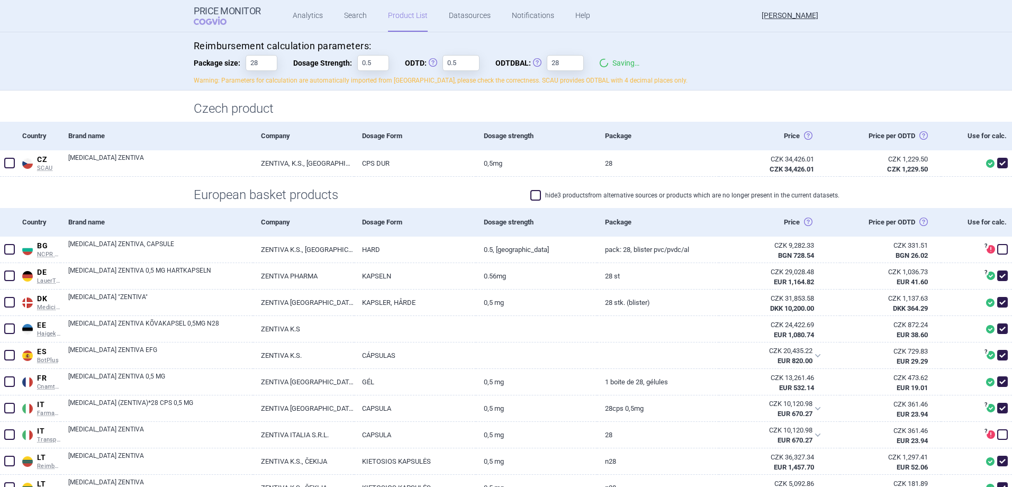
scroll to position [0, 0]
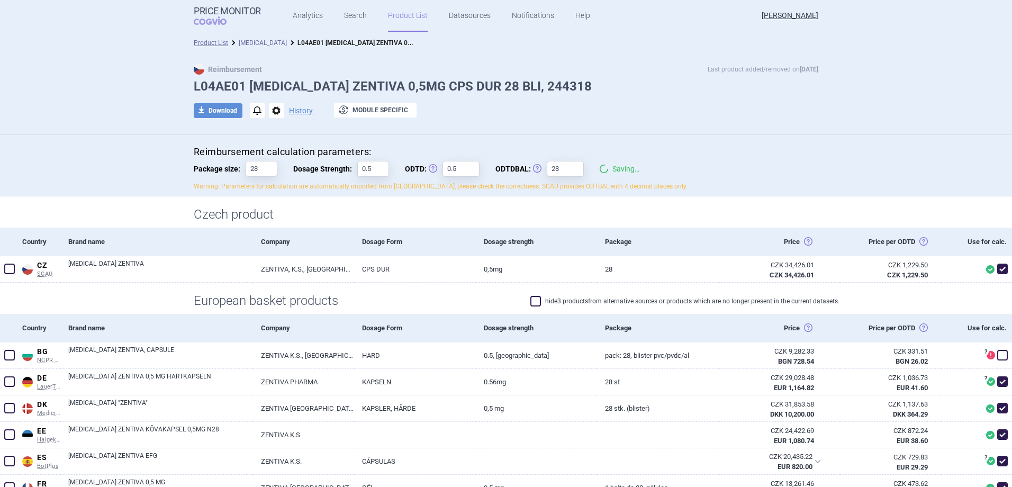
click at [258, 43] on link "[MEDICAL_DATA]" at bounding box center [263, 42] width 48 height 7
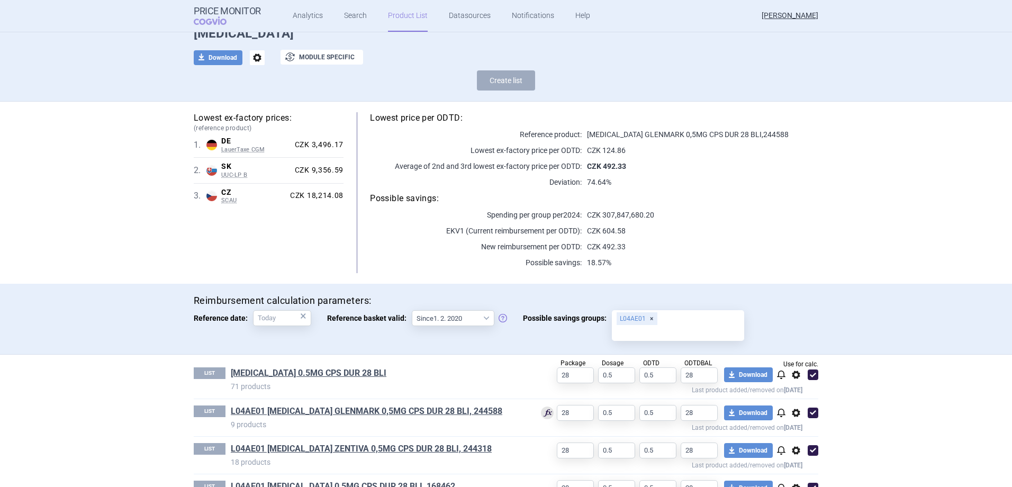
scroll to position [126, 0]
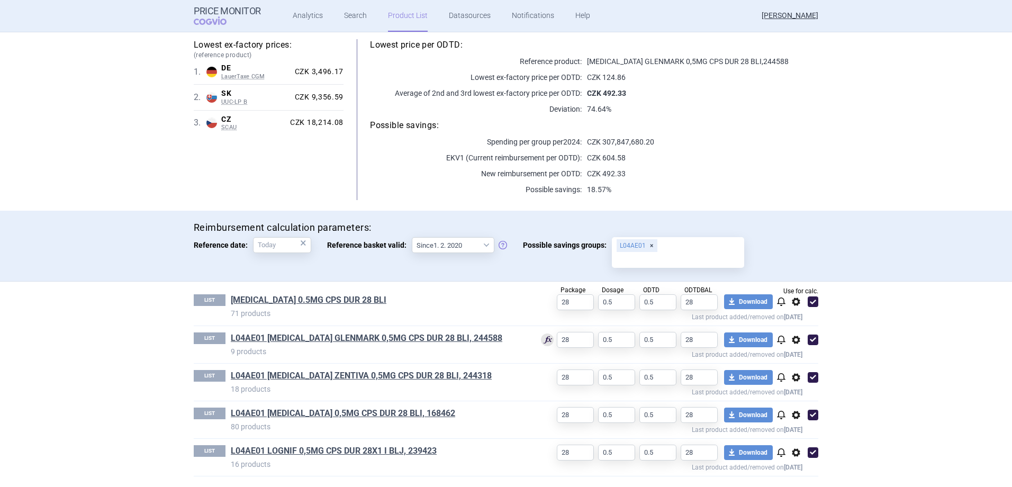
click at [808, 336] on span at bounding box center [813, 339] width 11 height 11
click at [809, 339] on span at bounding box center [813, 339] width 11 height 11
checkbox input "true"
click at [417, 377] on link "L04AE01 FINGOLIMOD ZENTIVA 0,5MG CPS DUR 28 BLI, 244318" at bounding box center [361, 376] width 261 height 12
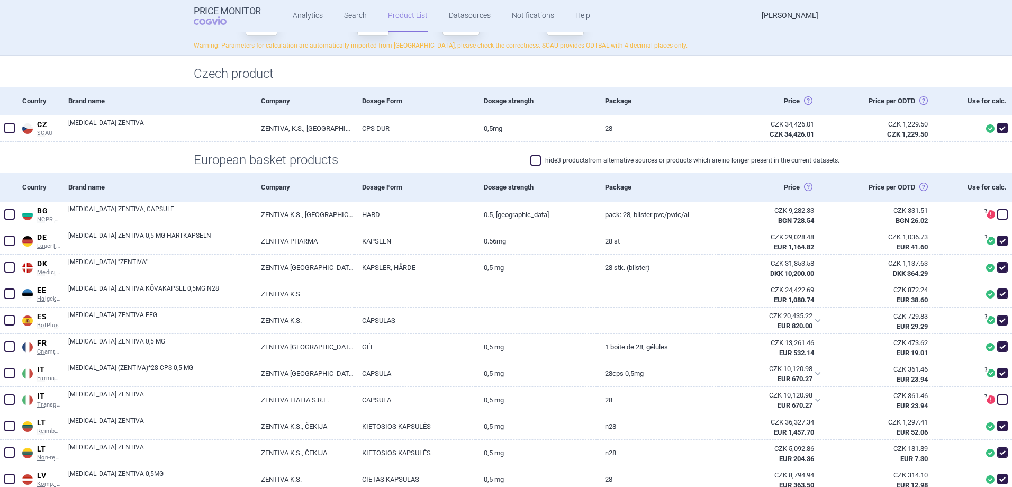
scroll to position [318, 0]
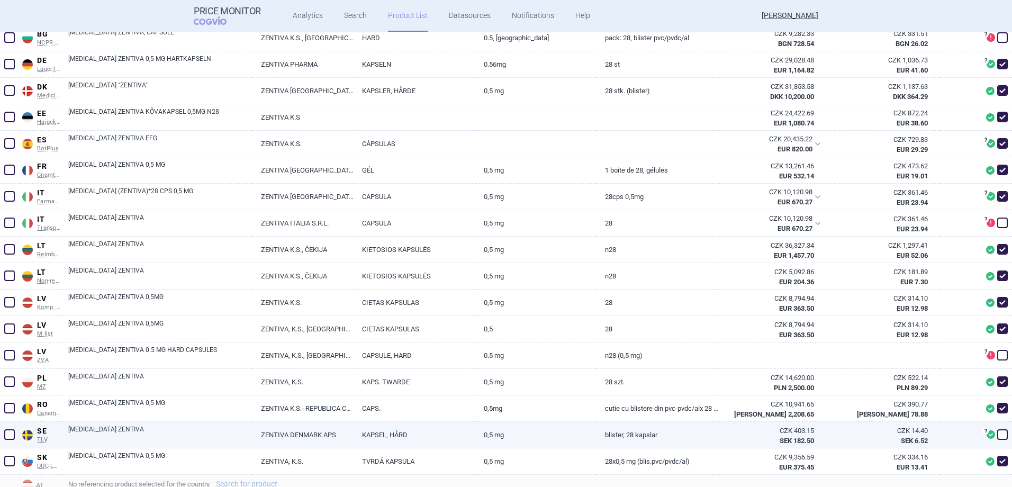
click at [997, 437] on span at bounding box center [1002, 434] width 11 height 11
checkbox input "true"
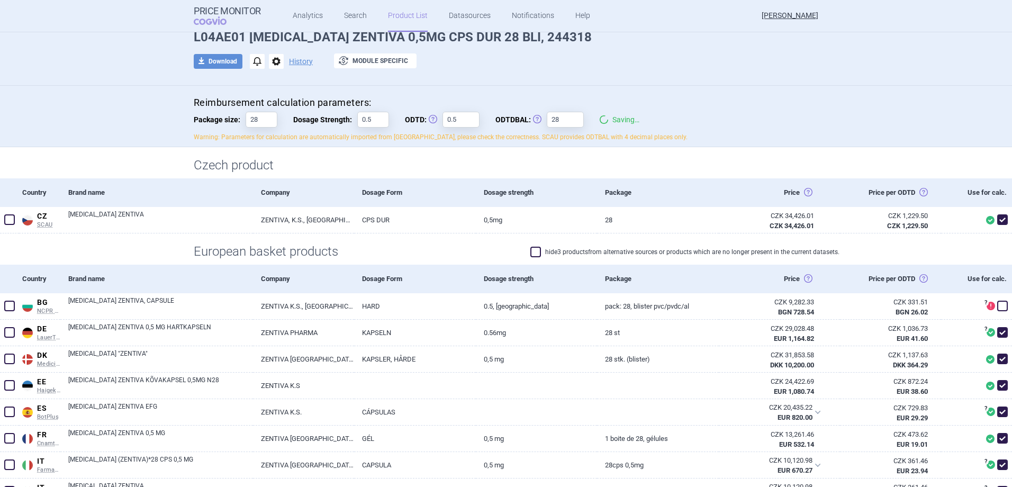
scroll to position [0, 0]
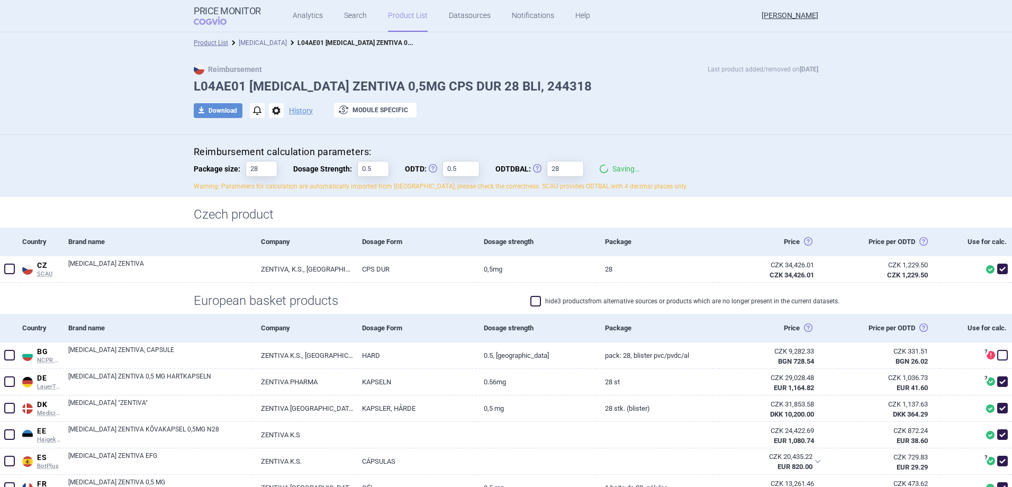
click at [261, 44] on link "[MEDICAL_DATA]" at bounding box center [263, 42] width 48 height 7
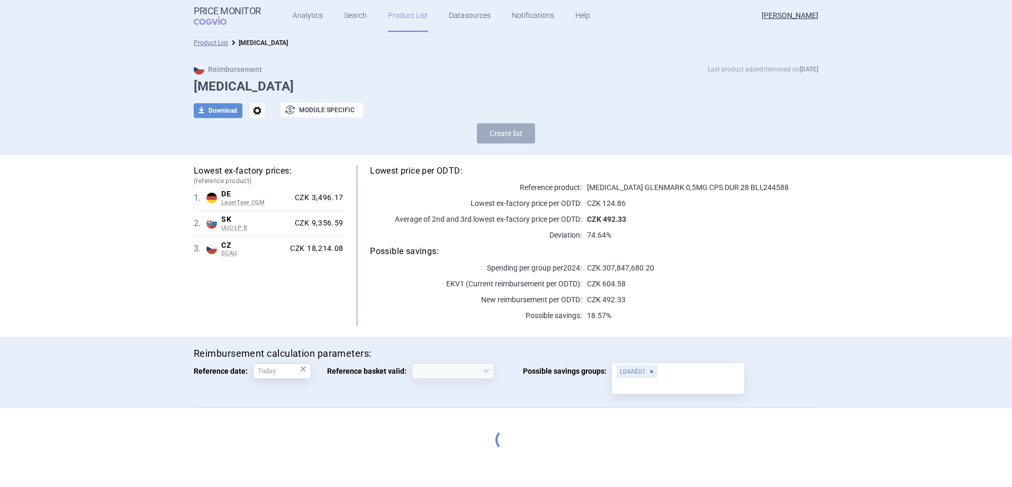
select select "2020-02-01"
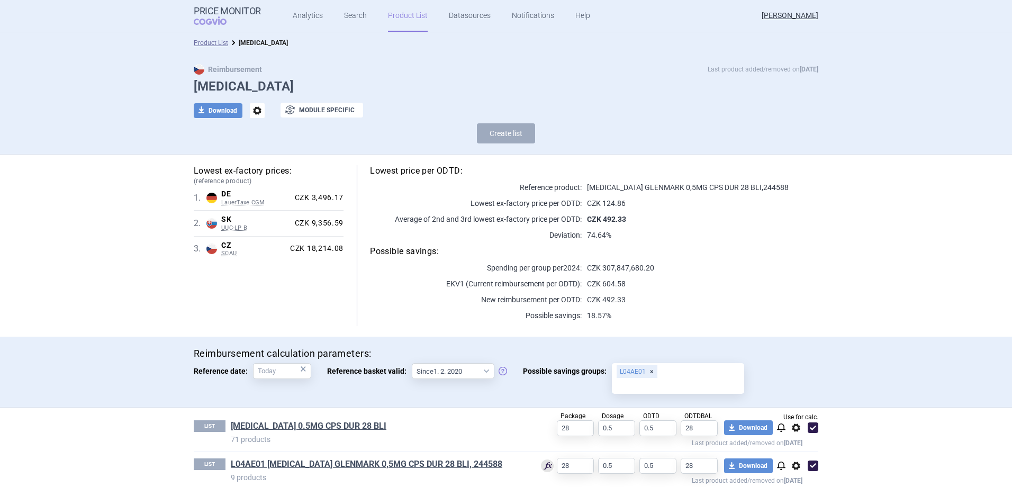
scroll to position [126, 0]
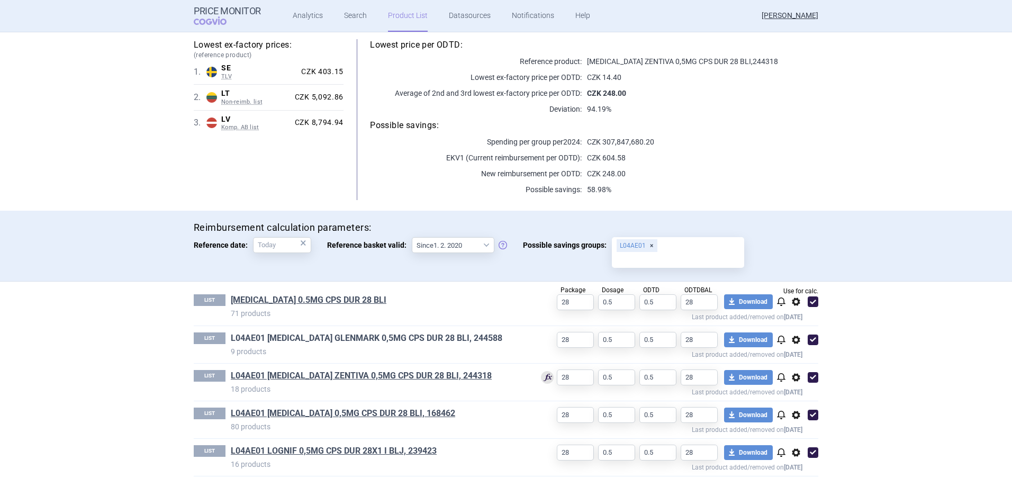
click at [407, 338] on link "L04AE01 FINGOLIMOD GLENMARK 0,5MG CPS DUR 28 BLI, 244588" at bounding box center [366, 338] width 271 height 12
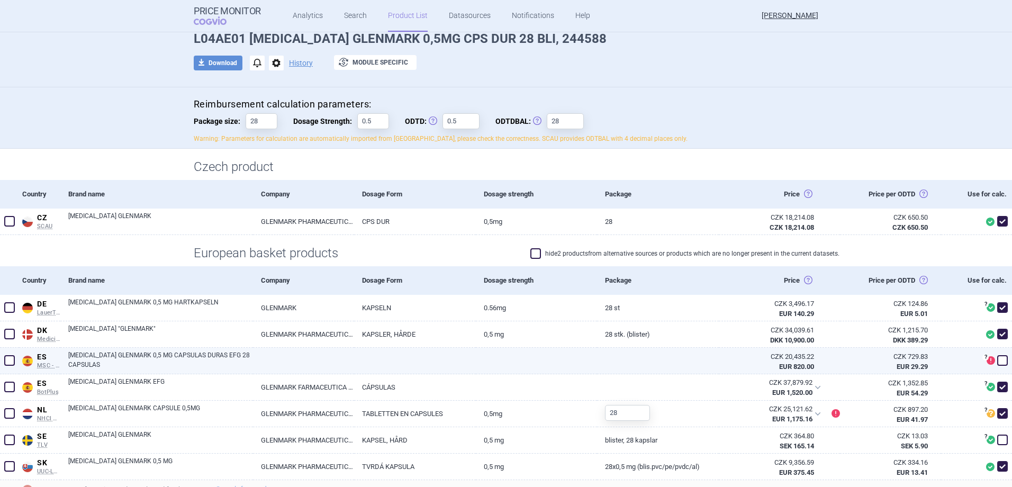
scroll to position [159, 0]
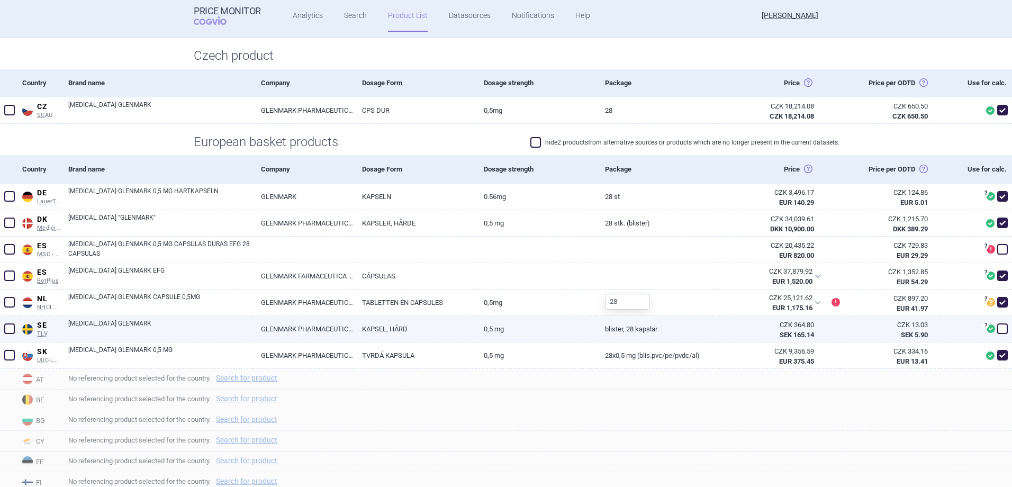
click at [998, 327] on span at bounding box center [1002, 328] width 11 height 11
checkbox input "true"
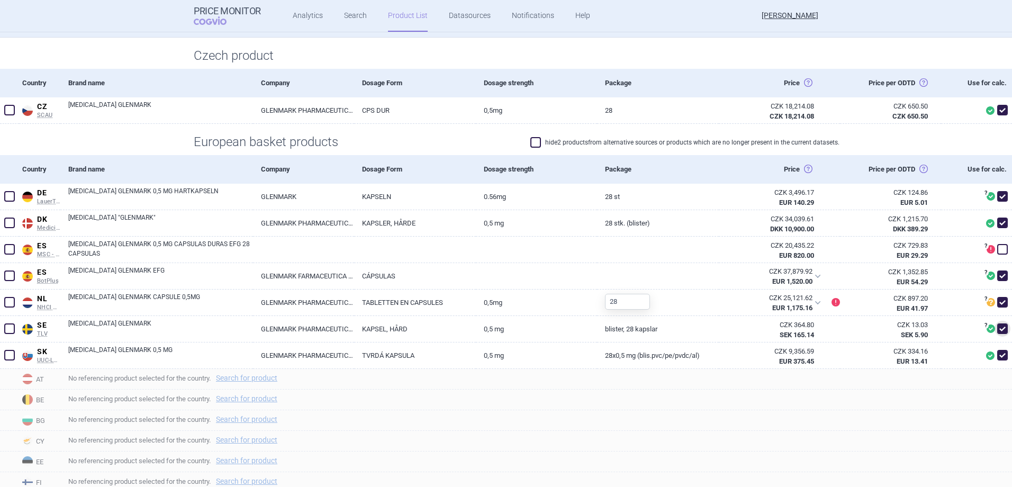
click at [530, 141] on span at bounding box center [535, 142] width 11 height 11
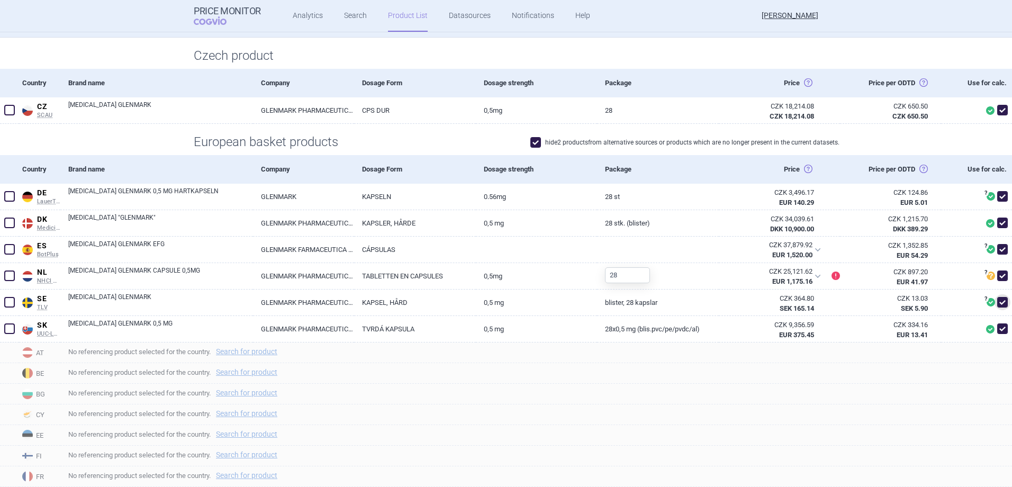
click at [530, 141] on span at bounding box center [535, 142] width 11 height 11
checkbox input "false"
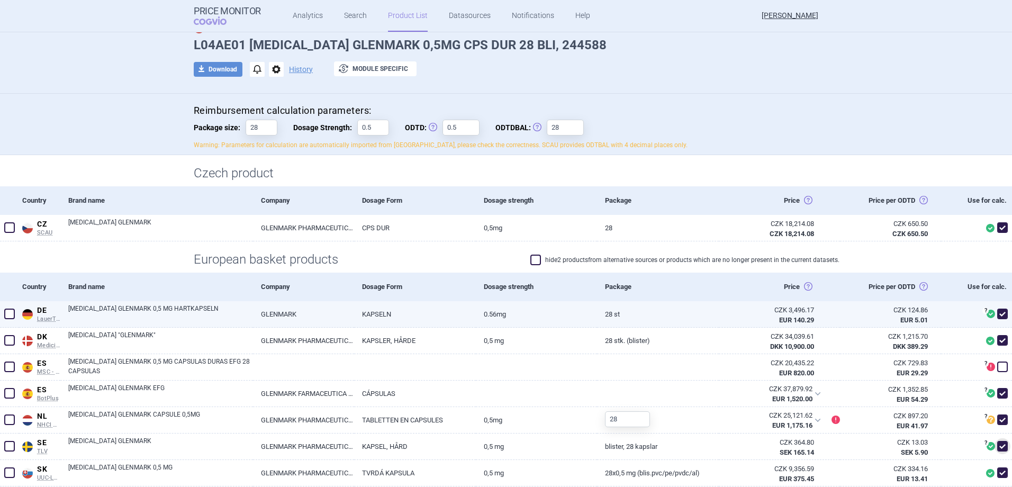
scroll to position [0, 0]
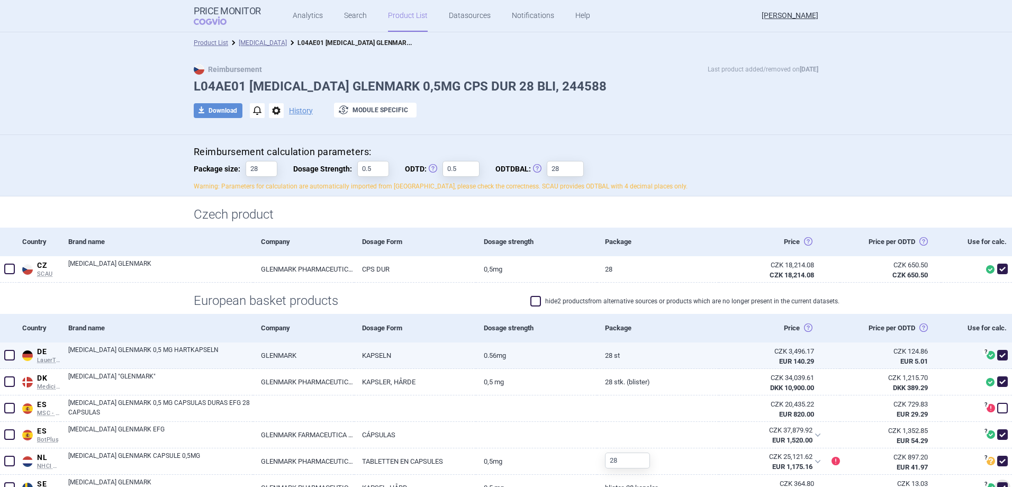
click at [85, 356] on link "FINGOLIMOD GLENMARK 0,5 MG HARTKAPSELN" at bounding box center [160, 354] width 185 height 19
select select "EUR"
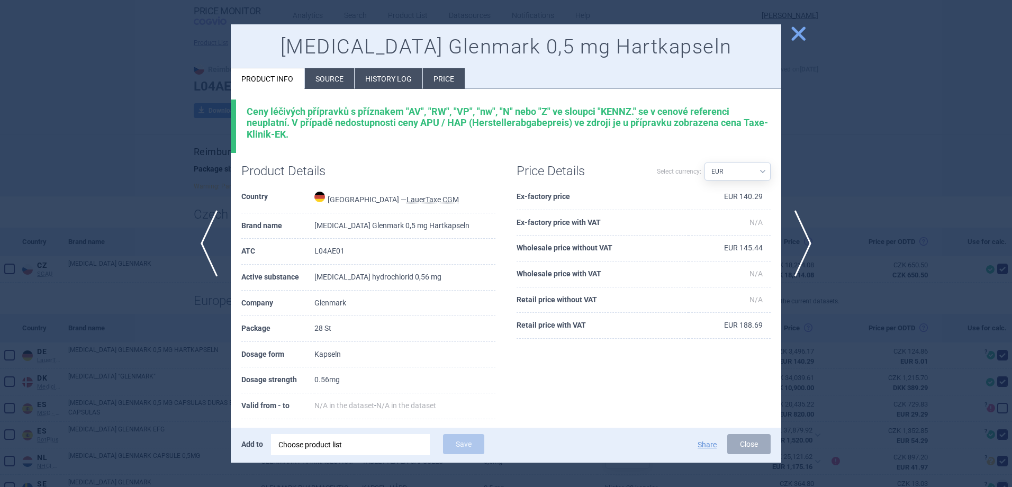
click at [331, 74] on li "Source" at bounding box center [329, 78] width 49 height 21
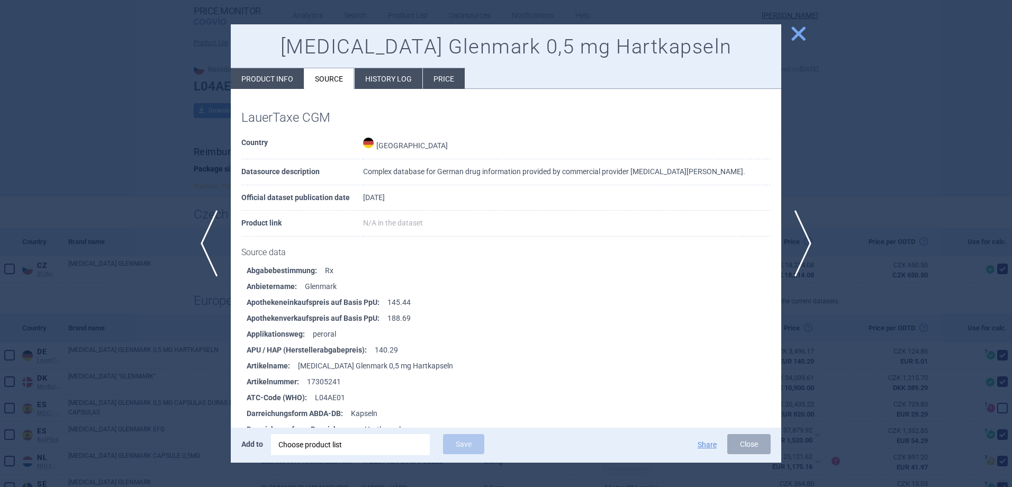
click at [278, 82] on li "Product info" at bounding box center [267, 78] width 73 height 21
select select "EUR"
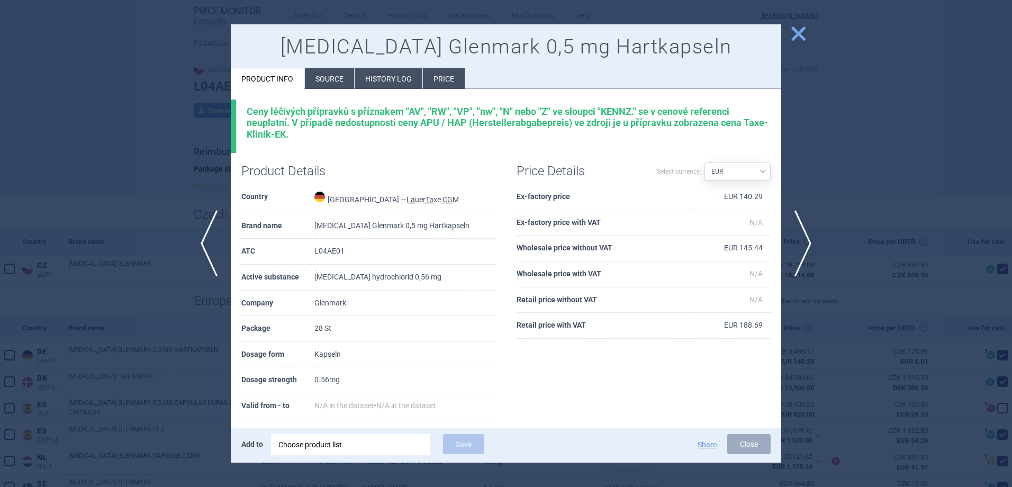
click at [340, 75] on li "Source" at bounding box center [329, 78] width 49 height 21
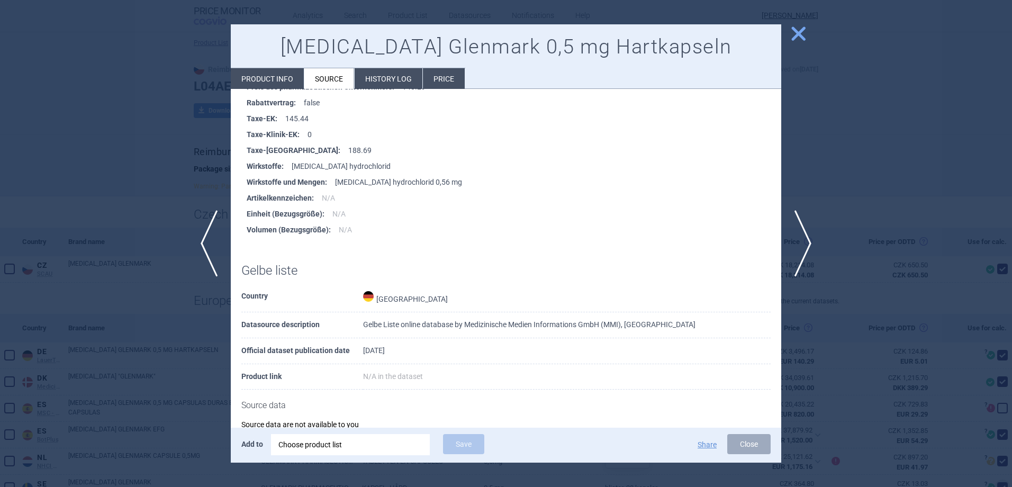
scroll to position [629, 0]
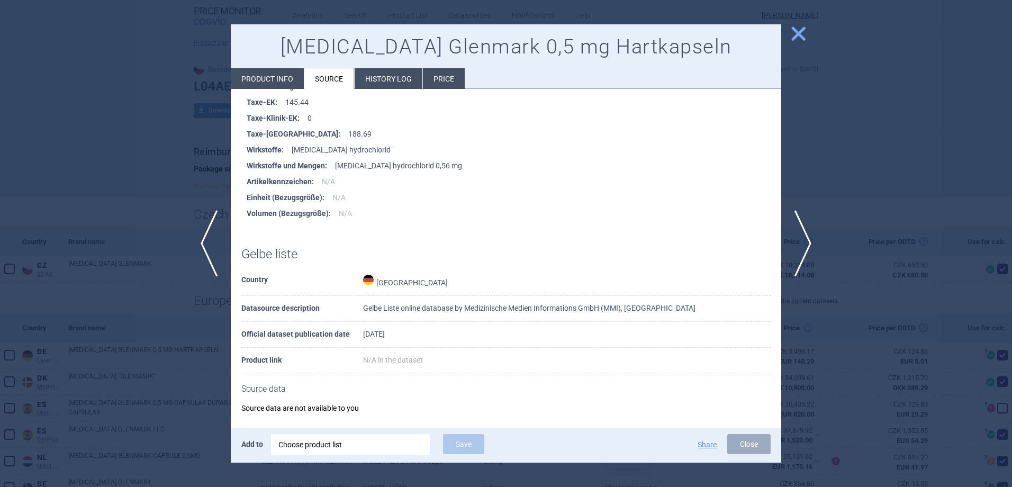
click at [845, 265] on div at bounding box center [506, 243] width 1012 height 487
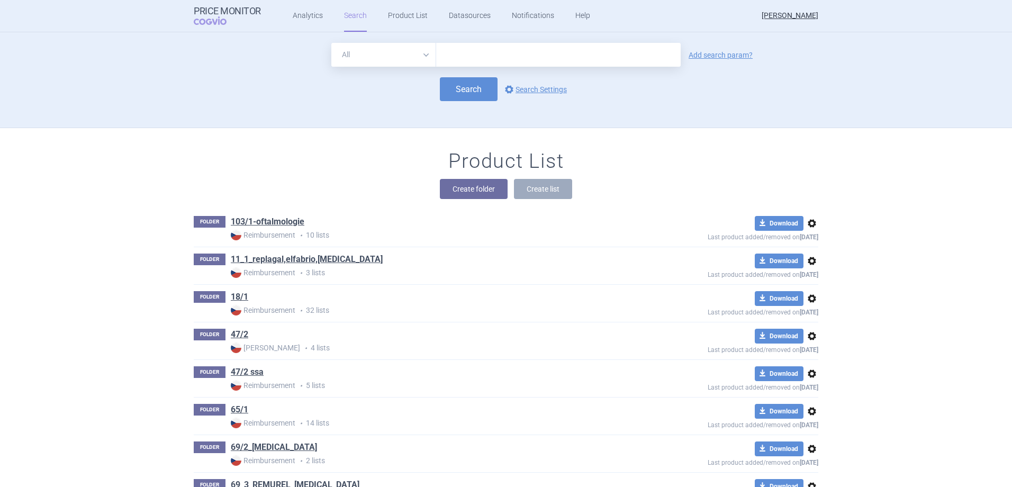
click at [324, 174] on div "Product List Create folder Create list" at bounding box center [506, 179] width 667 height 60
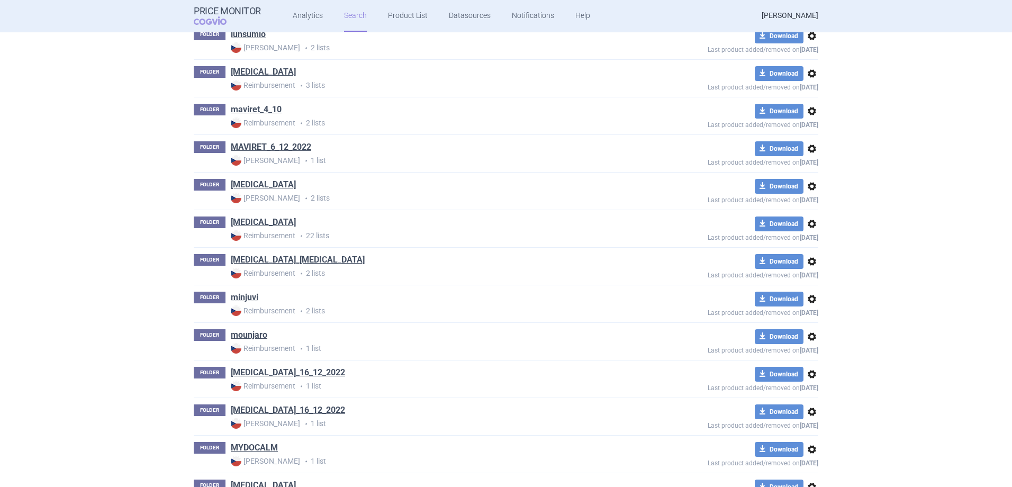
scroll to position [11272, 0]
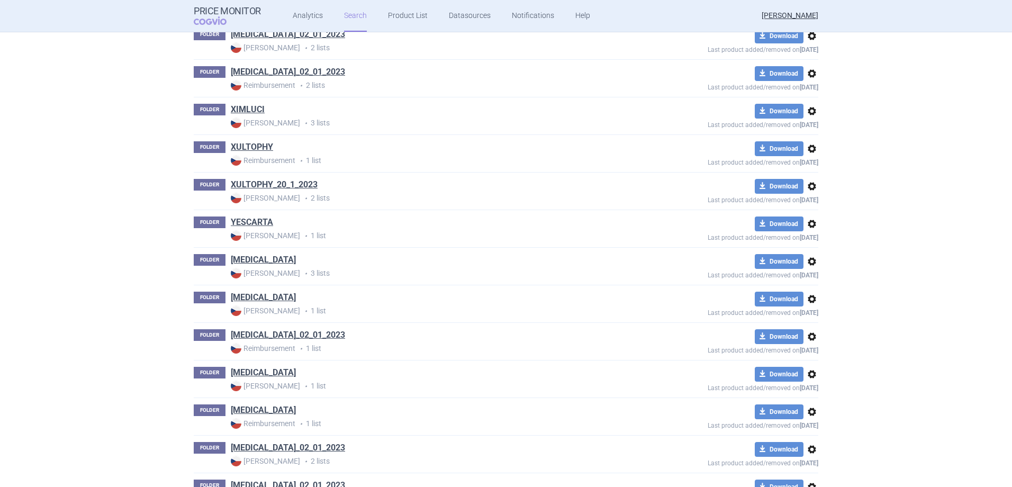
click at [261, 260] on link "[MEDICAL_DATA]" at bounding box center [263, 260] width 65 height 12
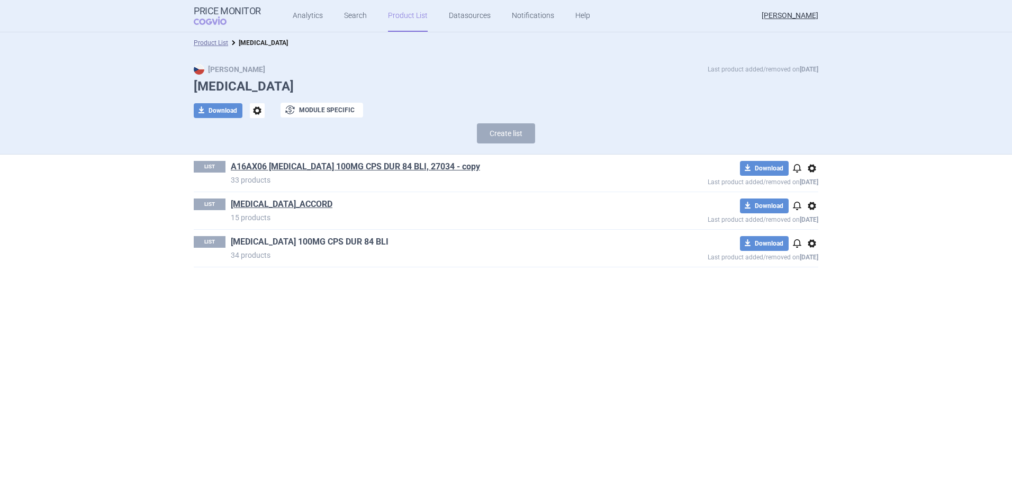
click at [286, 238] on link "[MEDICAL_DATA] 100MG CPS DUR 84 BLI" at bounding box center [310, 242] width 158 height 12
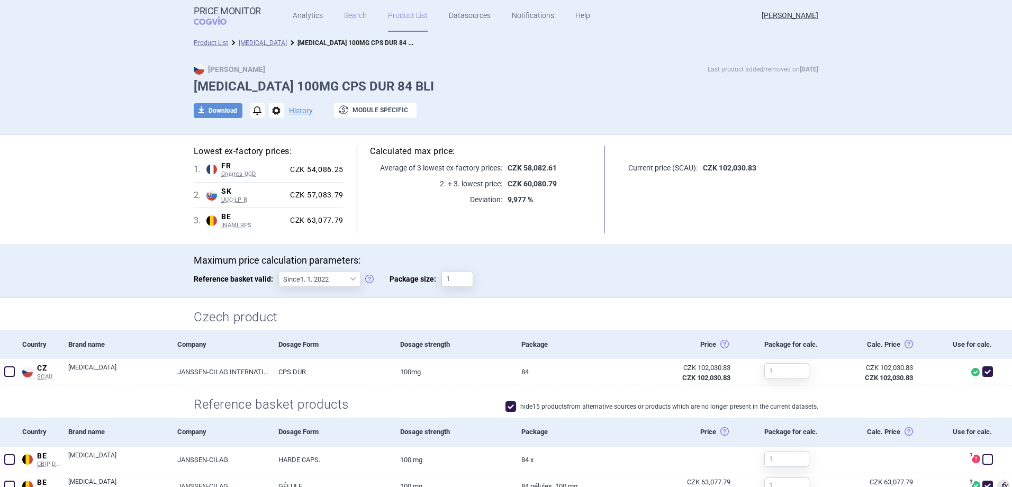
click at [351, 20] on link "Search" at bounding box center [355, 16] width 23 height 32
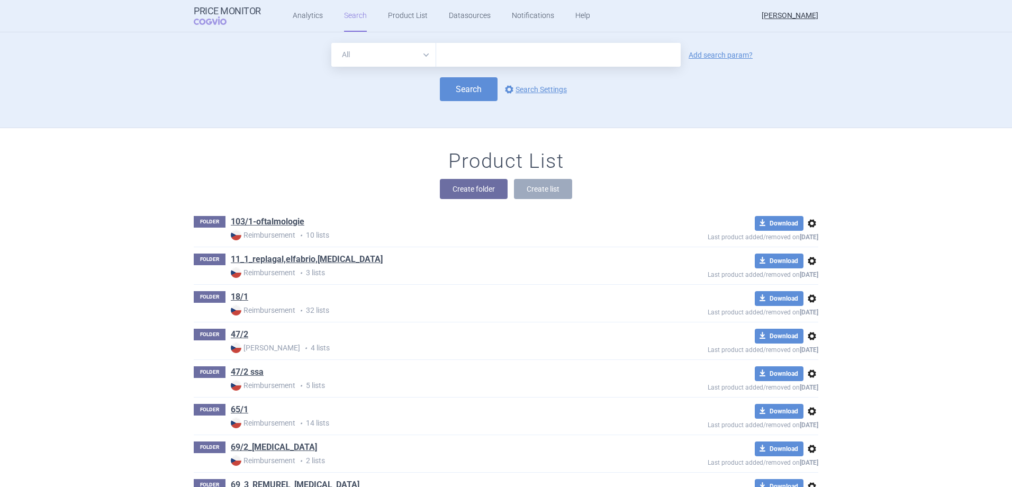
click at [463, 60] on input "text" at bounding box center [558, 55] width 245 height 24
type input "[MEDICAL_DATA]"
click at [473, 88] on button "Search" at bounding box center [469, 89] width 58 height 24
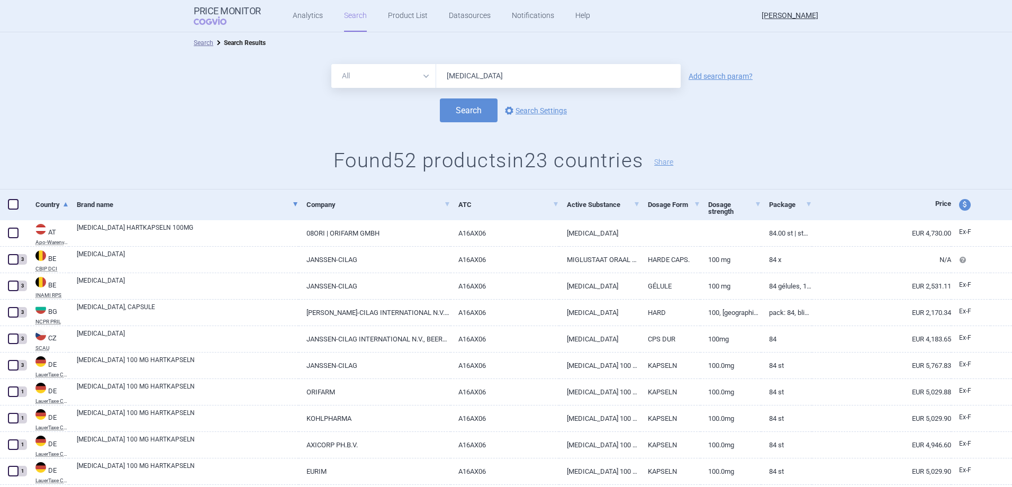
click at [293, 207] on link "Brand name" at bounding box center [188, 205] width 222 height 26
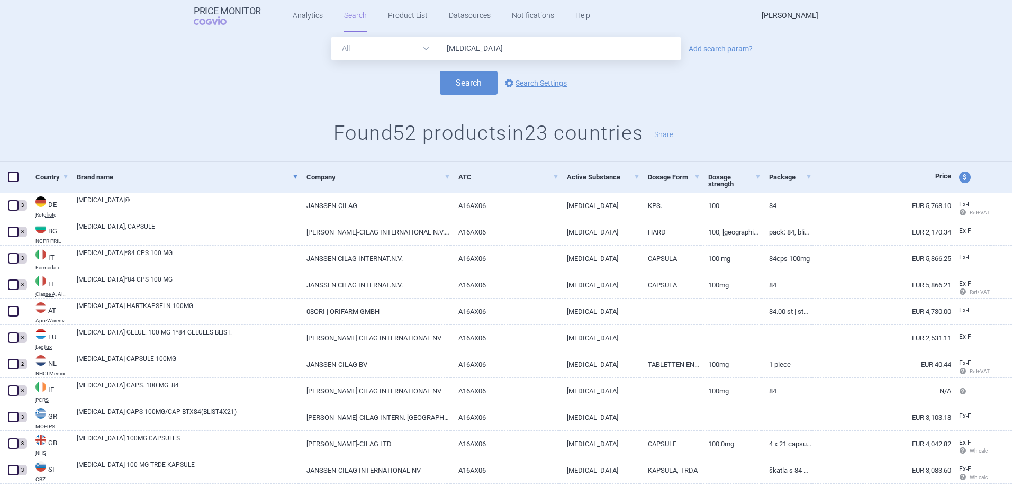
scroll to position [53, 0]
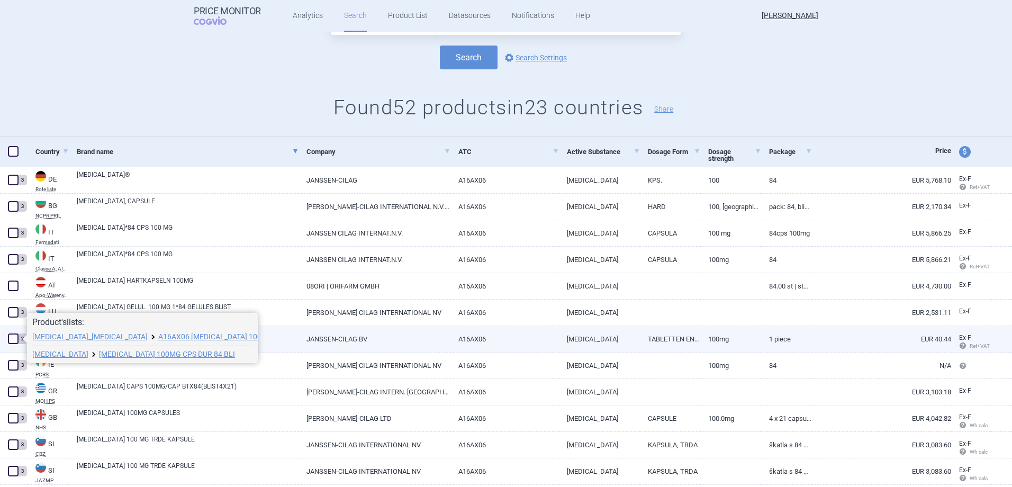
click at [14, 339] on span at bounding box center [13, 338] width 11 height 11
checkbox input "true"
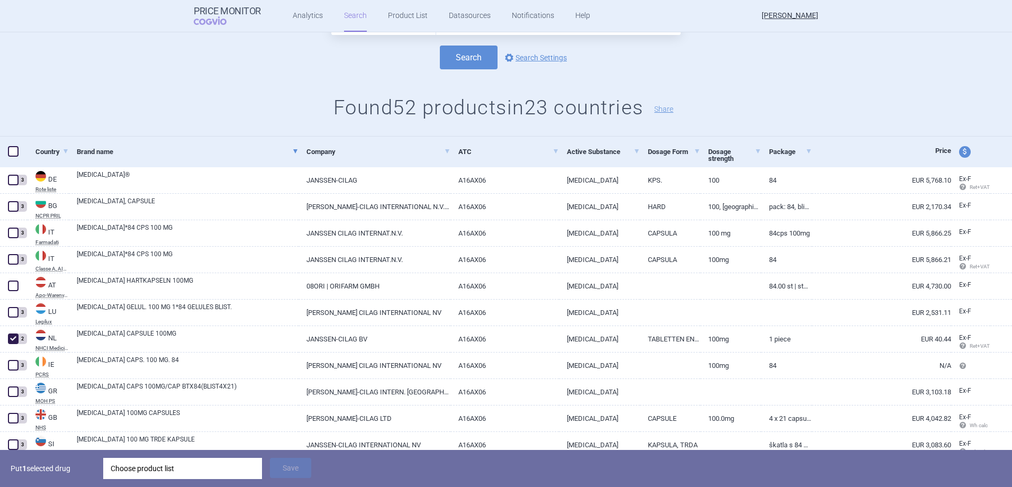
click at [137, 467] on div "Choose product list" at bounding box center [183, 468] width 144 height 21
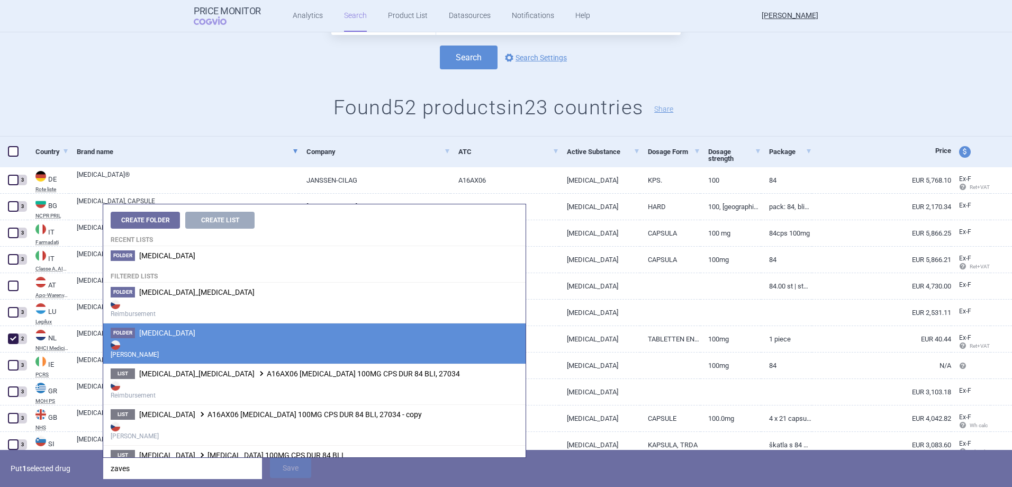
type input "zaves"
click at [183, 327] on li "Folder [MEDICAL_DATA] [PERSON_NAME]" at bounding box center [314, 343] width 422 height 41
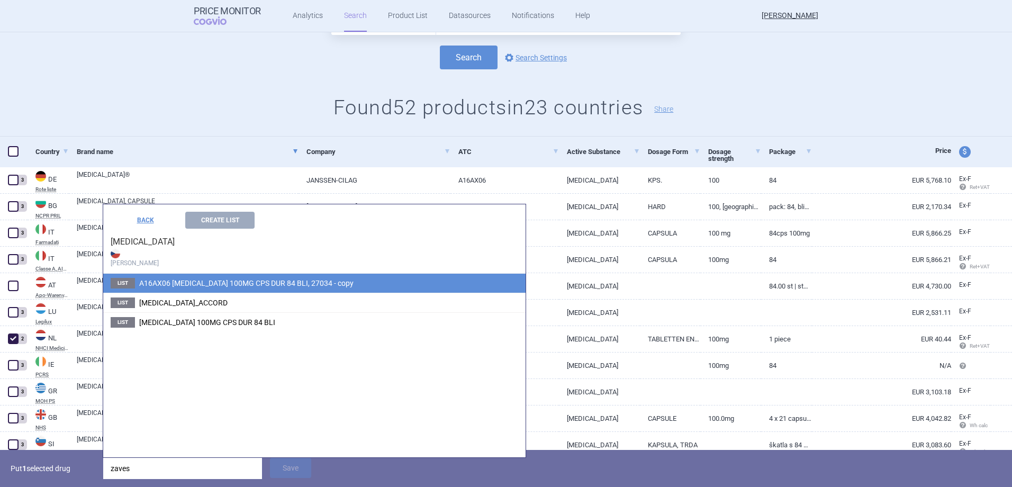
click at [283, 285] on span "A16AX06 [MEDICAL_DATA] 100MG CPS DUR 84 BLI, 27034 - copy" at bounding box center [246, 283] width 214 height 8
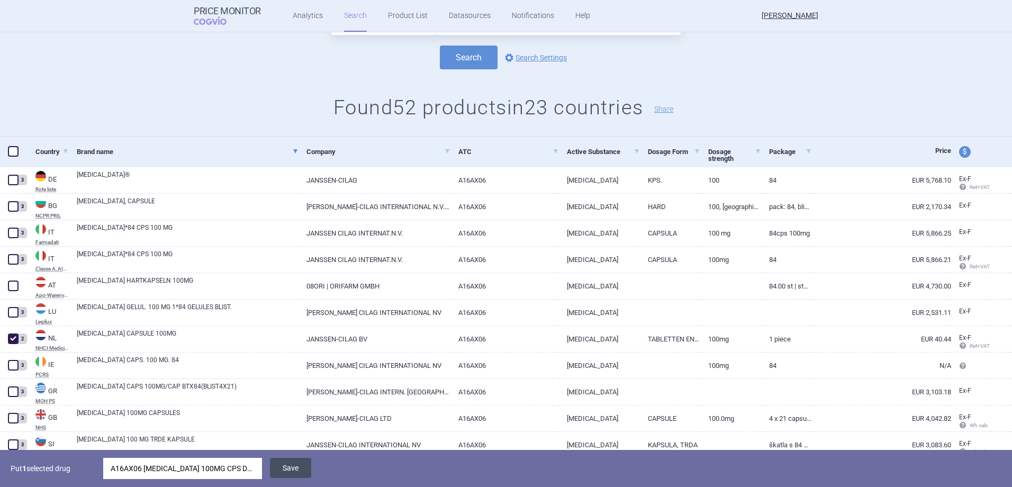
click at [292, 466] on button "Save" at bounding box center [290, 468] width 41 height 20
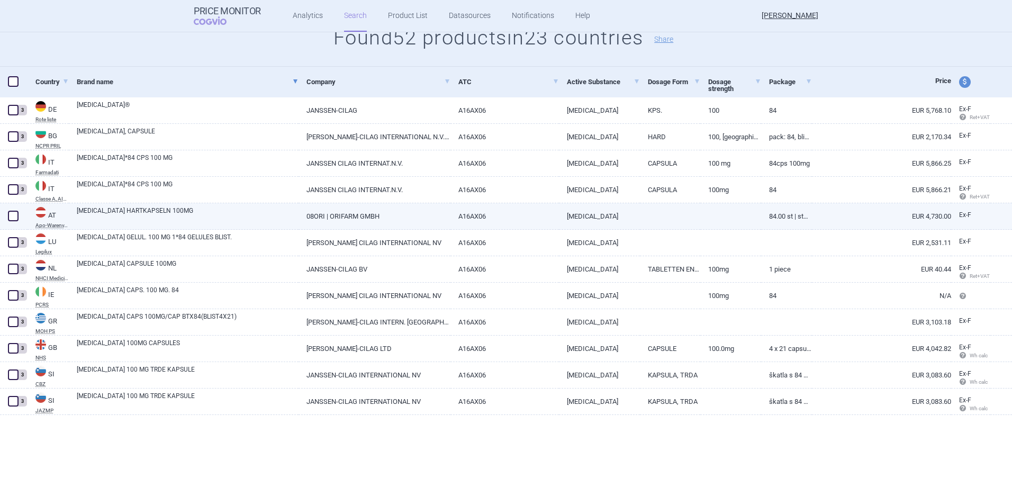
scroll to position [0, 0]
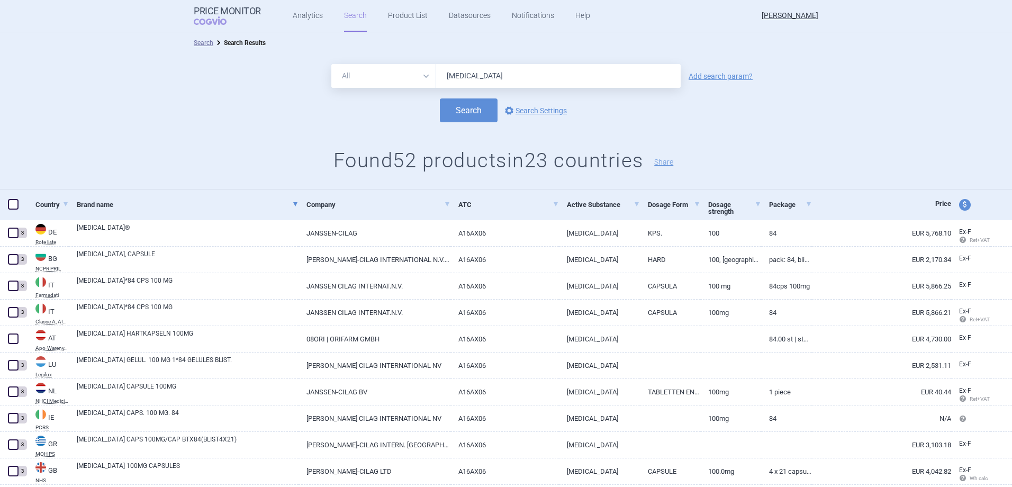
click at [394, 84] on select "All Brand Name ATC Company Active Substance Country Newer than" at bounding box center [383, 76] width 105 height 24
select select "atc"
click at [331, 64] on select "All Brand Name ATC Company Active Substance Country Newer than" at bounding box center [383, 76] width 105 height 24
drag, startPoint x: 480, startPoint y: 85, endPoint x: 353, endPoint y: 80, distance: 127.1
click at [353, 80] on div "All Brand Name ATC Company Active Substance Country Newer than [MEDICAL_DATA]" at bounding box center [505, 76] width 349 height 24
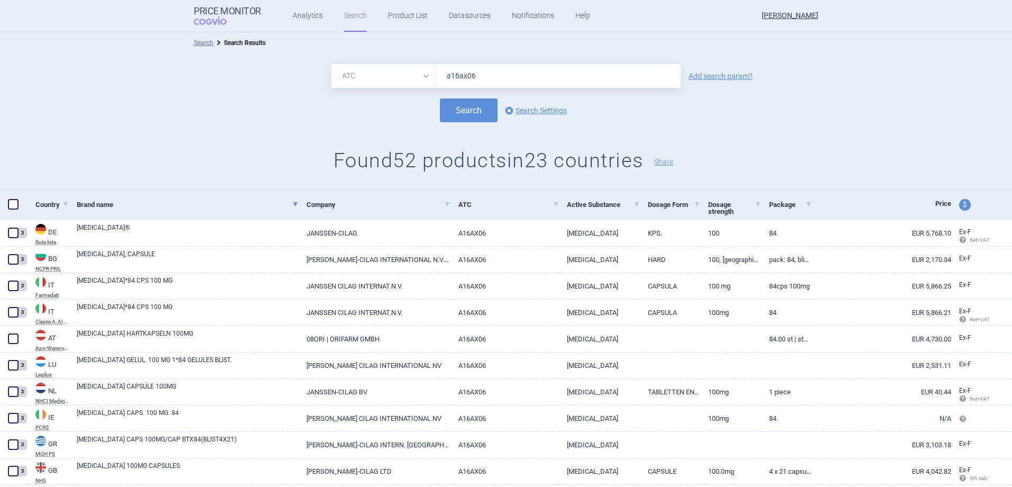
type input "a16ax06"
click at [726, 71] on div "All Brand Name ATC Company Active Substance Country Newer than a16ax06 Add sear…" at bounding box center [506, 76] width 1012 height 24
click at [726, 74] on link "Add search param?" at bounding box center [721, 76] width 64 height 7
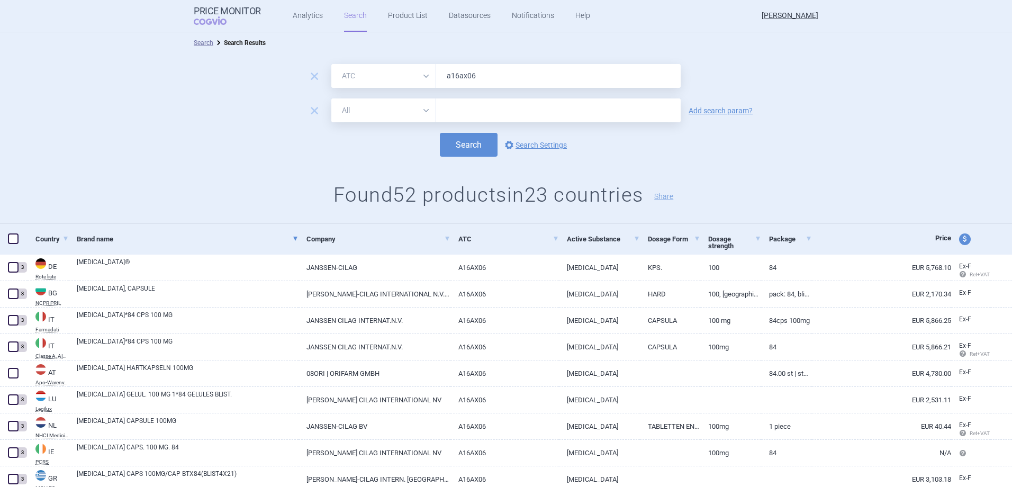
click at [362, 117] on select "All Brand Name ATC Company Active Substance Country Newer than" at bounding box center [383, 110] width 105 height 24
select select "mah"
click at [331, 98] on select "All Brand Name ATC Company Active Substance Country Newer than" at bounding box center [383, 110] width 105 height 24
click at [469, 112] on input "text" at bounding box center [558, 110] width 245 height 24
type input "[PERSON_NAME]"
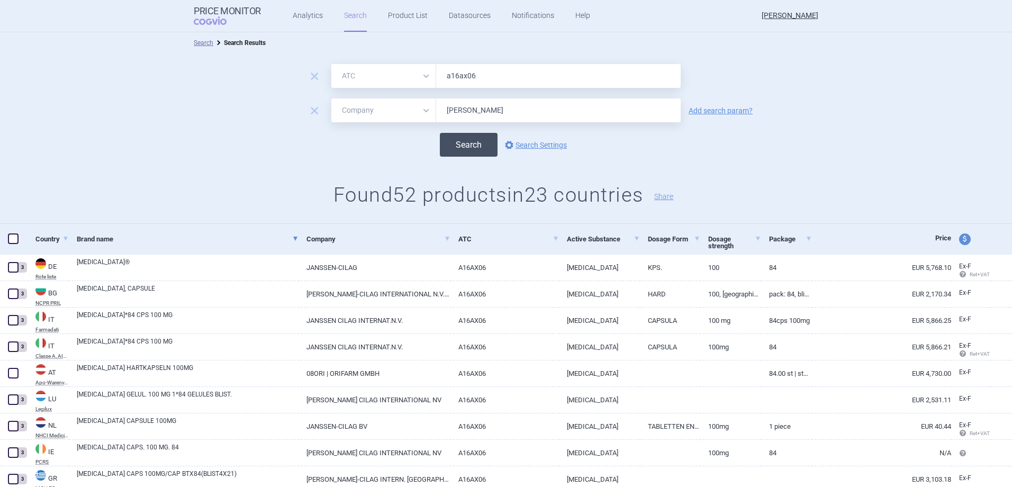
click at [473, 150] on button "Search" at bounding box center [469, 145] width 58 height 24
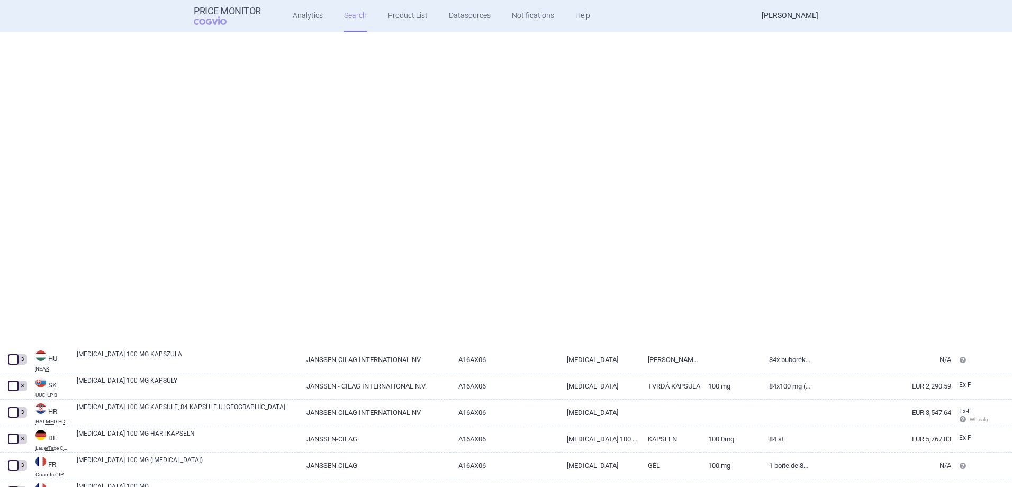
select select "atc"
select select "mah"
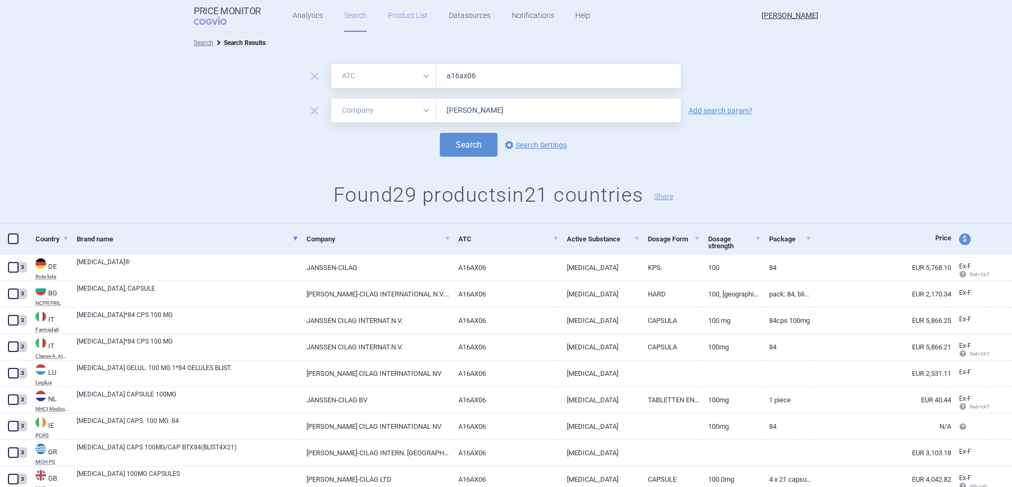
click at [410, 11] on link "Product List" at bounding box center [408, 16] width 40 height 32
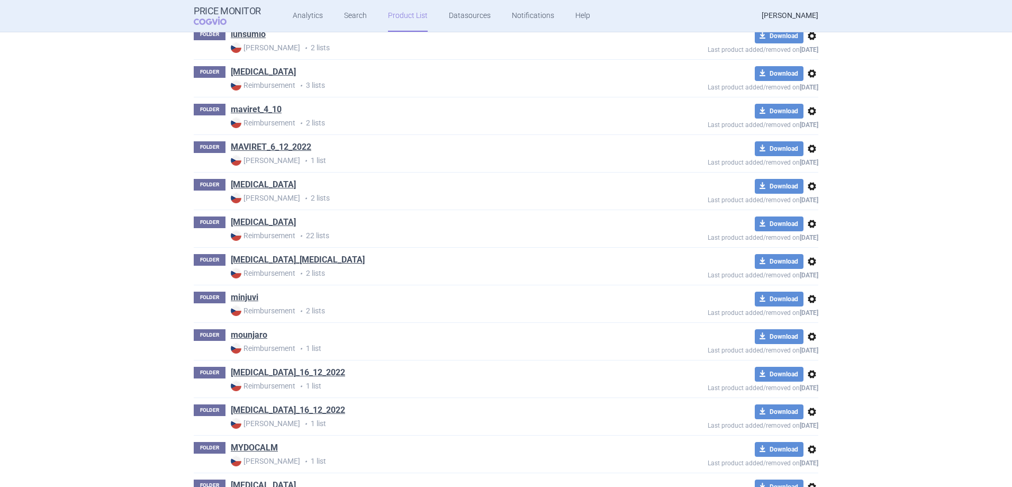
scroll to position [11272, 0]
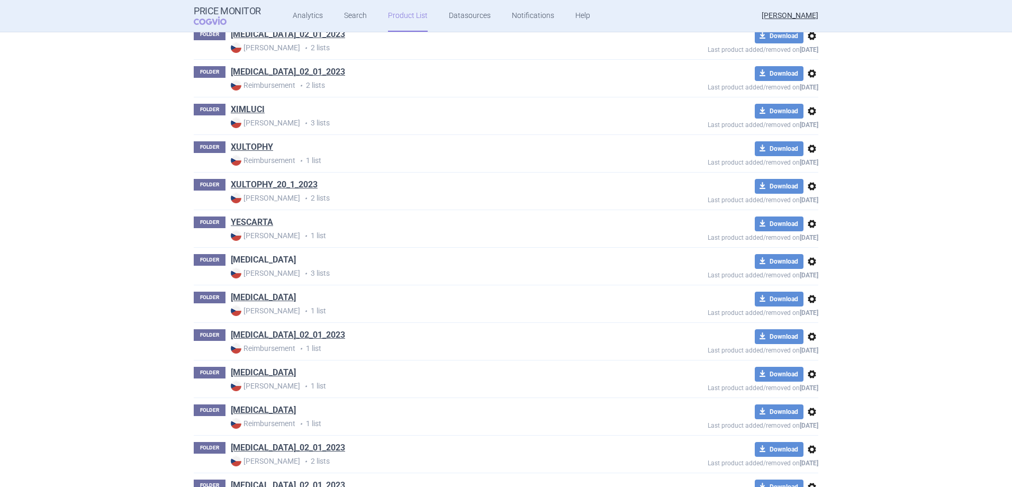
click at [251, 260] on link "[MEDICAL_DATA]" at bounding box center [263, 260] width 65 height 12
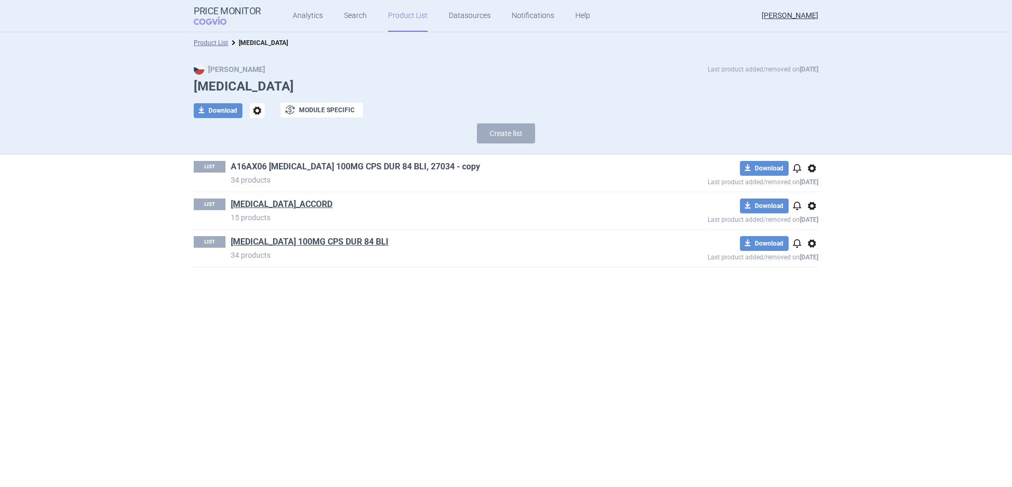
click at [305, 165] on link "A16AX06 [MEDICAL_DATA] 100MG CPS DUR 84 BLI, 27034 - copy" at bounding box center [355, 167] width 249 height 12
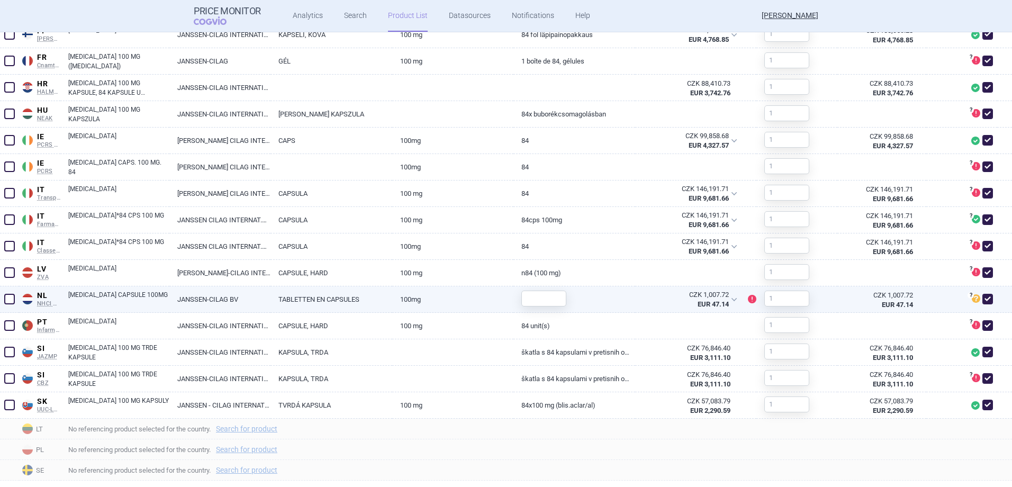
scroll to position [626, 0]
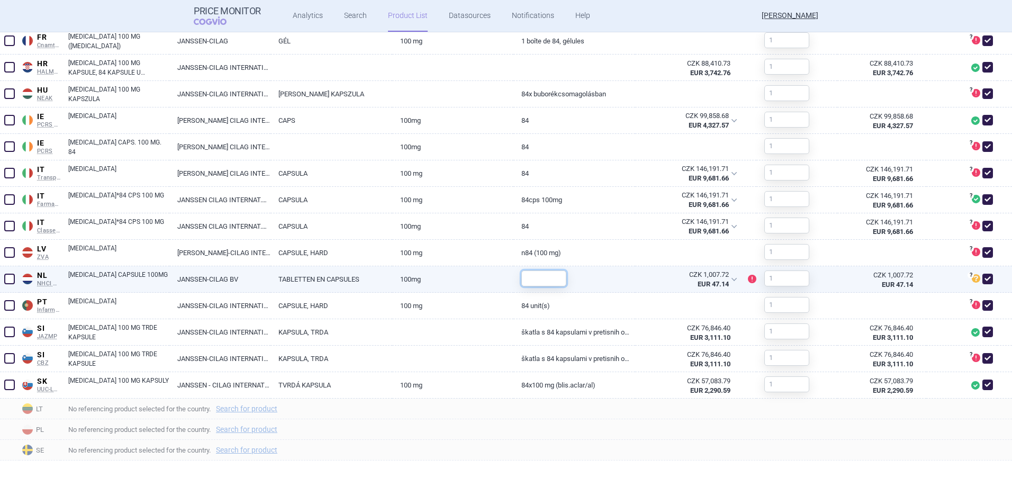
click at [541, 277] on input "text" at bounding box center [543, 278] width 45 height 16
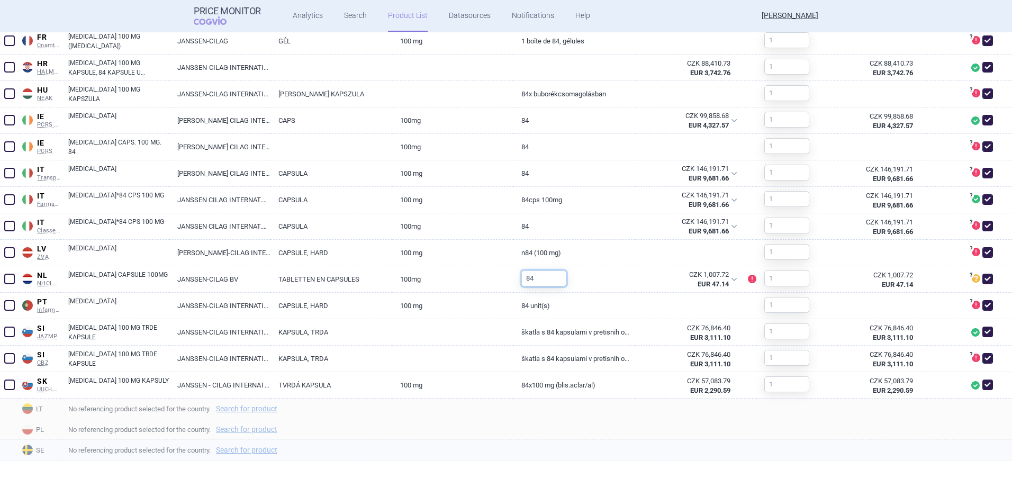
type input "84"
click at [624, 440] on div "No referencing product selected for the country. Search for product" at bounding box center [536, 450] width 952 height 21
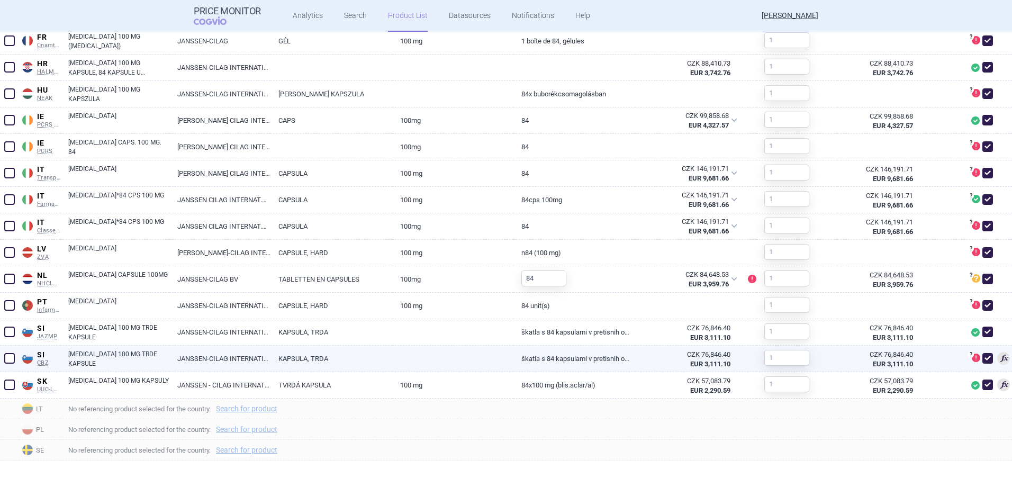
click at [982, 353] on span at bounding box center [987, 358] width 11 height 11
checkbox input "false"
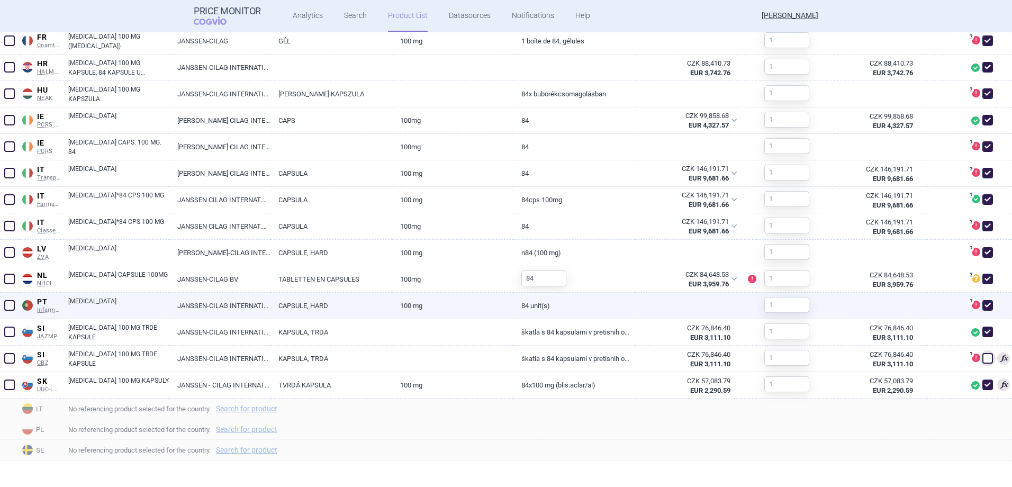
click at [982, 301] on span at bounding box center [987, 305] width 11 height 11
checkbox input "false"
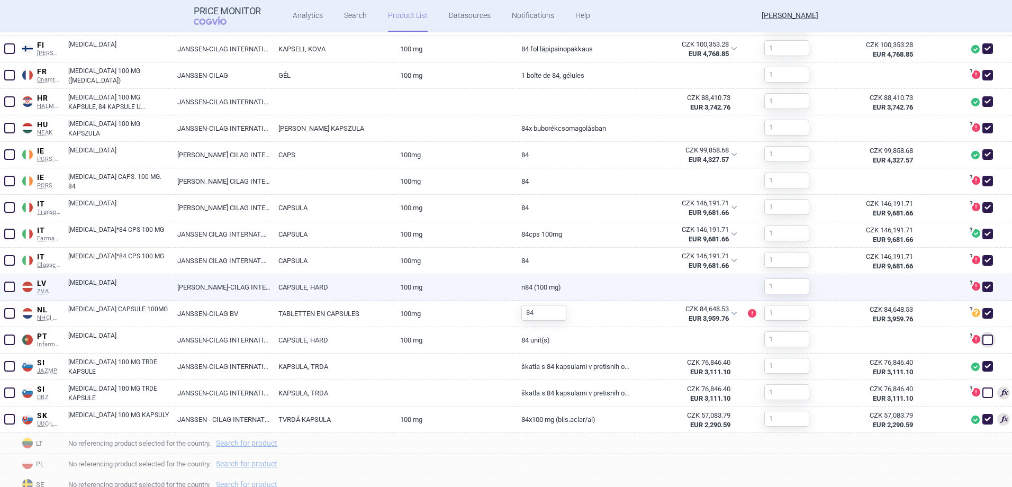
scroll to position [577, 0]
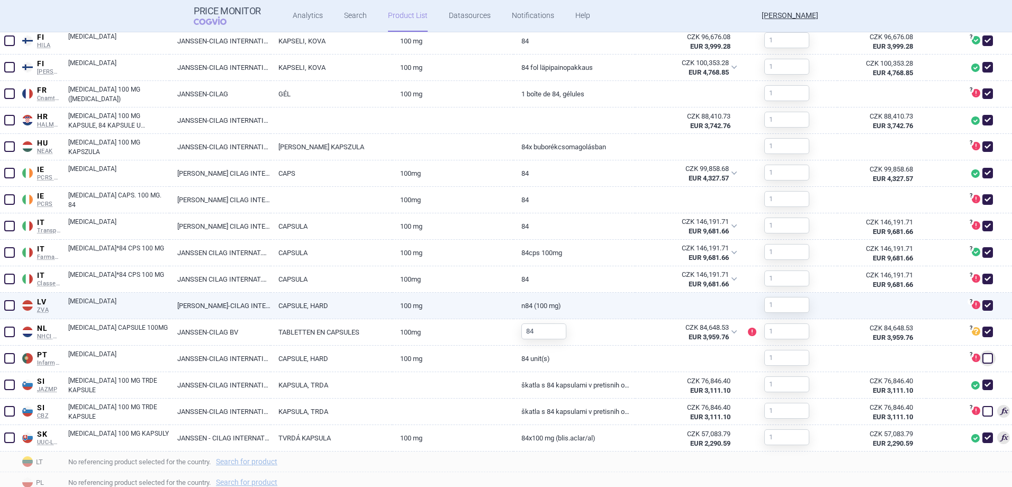
click at [982, 303] on span at bounding box center [987, 305] width 11 height 11
checkbox input "false"
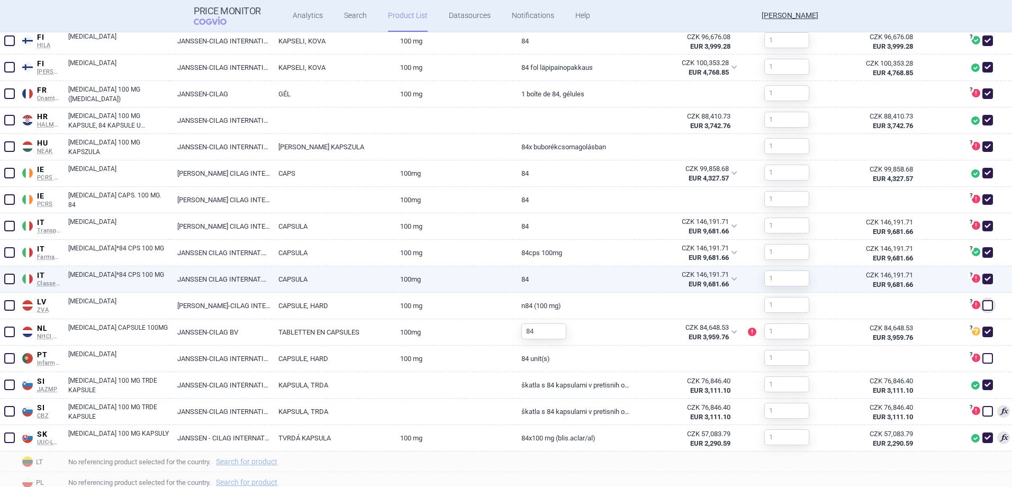
click at [982, 276] on span at bounding box center [987, 279] width 11 height 11
checkbox input "false"
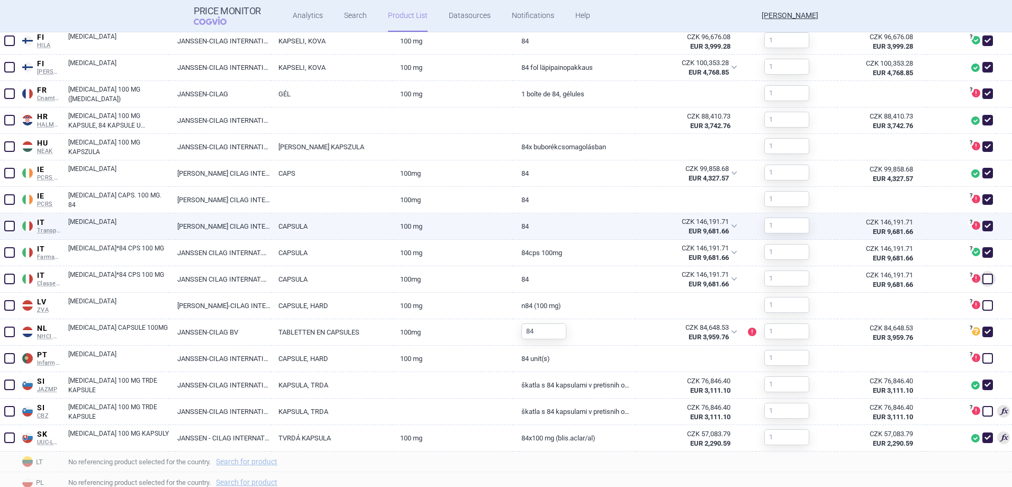
click at [982, 222] on span at bounding box center [987, 226] width 11 height 11
checkbox input "false"
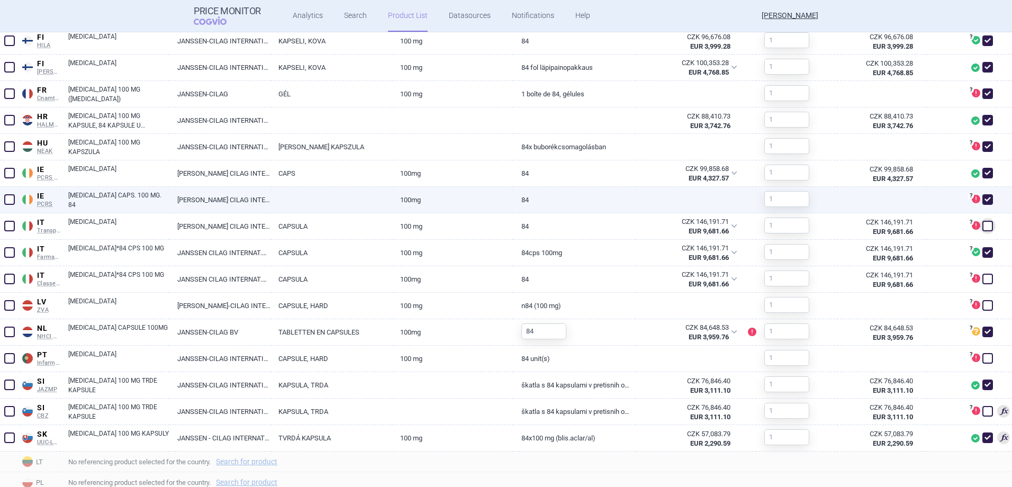
drag, startPoint x: 980, startPoint y: 197, endPoint x: 975, endPoint y: 198, distance: 5.4
click at [982, 197] on span at bounding box center [987, 199] width 11 height 11
checkbox input "false"
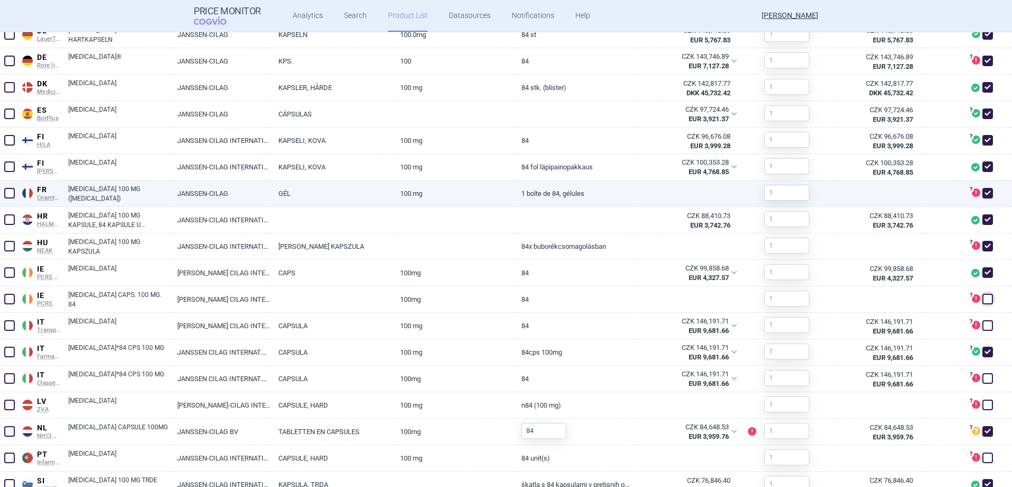
scroll to position [472, 0]
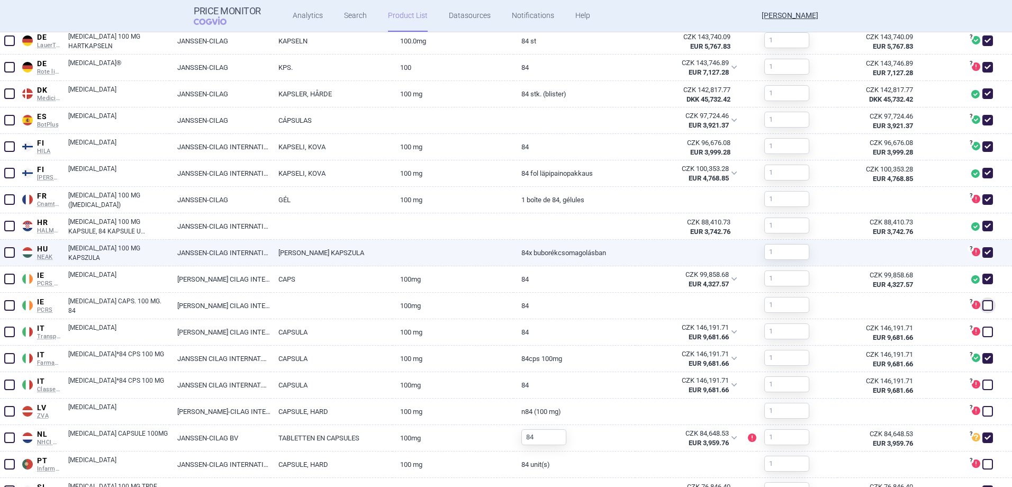
click at [982, 252] on span at bounding box center [987, 252] width 11 height 11
checkbox input "false"
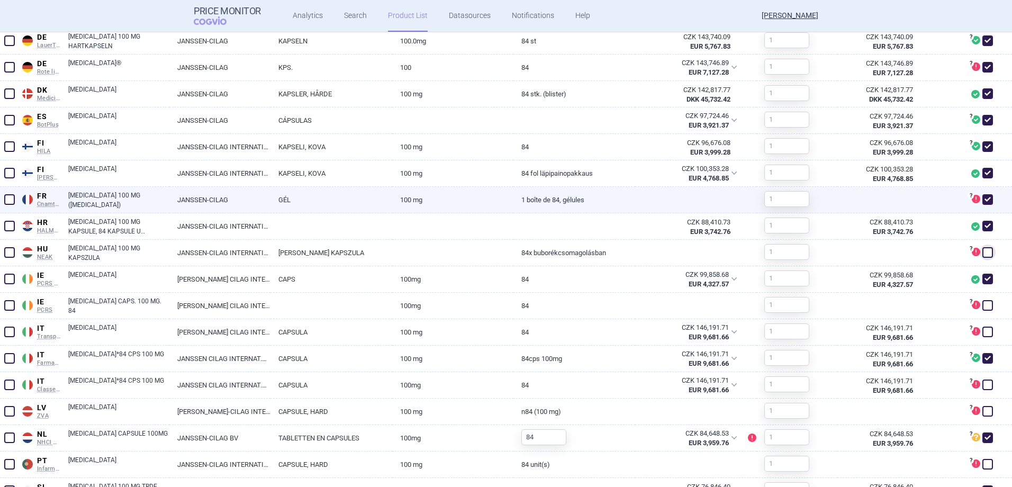
click at [982, 201] on span at bounding box center [987, 199] width 11 height 11
checkbox input "false"
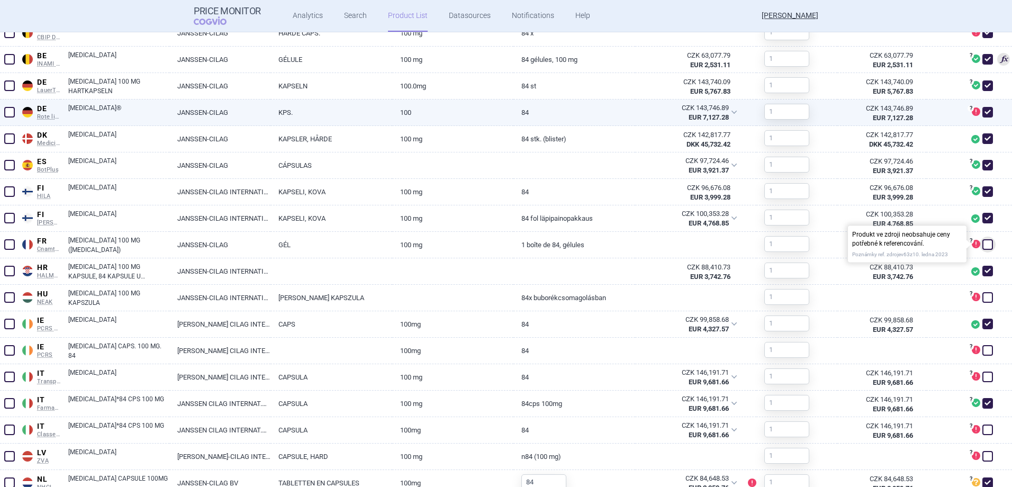
scroll to position [366, 0]
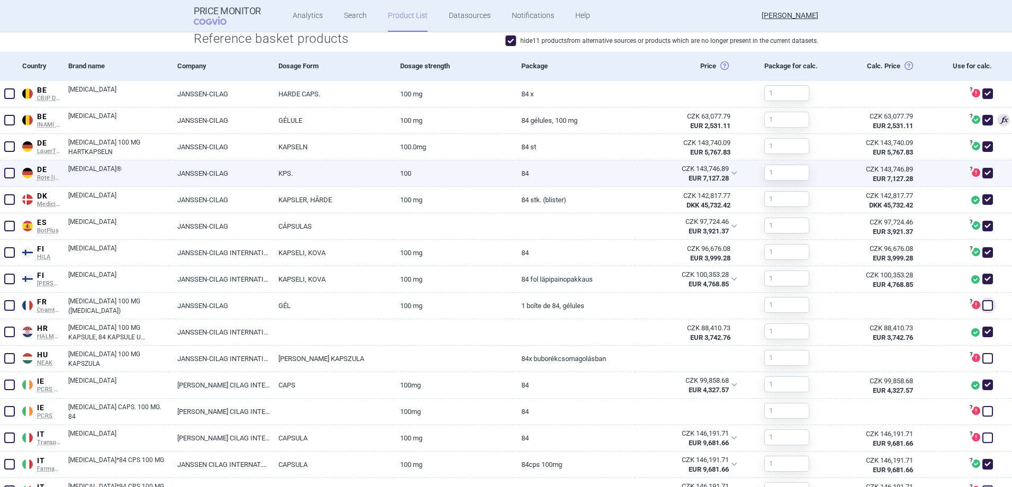
click at [982, 171] on span at bounding box center [987, 173] width 11 height 11
checkbox input "false"
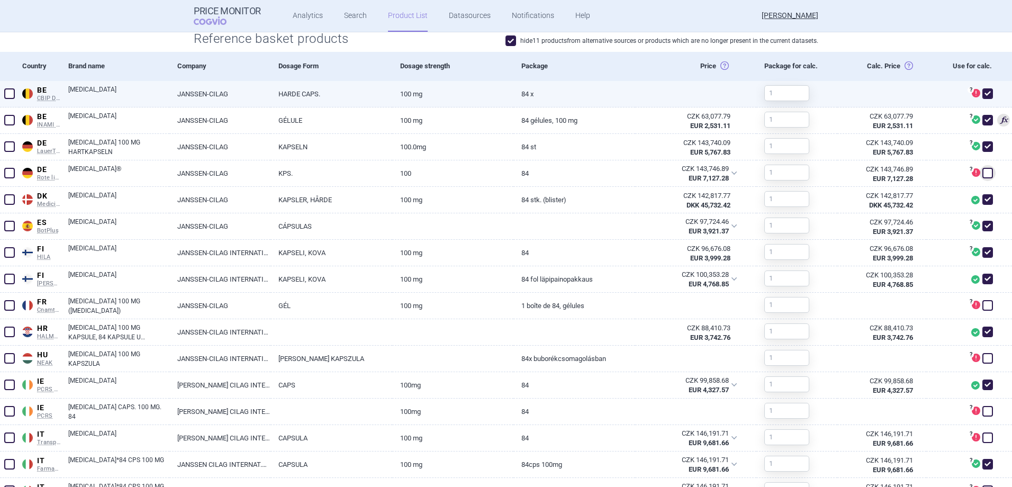
click at [982, 93] on span at bounding box center [987, 93] width 11 height 11
checkbox input "false"
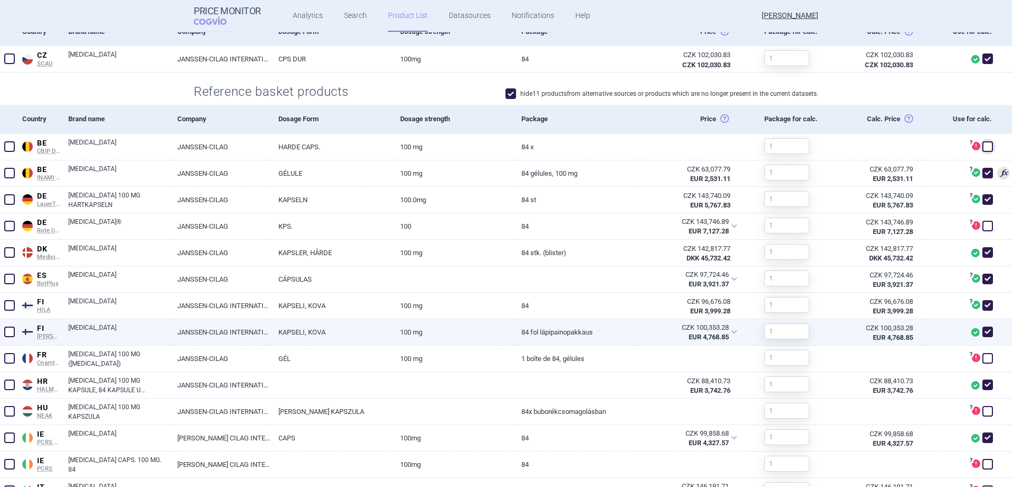
scroll to position [0, 0]
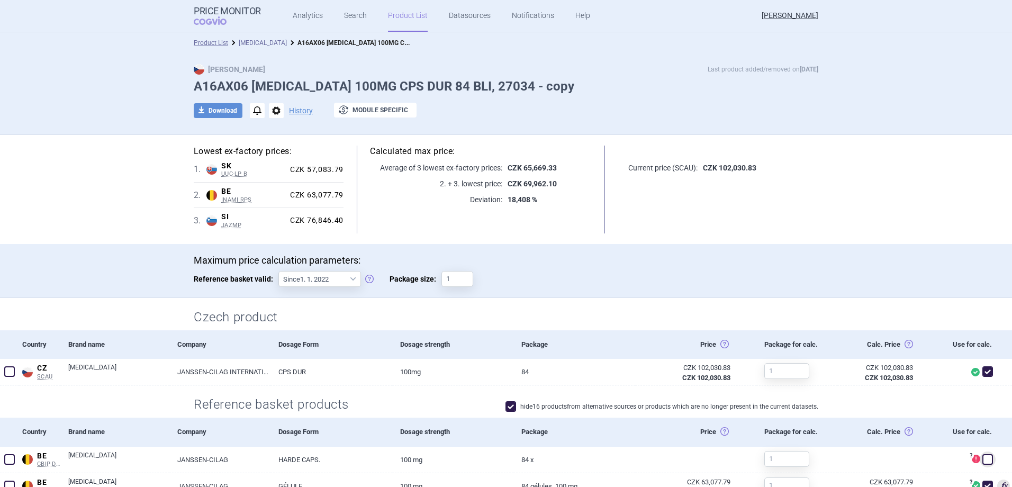
click at [245, 45] on link "[MEDICAL_DATA]" at bounding box center [263, 42] width 48 height 7
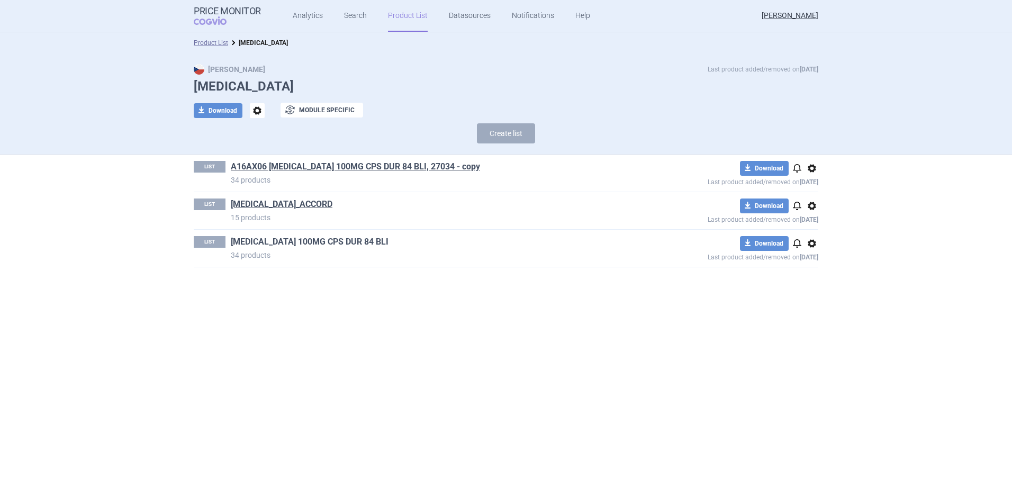
click at [323, 240] on link "[MEDICAL_DATA] 100MG CPS DUR 84 BLI" at bounding box center [310, 242] width 158 height 12
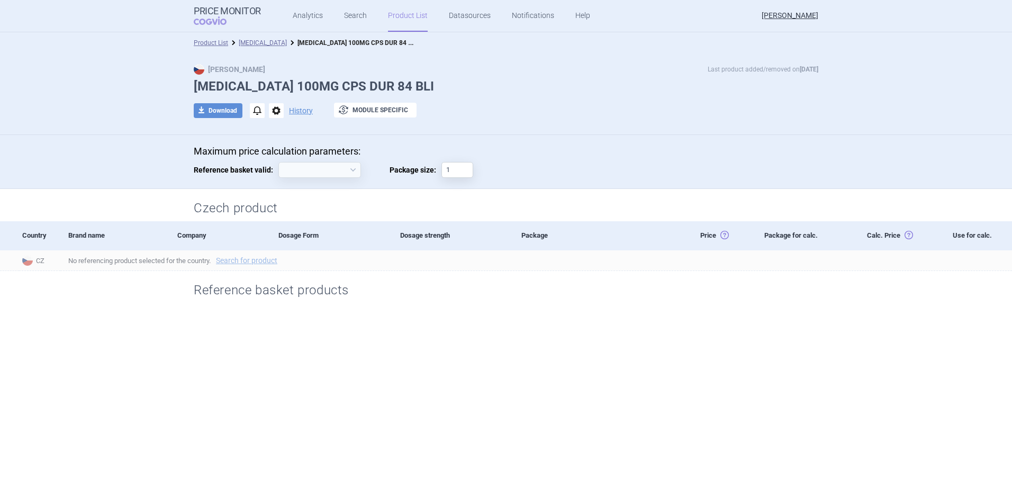
select select "[DATE]"
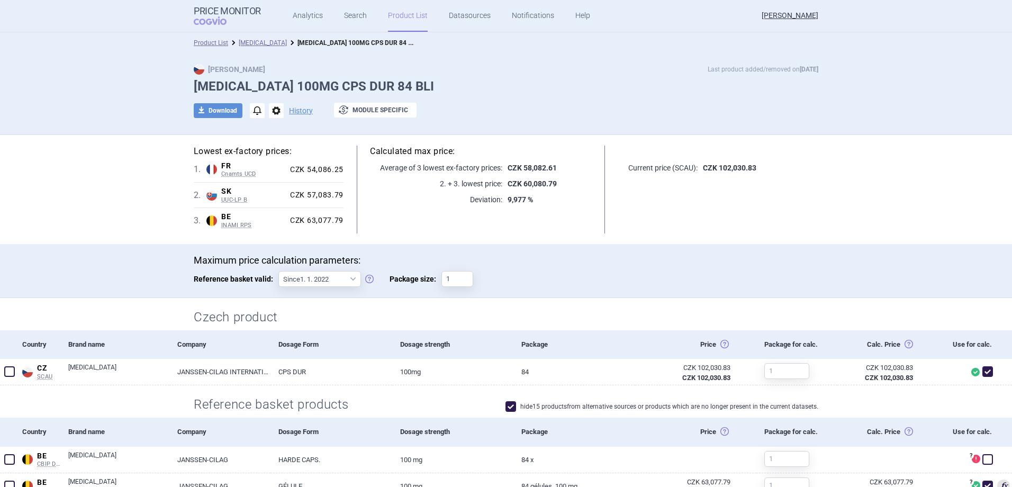
click at [254, 42] on link "[MEDICAL_DATA]" at bounding box center [263, 42] width 48 height 7
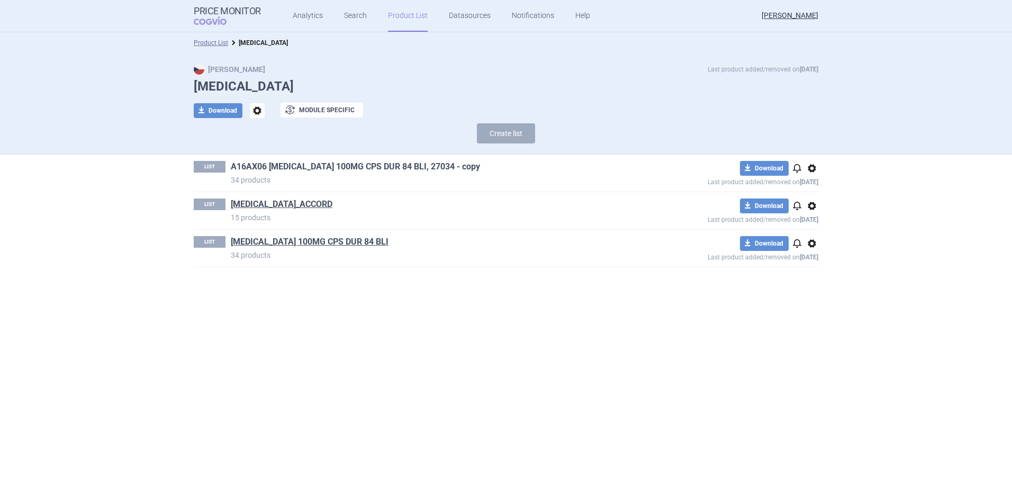
click at [351, 165] on link "A16AX06 [MEDICAL_DATA] 100MG CPS DUR 84 BLI, 27034 - copy" at bounding box center [355, 167] width 249 height 12
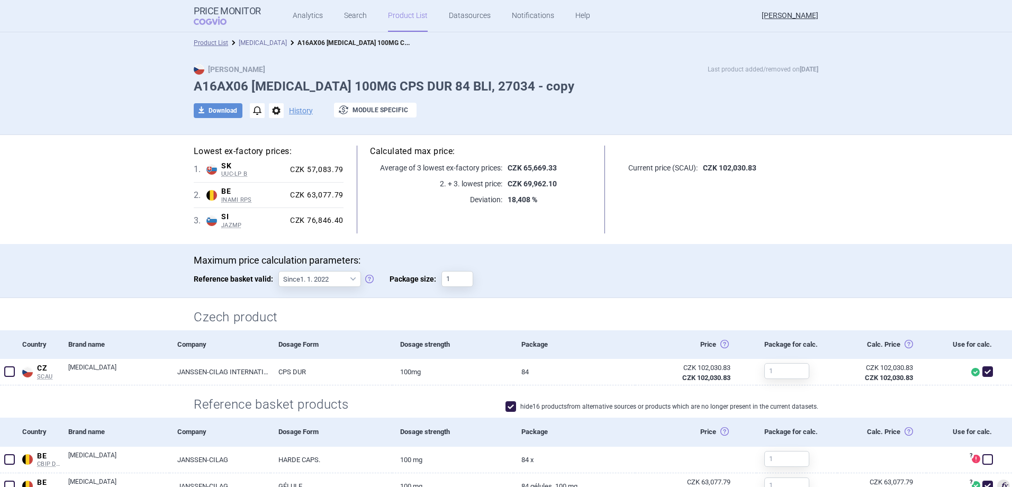
click at [253, 40] on link "[MEDICAL_DATA]" at bounding box center [263, 42] width 48 height 7
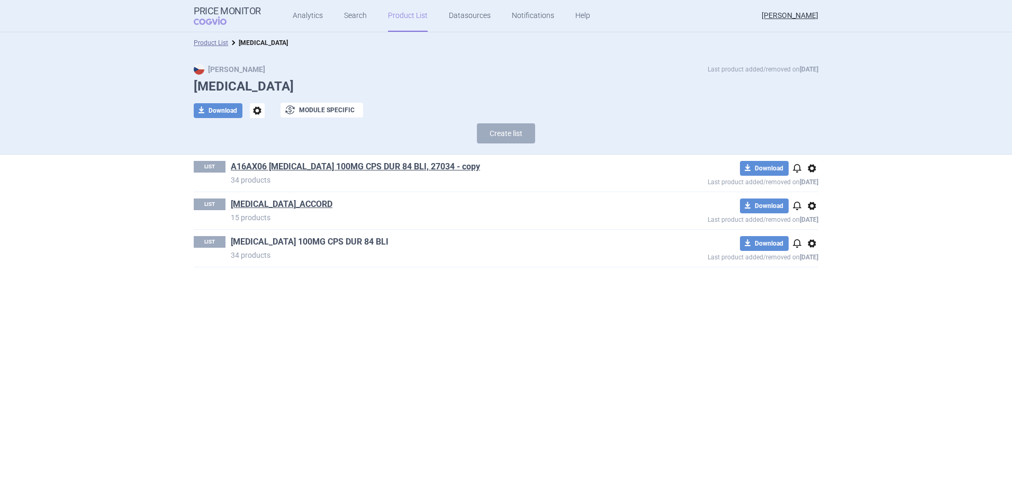
click at [317, 244] on link "[MEDICAL_DATA] 100MG CPS DUR 84 BLI" at bounding box center [310, 242] width 158 height 12
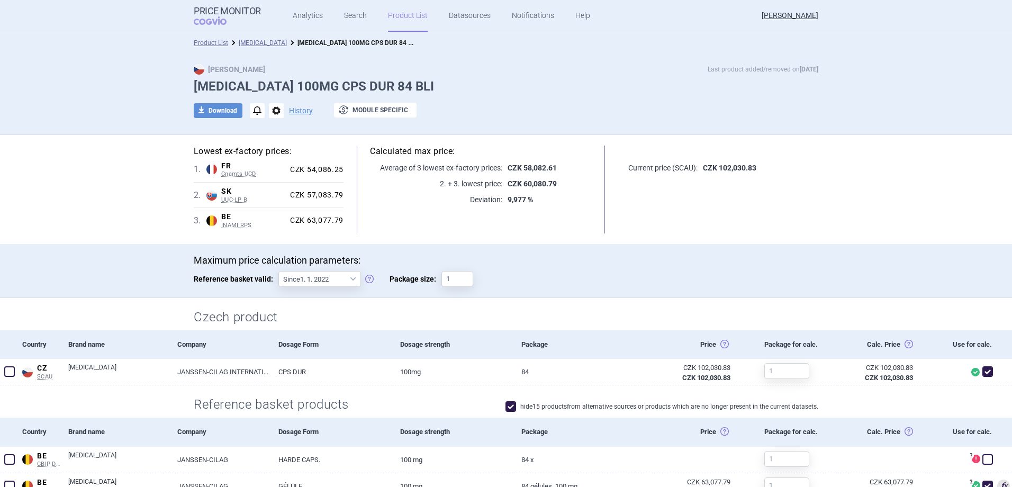
click at [258, 39] on li "[MEDICAL_DATA]" at bounding box center [257, 43] width 59 height 11
click at [252, 42] on link "[MEDICAL_DATA]" at bounding box center [263, 42] width 48 height 7
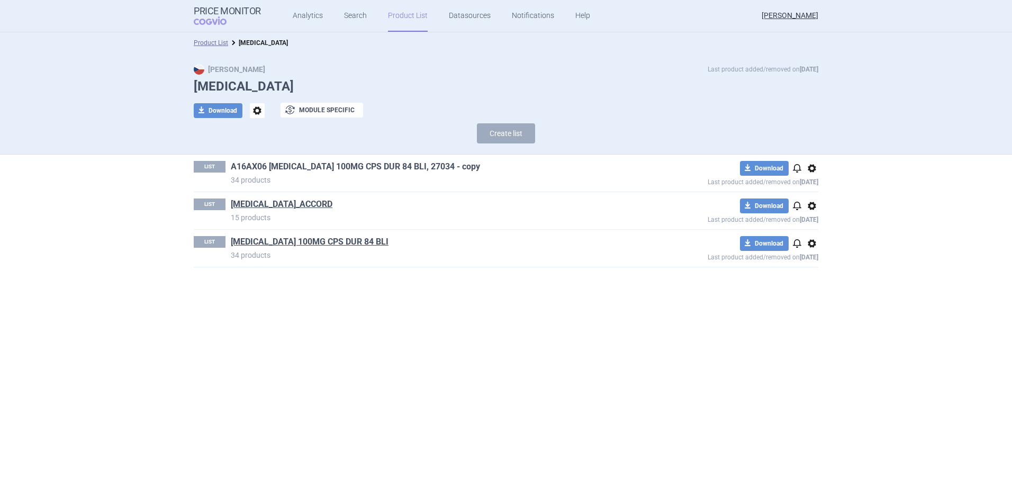
click at [265, 165] on link "A16AX06 [MEDICAL_DATA] 100MG CPS DUR 84 BLI, 27034 - copy" at bounding box center [355, 167] width 249 height 12
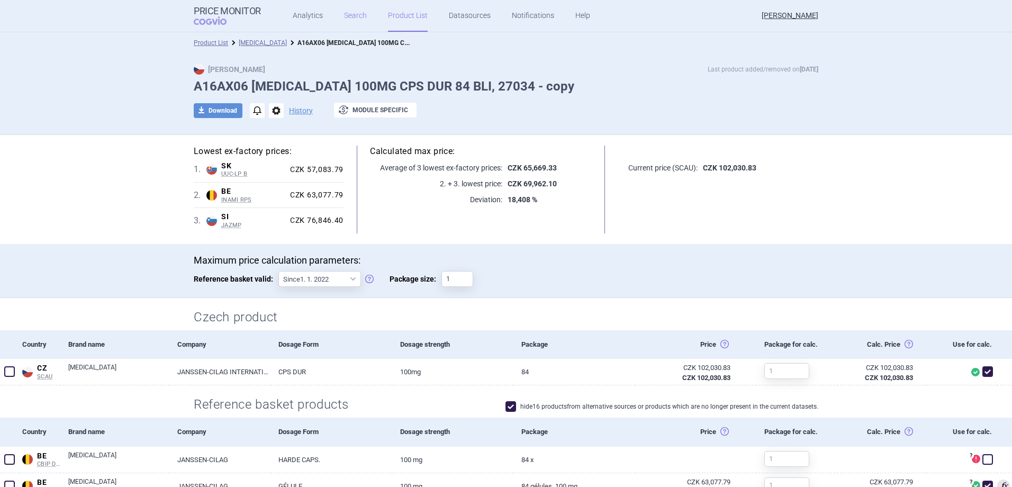
click at [347, 13] on link "Search" at bounding box center [355, 16] width 23 height 32
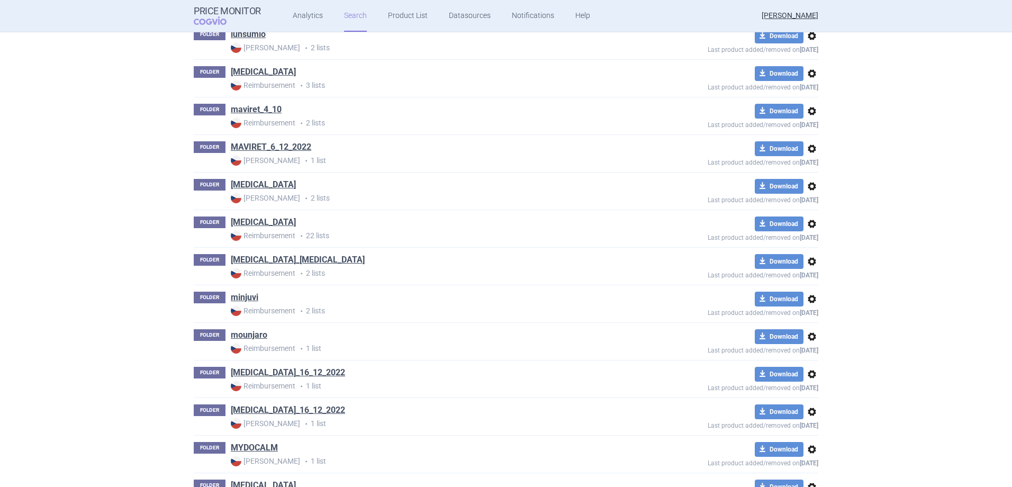
scroll to position [11272, 0]
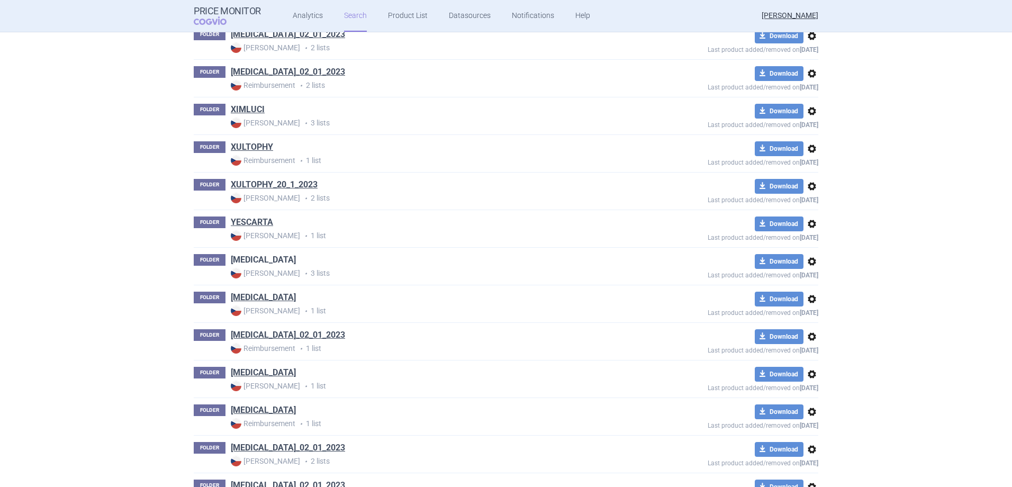
click at [250, 258] on link "[MEDICAL_DATA]" at bounding box center [263, 260] width 65 height 12
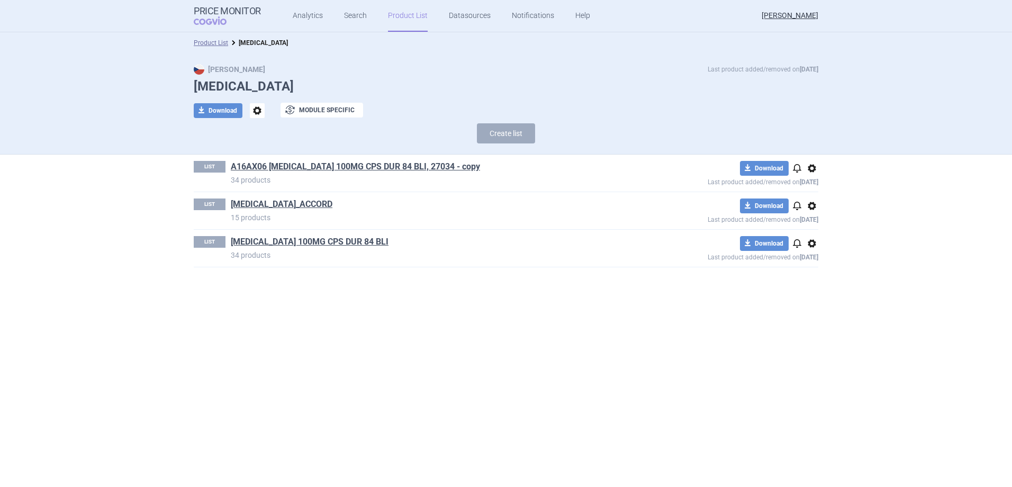
click at [814, 167] on span "options" at bounding box center [811, 168] width 13 height 13
click at [811, 230] on button "Delete" at bounding box center [812, 229] width 34 height 15
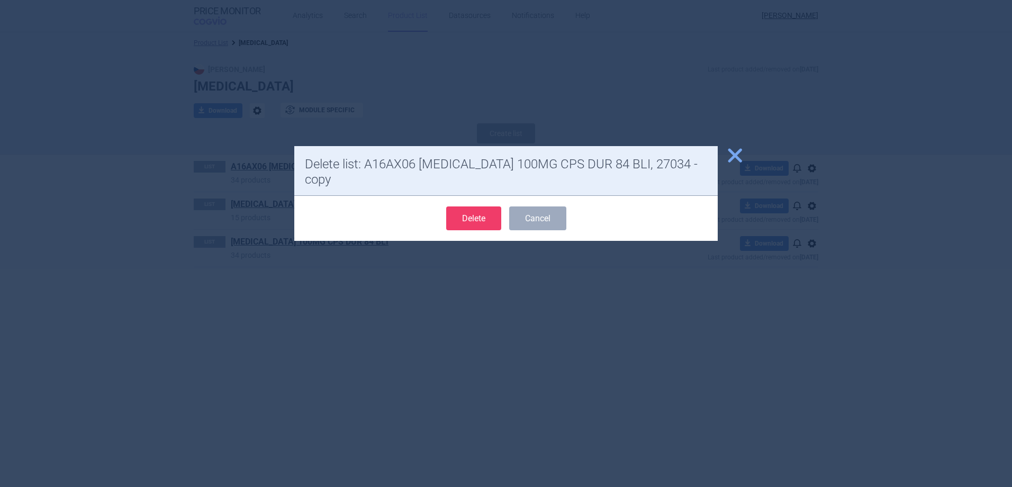
click at [476, 211] on button "Delete" at bounding box center [473, 218] width 55 height 24
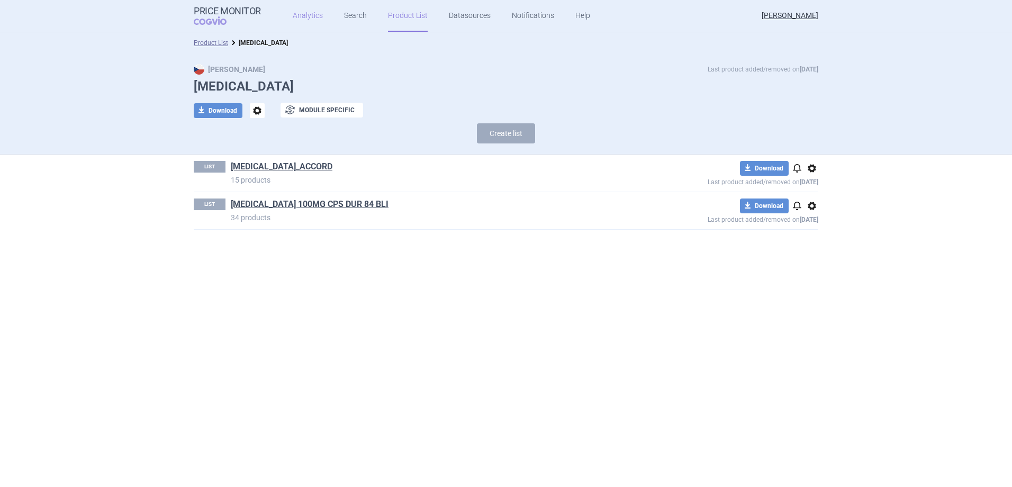
click at [296, 21] on link "Analytics" at bounding box center [308, 16] width 30 height 32
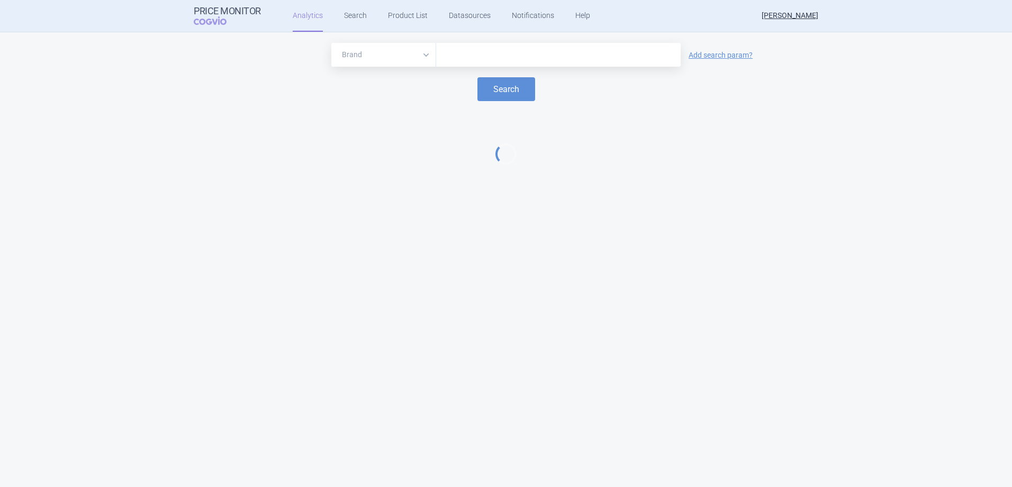
click at [523, 58] on input "text" at bounding box center [558, 55] width 234 height 14
click at [492, 57] on input "text" at bounding box center [558, 55] width 234 height 14
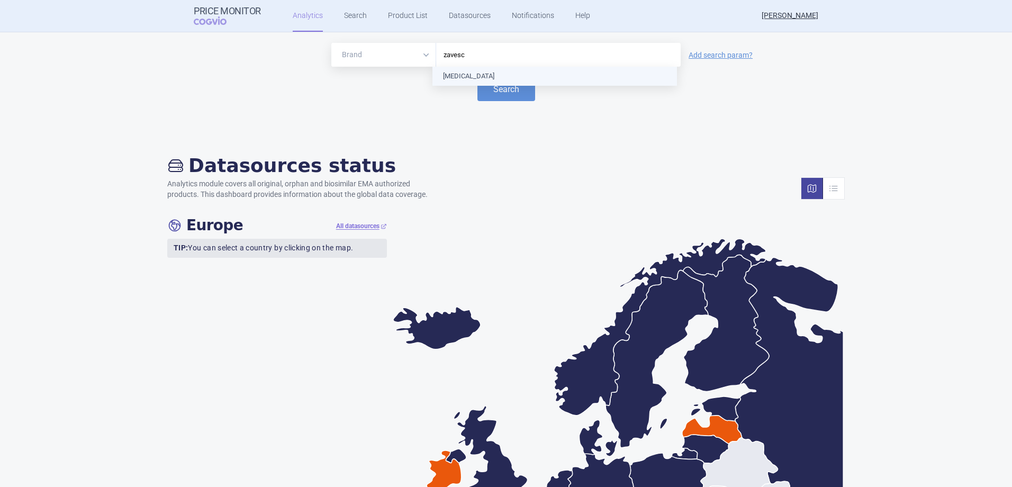
type input "[MEDICAL_DATA]"
click at [493, 86] on button "Search" at bounding box center [506, 89] width 58 height 24
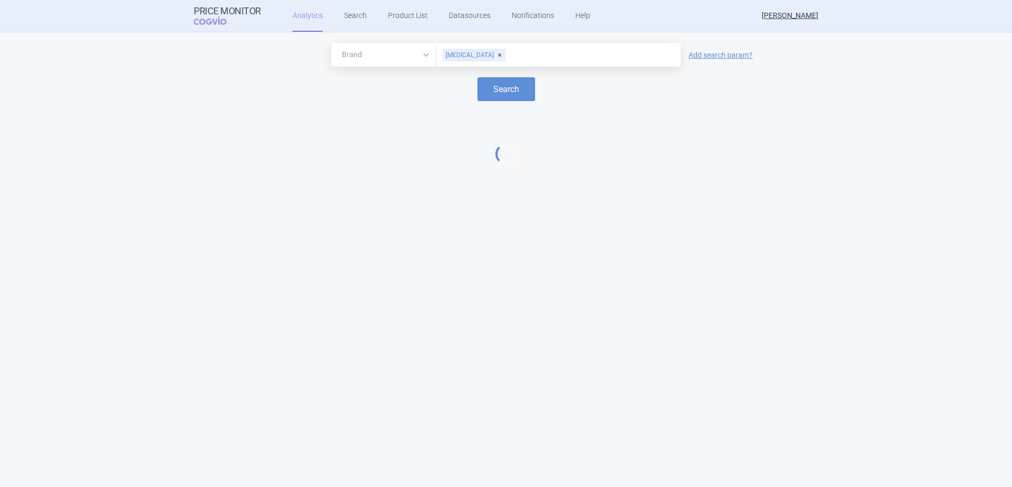
select select "EUR"
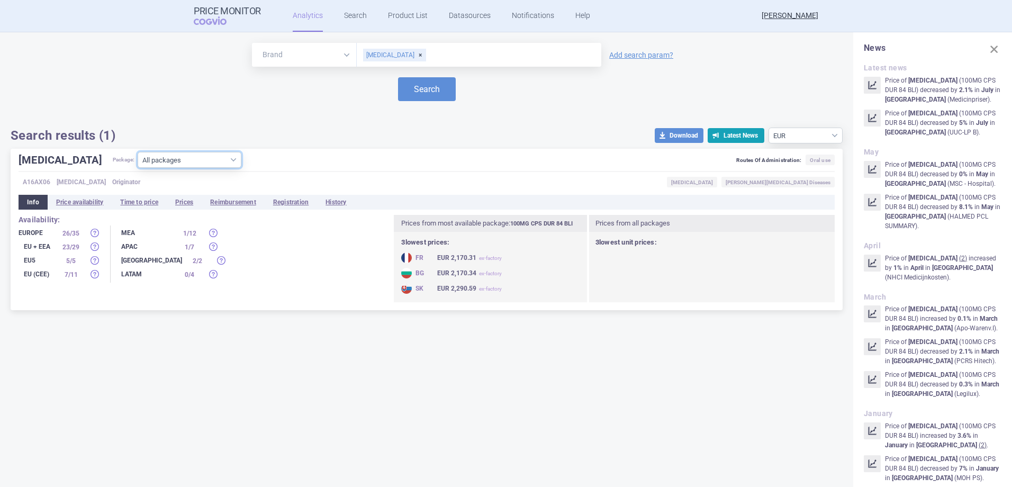
click at [179, 157] on select "All packages 100MG CPS DUR 84 BLI ( 26 ) 100MG CPS DUR 90 BLI ( 3 ) Other ( 1 )" at bounding box center [190, 160] width 104 height 16
select select "cae674bb-c163-48e3-a4cd-c1fb39d5d8ae"
click at [138, 168] on select "All packages 100MG CPS DUR 84 BLI ( 26 ) 100MG CPS DUR 90 BLI ( 3 ) Other ( 1 )" at bounding box center [190, 160] width 104 height 16
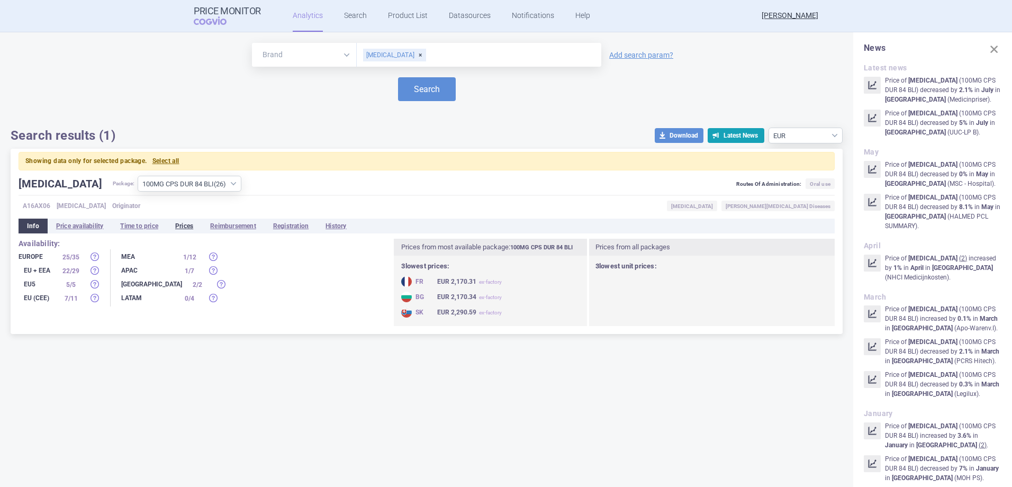
click at [186, 224] on li "Prices" at bounding box center [184, 226] width 35 height 15
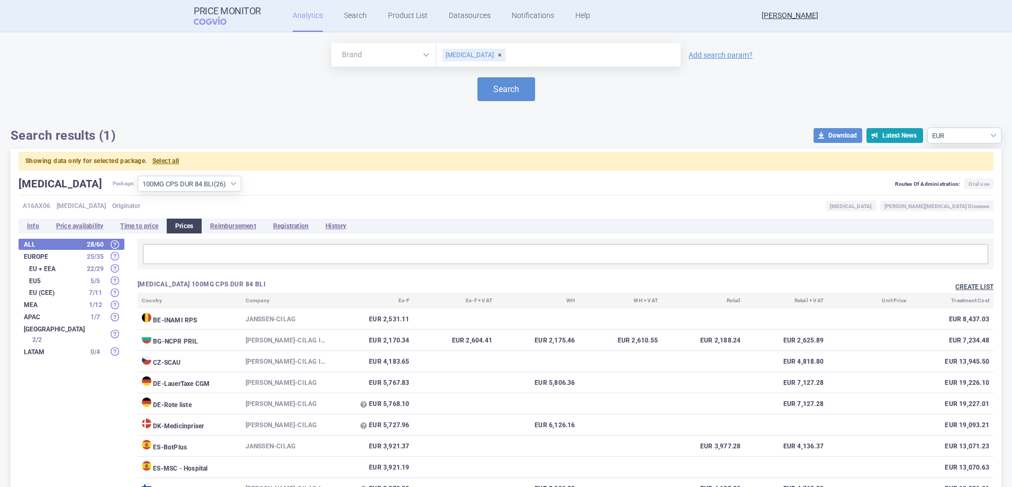
click at [962, 286] on button "Create list" at bounding box center [974, 287] width 38 height 9
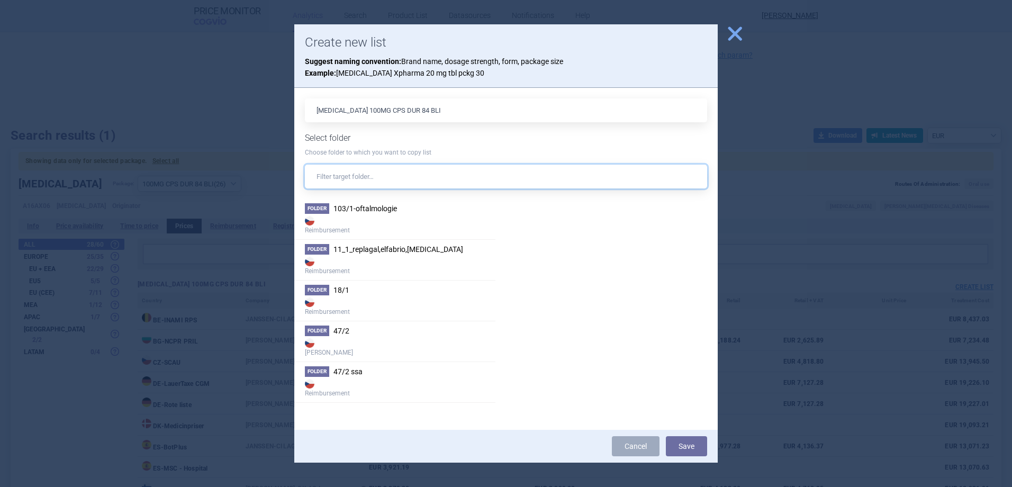
click at [413, 185] on input "text" at bounding box center [506, 177] width 402 height 24
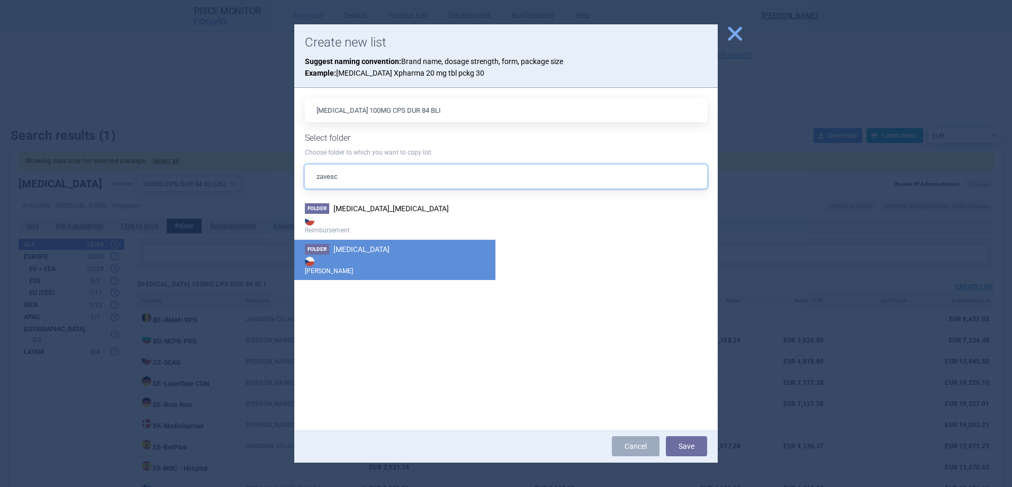
type input "zavesc"
click at [369, 268] on strong "[PERSON_NAME]" at bounding box center [395, 265] width 180 height 21
click at [695, 445] on button "Save" at bounding box center [686, 446] width 41 height 20
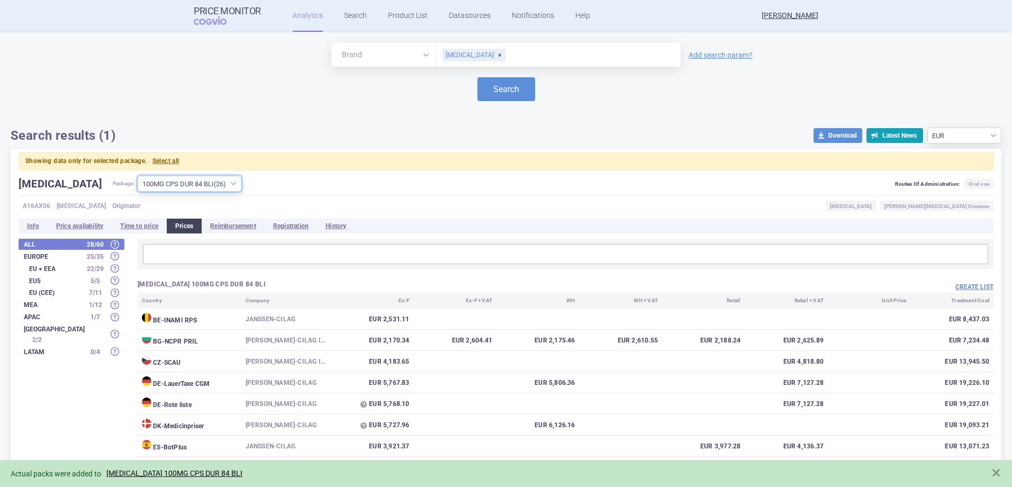
click at [148, 186] on select "All packages 100MG CPS DUR 84 BLI ( 26 ) 100MG CPS DUR 90 BLI ( 3 ) Other ( 1 )" at bounding box center [190, 184] width 104 height 16
select select "87838fe9-8d8b-4b13-a864-4e7268939355"
click at [138, 176] on select "All packages 100MG CPS DUR 84 BLI ( 26 ) 100MG CPS DUR 90 BLI ( 3 ) Other ( 1 )" at bounding box center [190, 184] width 104 height 16
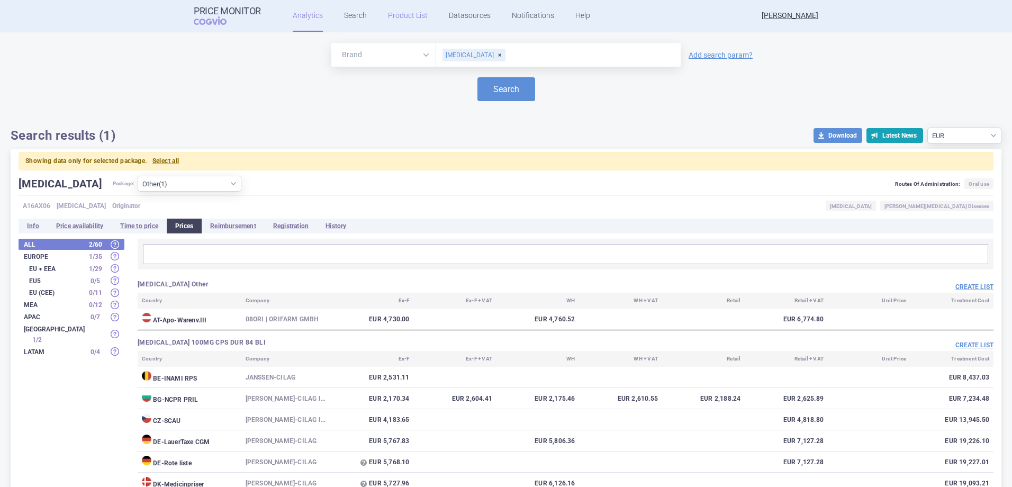
click at [412, 20] on link "Product List" at bounding box center [408, 16] width 40 height 32
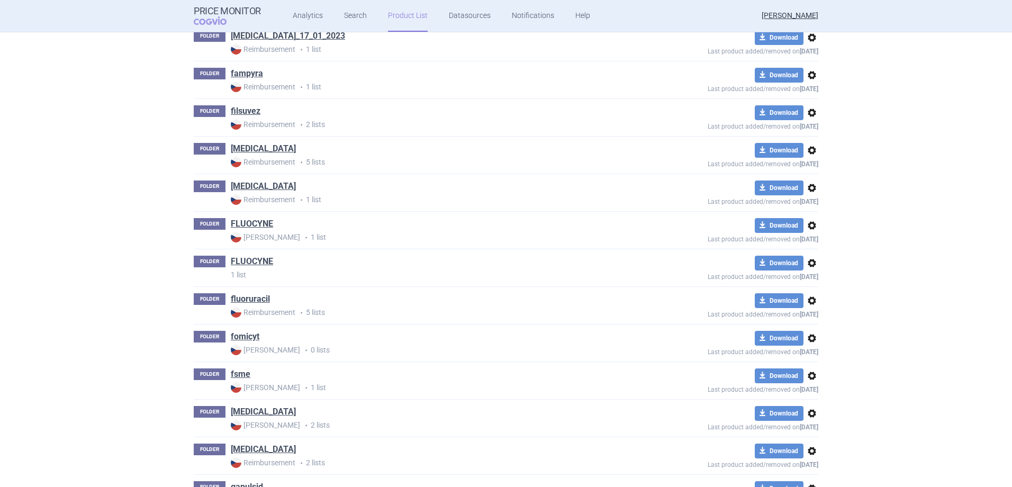
scroll to position [3406, 0]
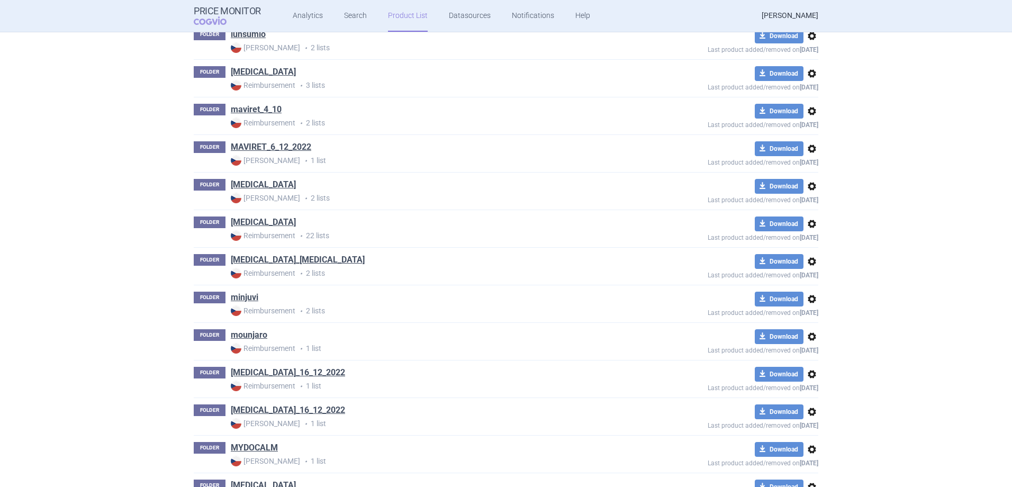
scroll to position [11272, 0]
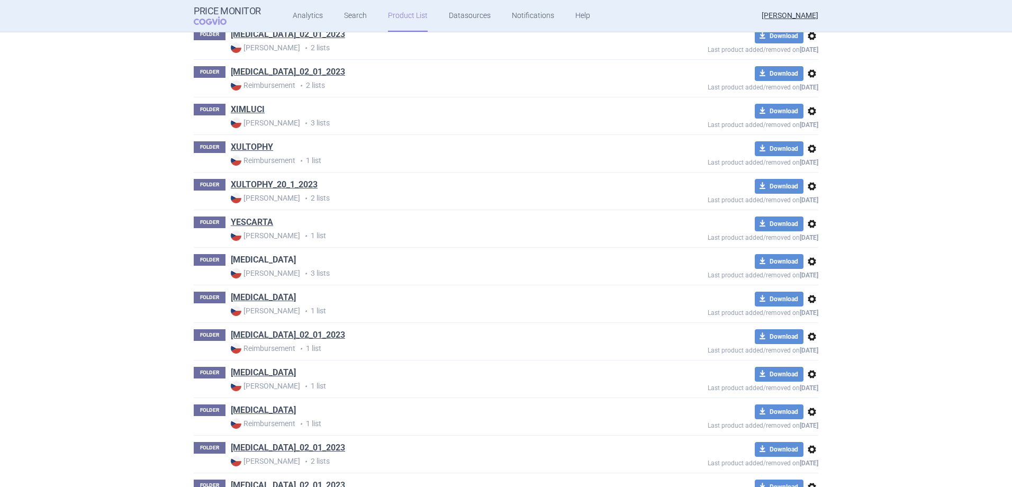
click at [257, 259] on link "[MEDICAL_DATA]" at bounding box center [263, 260] width 65 height 12
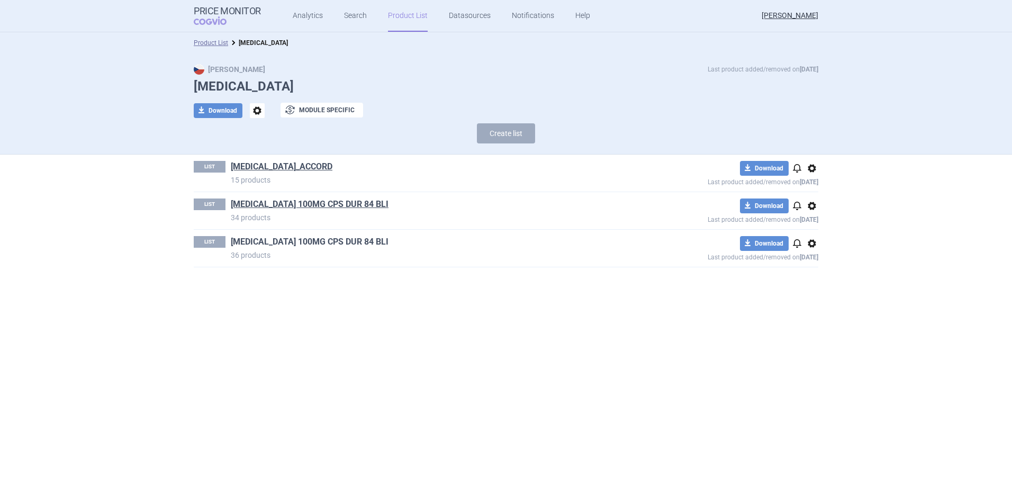
click at [323, 242] on link "ZAVESCA 100MG CPS DUR 84 BLI" at bounding box center [310, 242] width 158 height 12
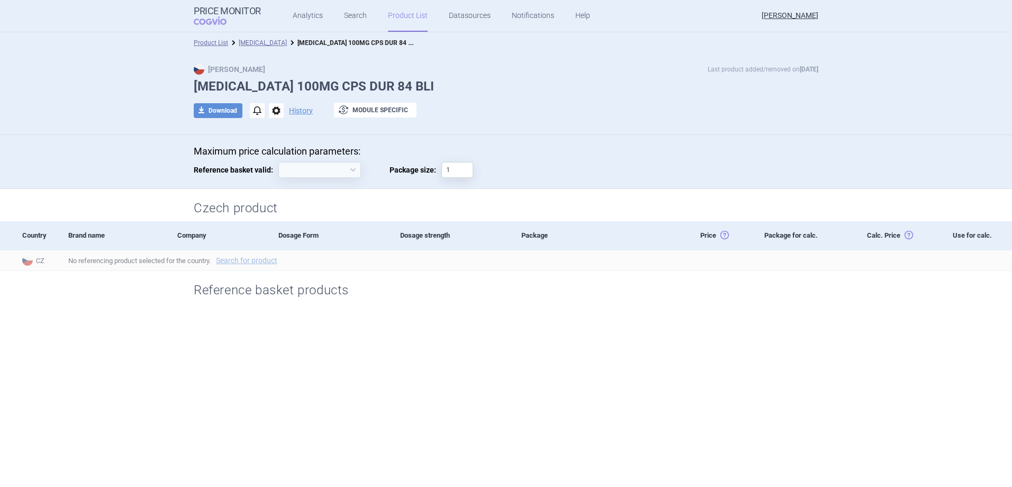
select select "2022-01-01"
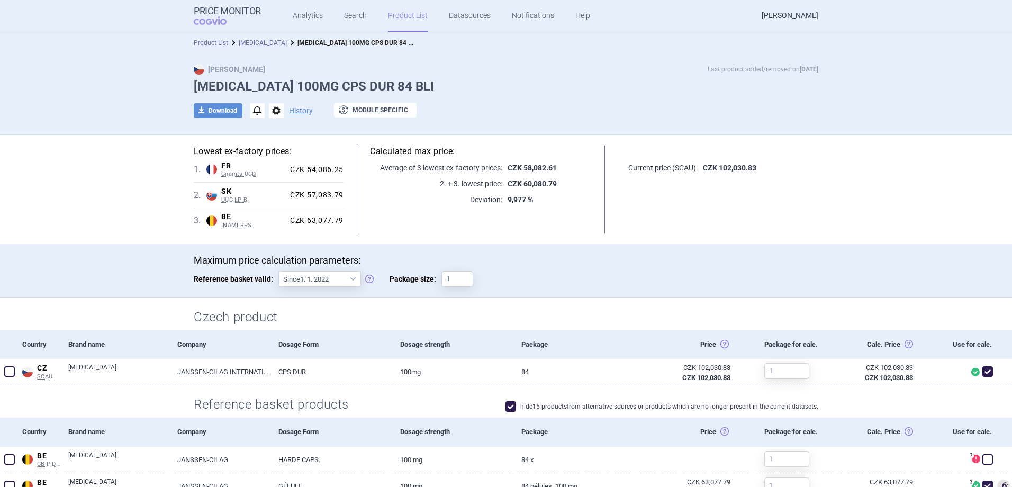
click at [249, 42] on link "[MEDICAL_DATA]" at bounding box center [263, 42] width 48 height 7
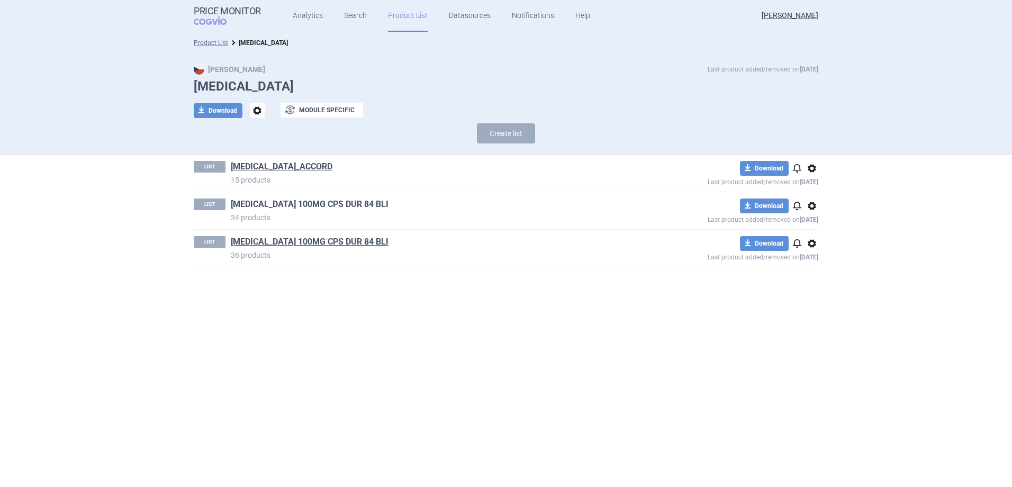
click at [300, 205] on link "ZAVESCA 100MG CPS DUR 84 BLI" at bounding box center [310, 204] width 158 height 12
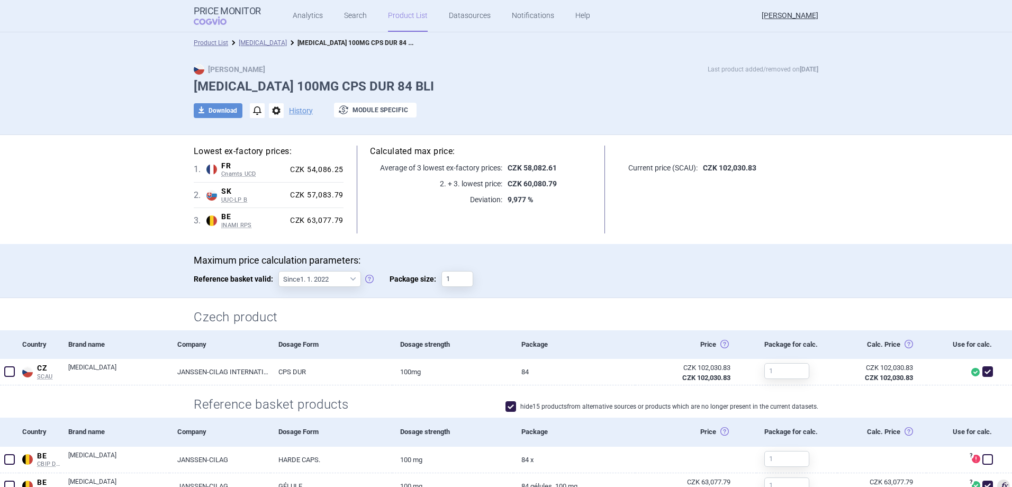
click at [250, 38] on li "[MEDICAL_DATA]" at bounding box center [257, 43] width 59 height 11
click at [247, 44] on link "[MEDICAL_DATA]" at bounding box center [263, 42] width 48 height 7
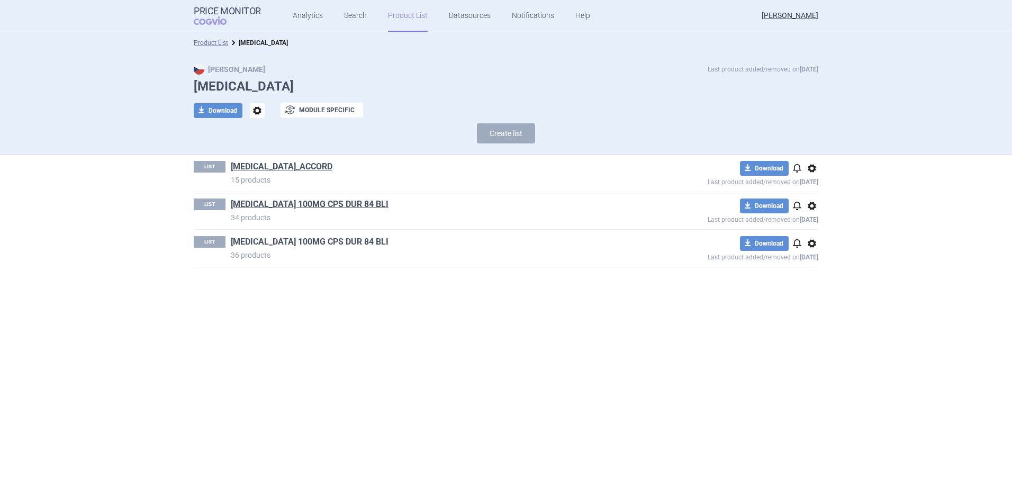
click at [331, 244] on link "[MEDICAL_DATA] 100MG CPS DUR 84 BLI" at bounding box center [310, 242] width 158 height 12
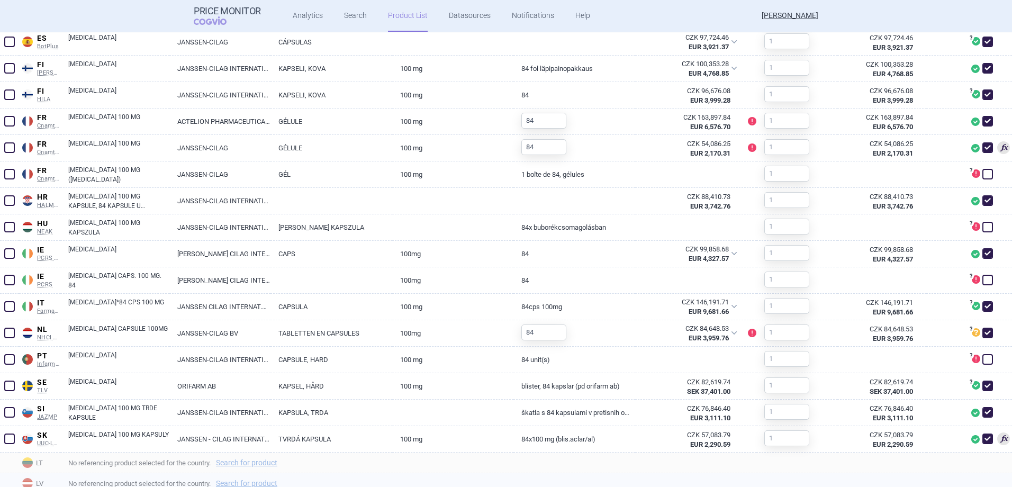
scroll to position [577, 0]
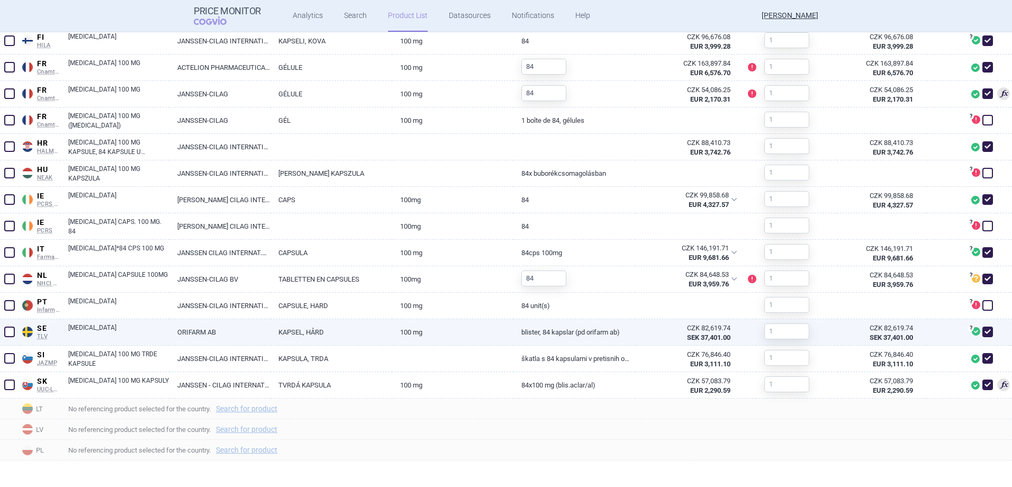
click at [6, 332] on span at bounding box center [9, 332] width 11 height 11
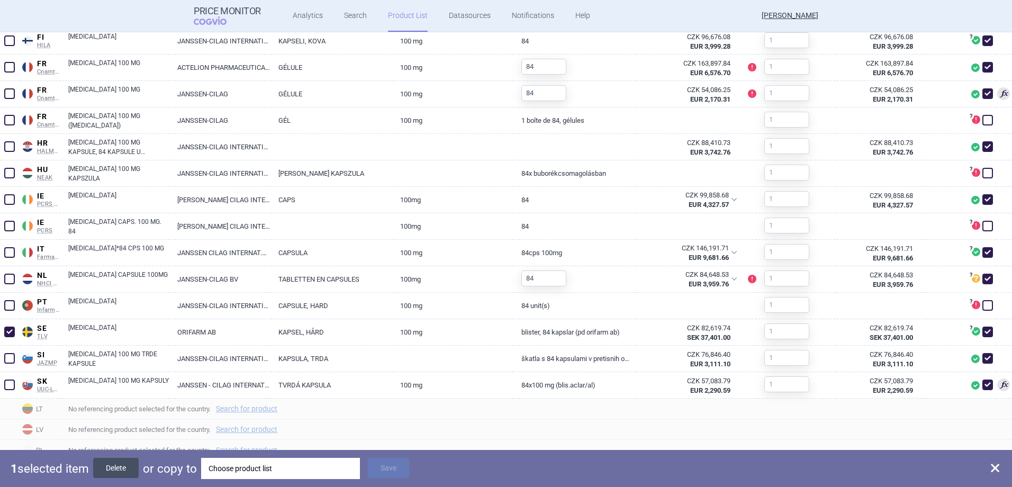
click at [113, 469] on button "Delete" at bounding box center [116, 468] width 46 height 20
checkbox input "false"
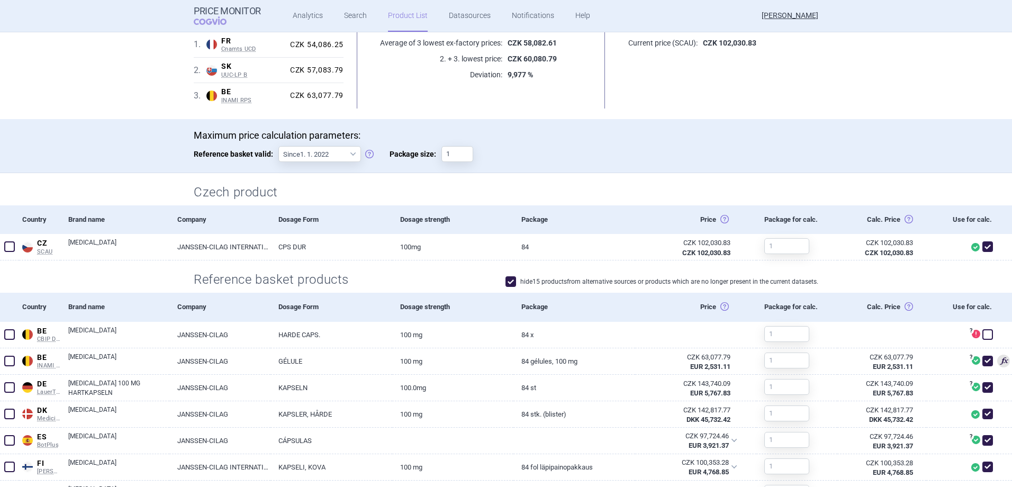
scroll to position [0, 0]
